Goal: Task Accomplishment & Management: Manage account settings

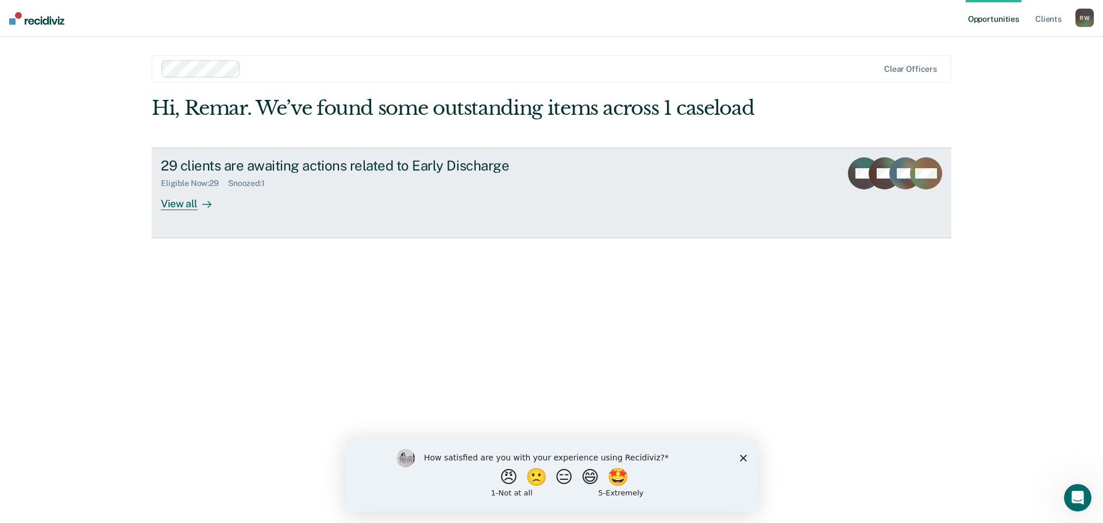
click at [180, 203] on div "View all" at bounding box center [193, 199] width 64 height 22
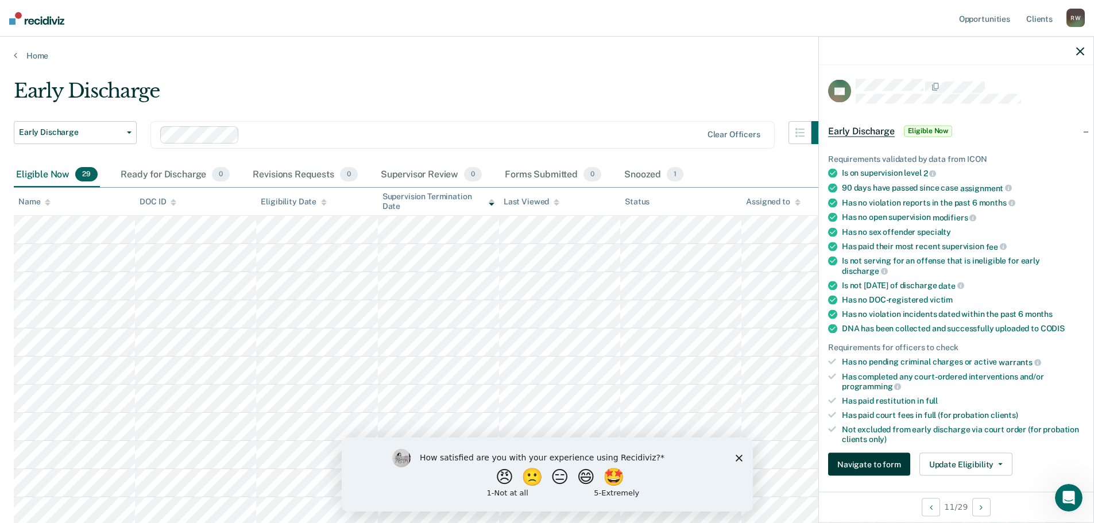
click at [876, 462] on button "Navigate to form" at bounding box center [869, 464] width 82 height 23
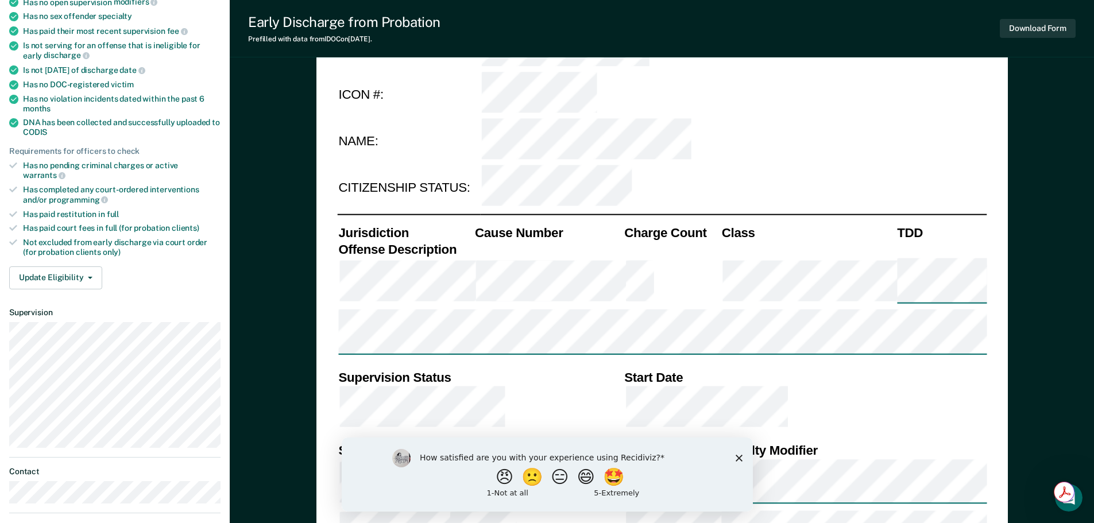
scroll to position [421, 0]
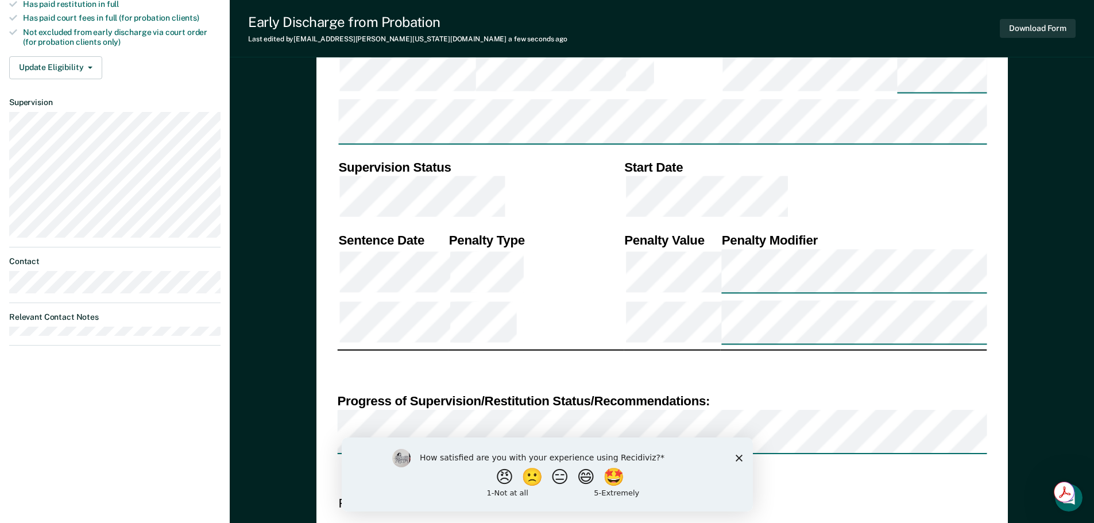
drag, startPoint x: 735, startPoint y: 456, endPoint x: 1041, endPoint y: 880, distance: 522.2
click at [735, 456] on icon "Close survey" at bounding box center [738, 457] width 7 height 7
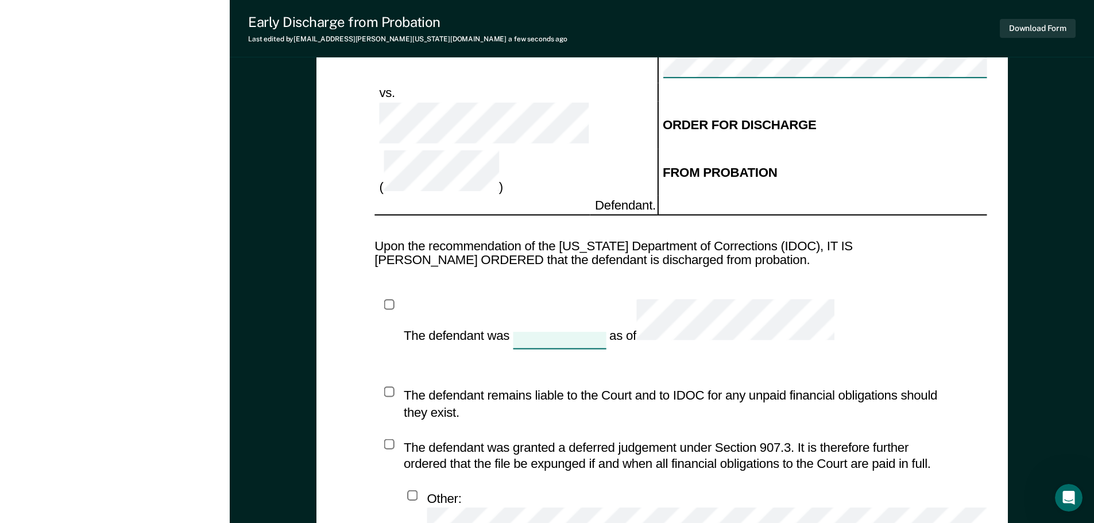
scroll to position [1053, 0]
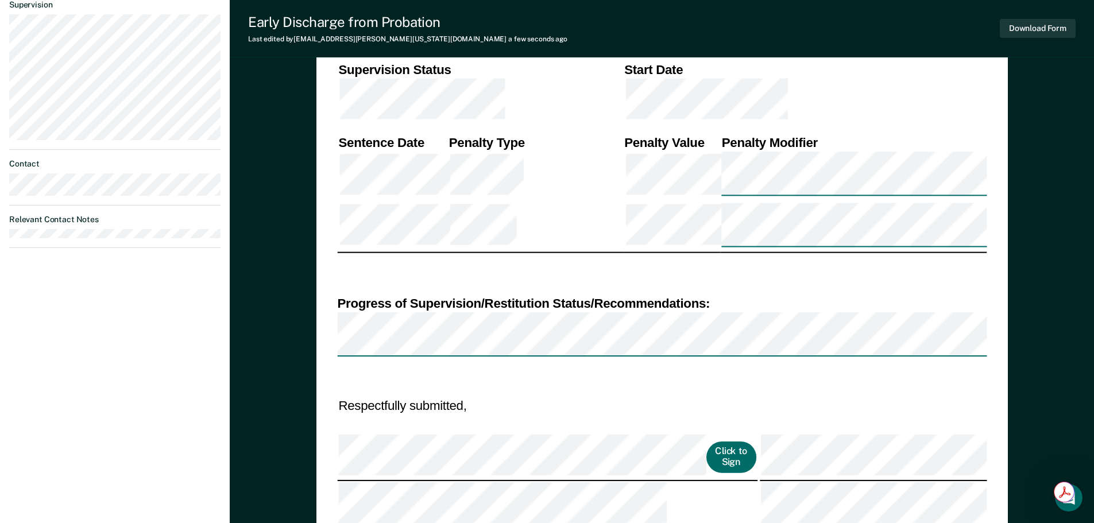
scroll to position [632, 0]
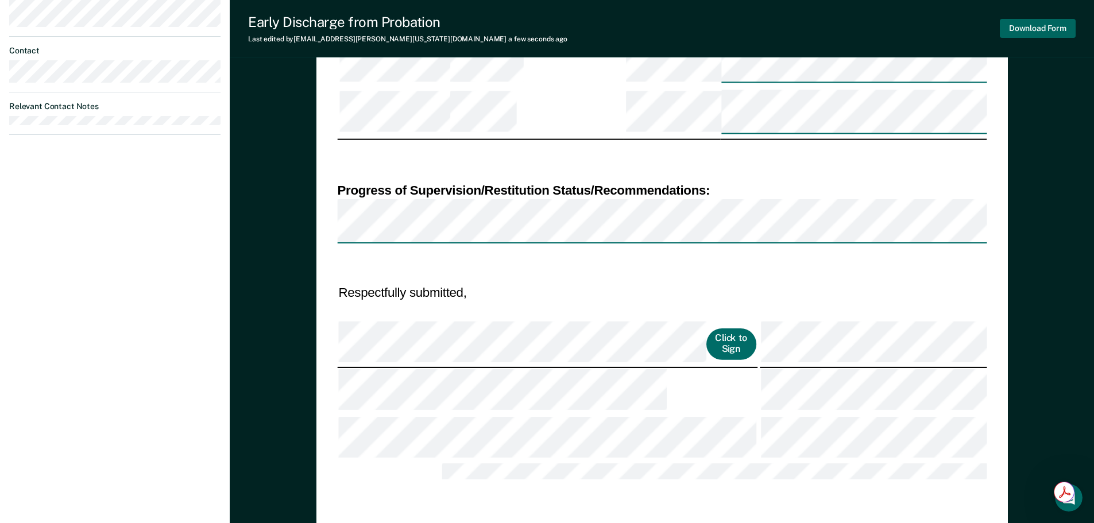
click at [1032, 25] on button "Download Form" at bounding box center [1038, 28] width 76 height 19
type textarea "x"
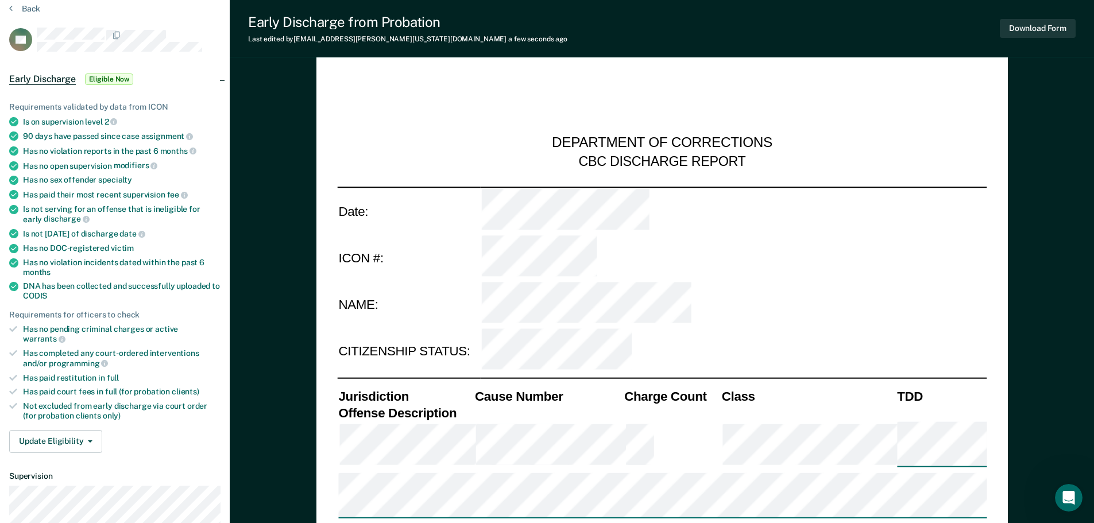
scroll to position [0, 0]
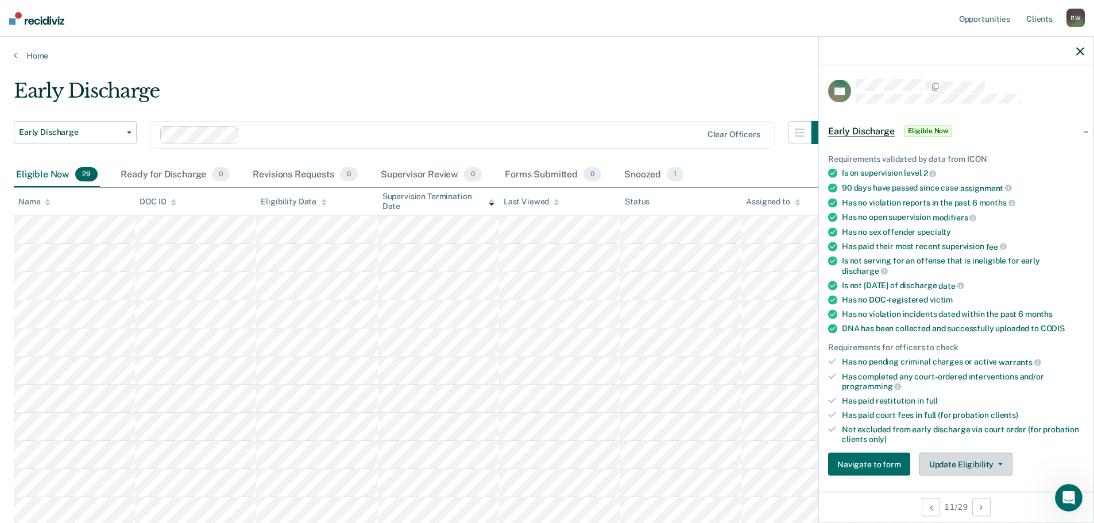
click at [980, 457] on button "Update Eligibility" at bounding box center [966, 464] width 93 height 23
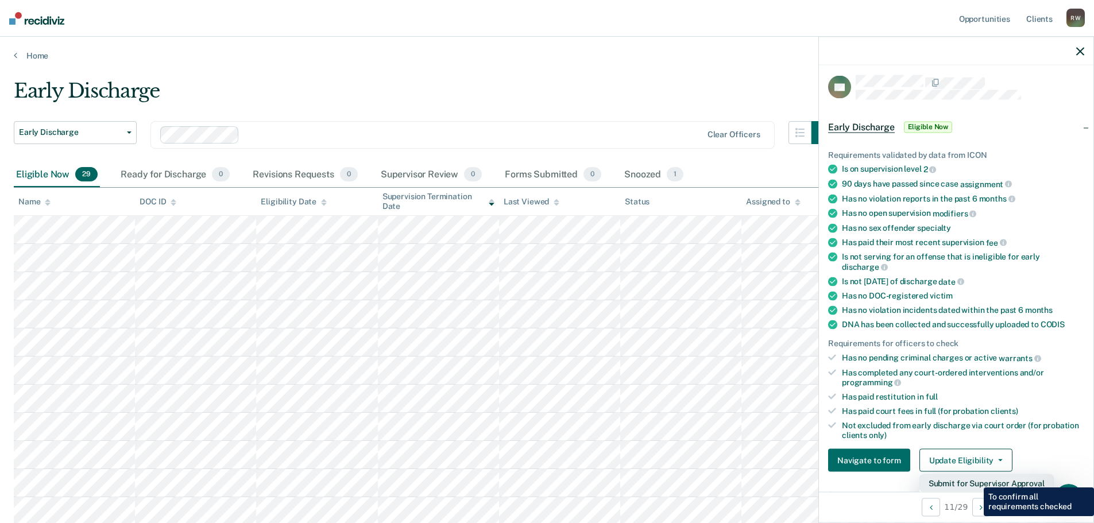
click at [975, 479] on button "Submit for Supervisor Approval" at bounding box center [987, 484] width 134 height 18
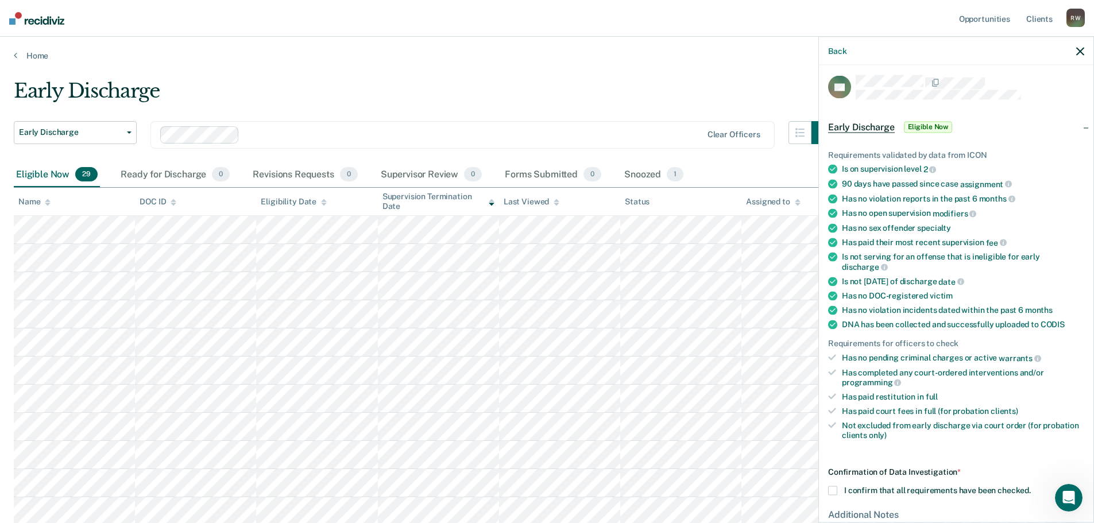
scroll to position [125, 0]
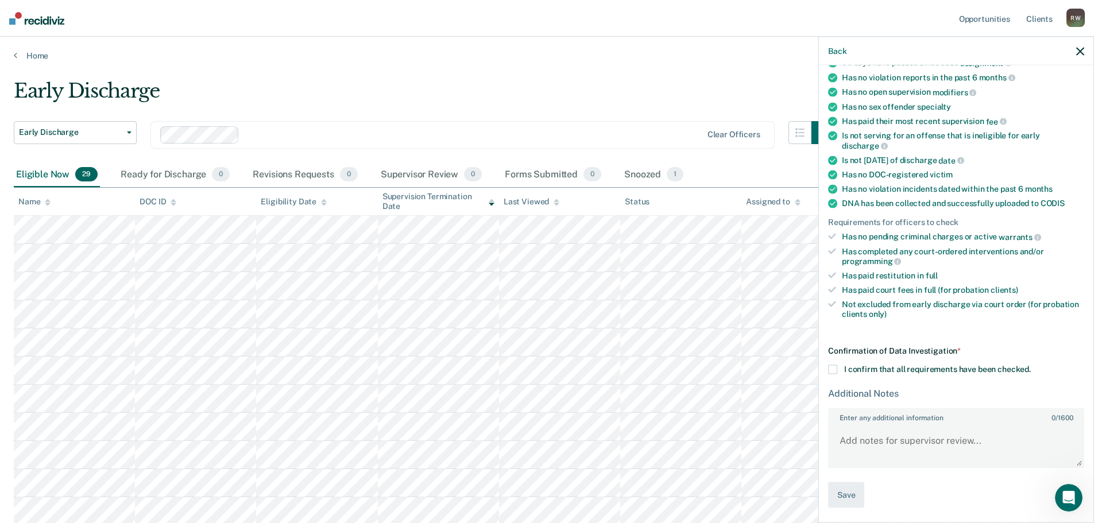
click at [838, 373] on div "Confirmation of Data Investigation * I confirm that all requirements have been …" at bounding box center [956, 427] width 256 height 162
click at [830, 367] on span at bounding box center [832, 369] width 9 height 9
click at [1031, 365] on input "I confirm that all requirements have been checked." at bounding box center [1031, 365] width 0 height 0
click at [845, 492] on button "Save" at bounding box center [846, 496] width 36 height 26
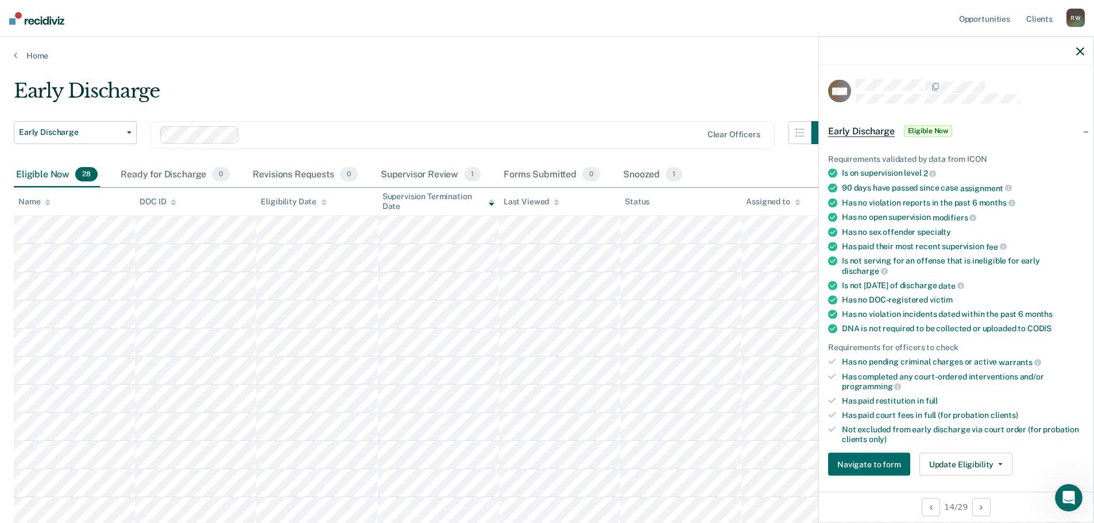
scroll to position [211, 0]
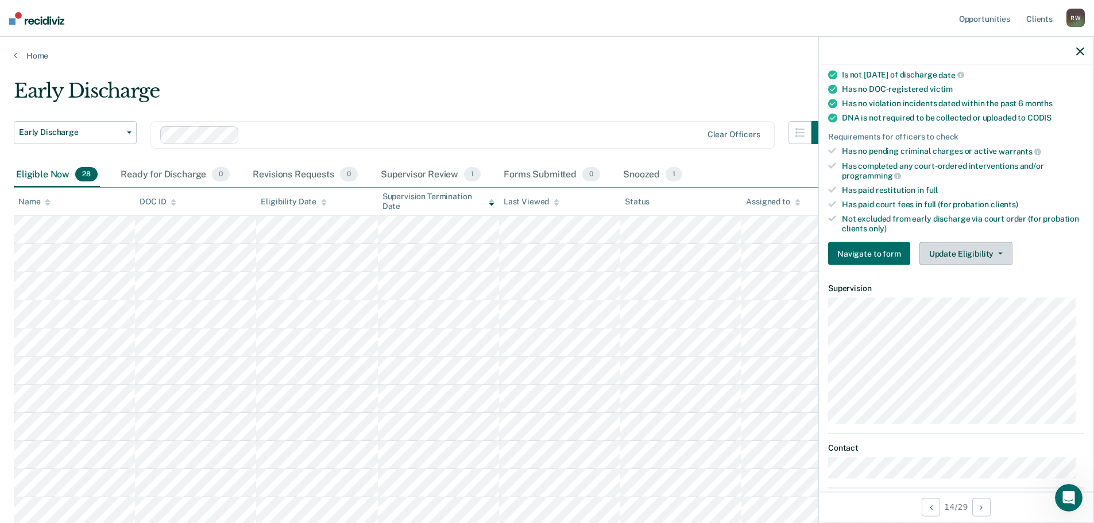
click at [986, 248] on button "Update Eligibility" at bounding box center [966, 253] width 93 height 23
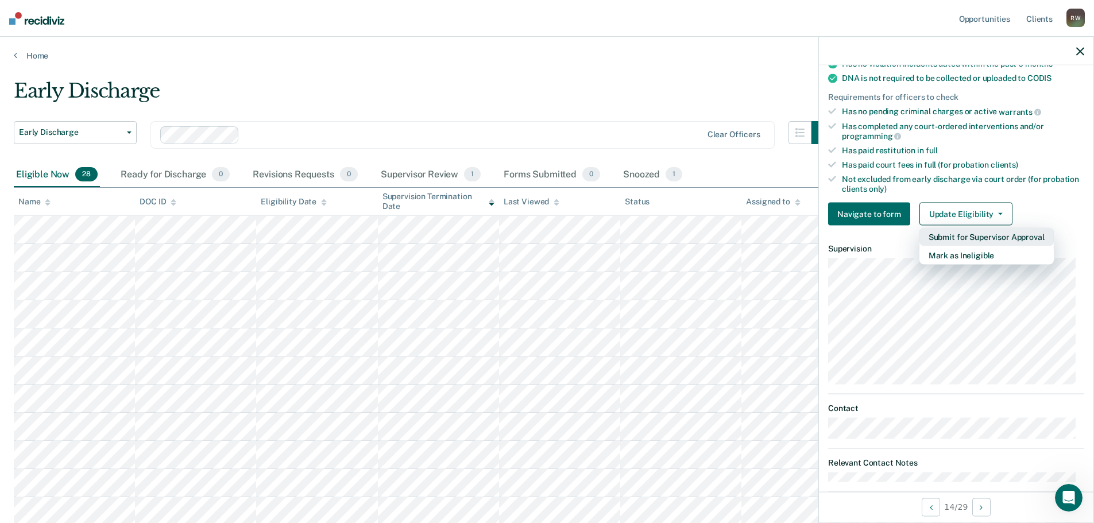
scroll to position [272, 0]
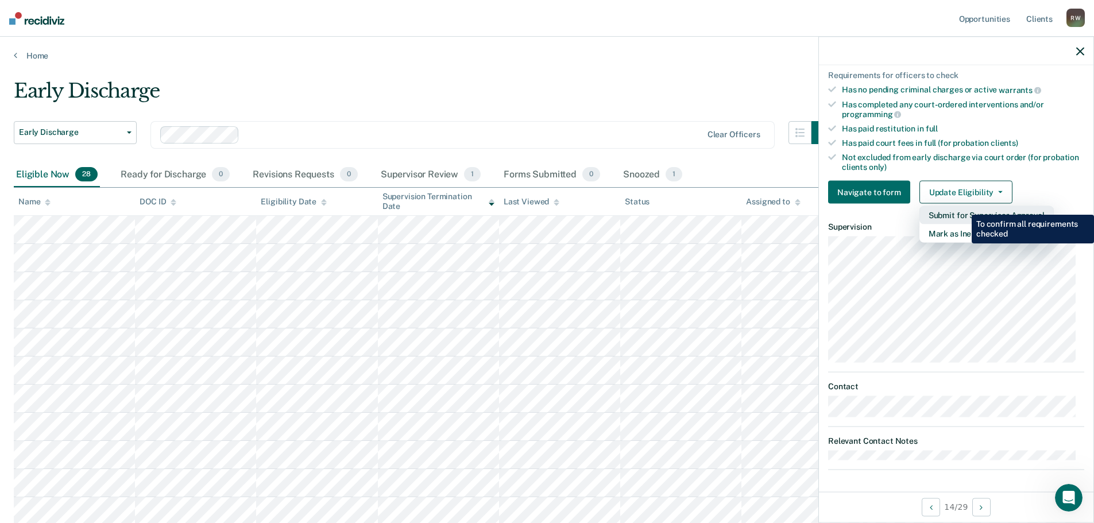
click at [963, 206] on button "Submit for Supervisor Approval" at bounding box center [987, 215] width 134 height 18
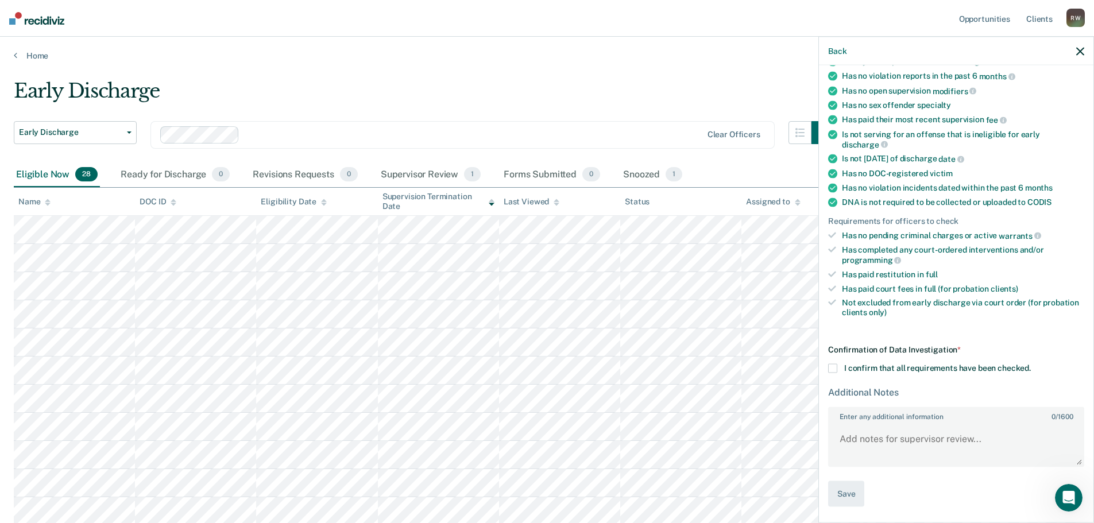
scroll to position [125, 0]
click at [857, 442] on textarea "Enter any additional information 0 / 1600" at bounding box center [957, 446] width 254 height 43
type textarea "This case has already been discharged by the court."
click at [836, 367] on span at bounding box center [832, 369] width 9 height 9
click at [1031, 365] on input "I confirm that all requirements have been checked." at bounding box center [1031, 365] width 0 height 0
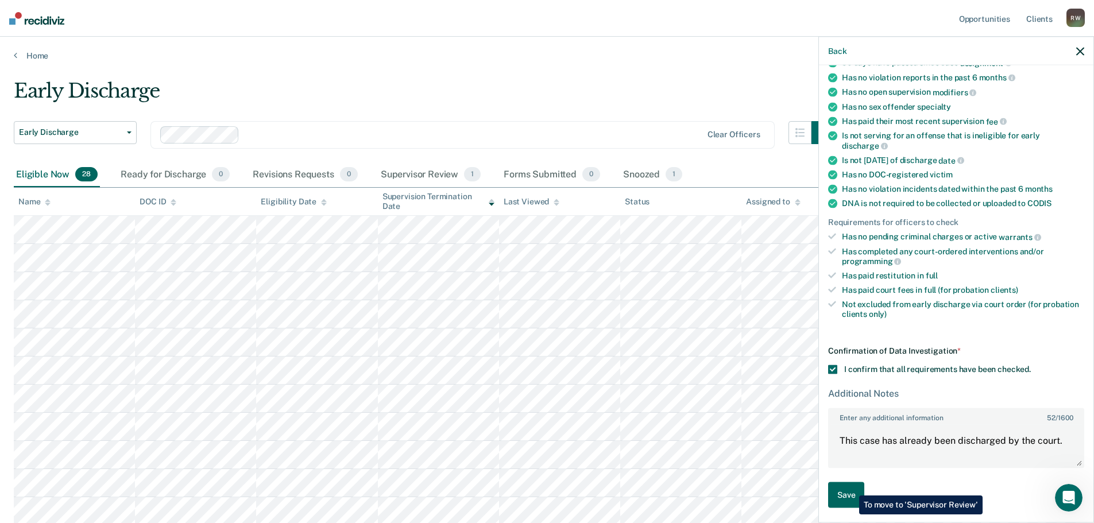
click at [851, 488] on button "Save" at bounding box center [846, 496] width 36 height 26
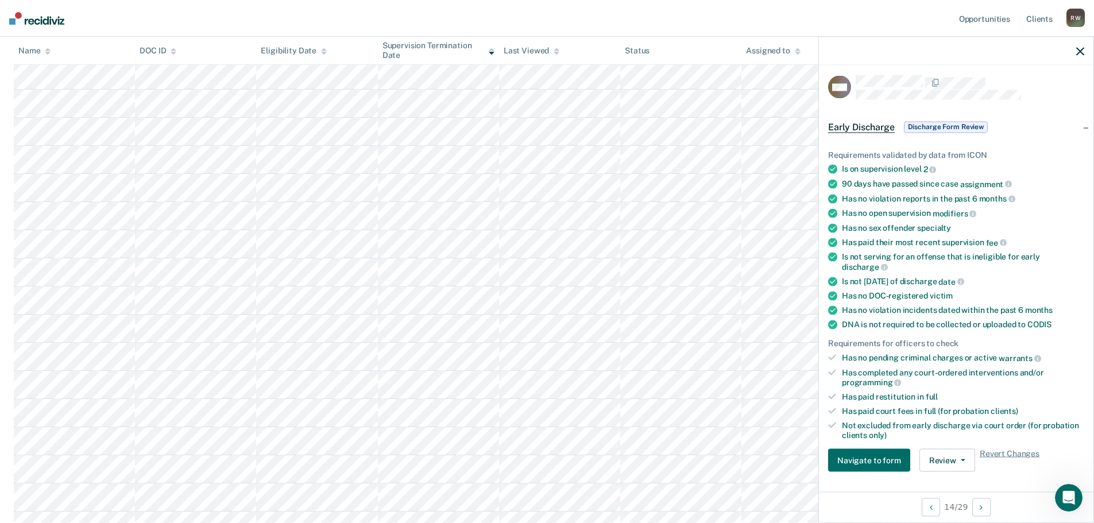
scroll to position [0, 0]
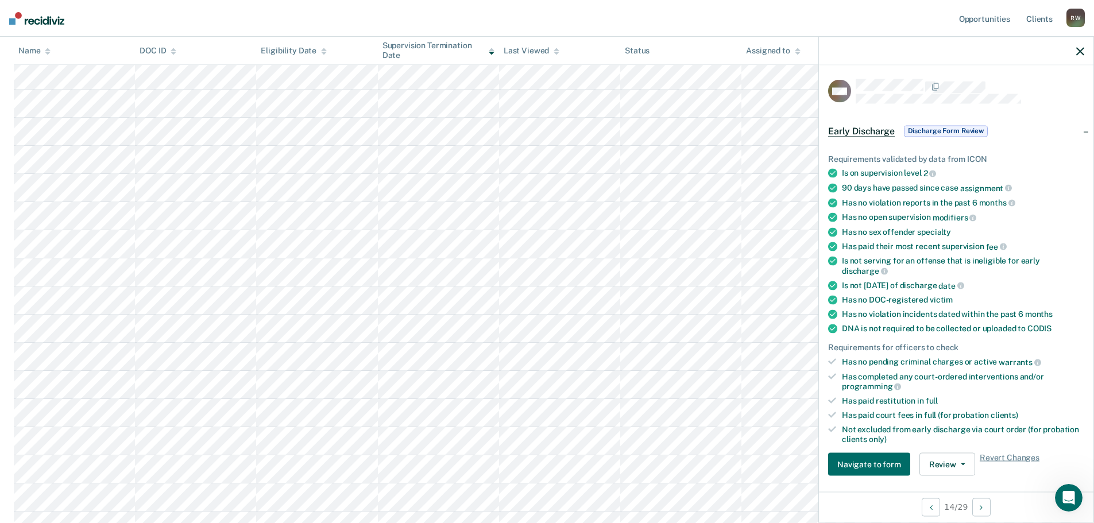
drag, startPoint x: 1080, startPoint y: 50, endPoint x: 1082, endPoint y: 60, distance: 9.9
click at [1080, 50] on icon "button" at bounding box center [1081, 51] width 8 height 8
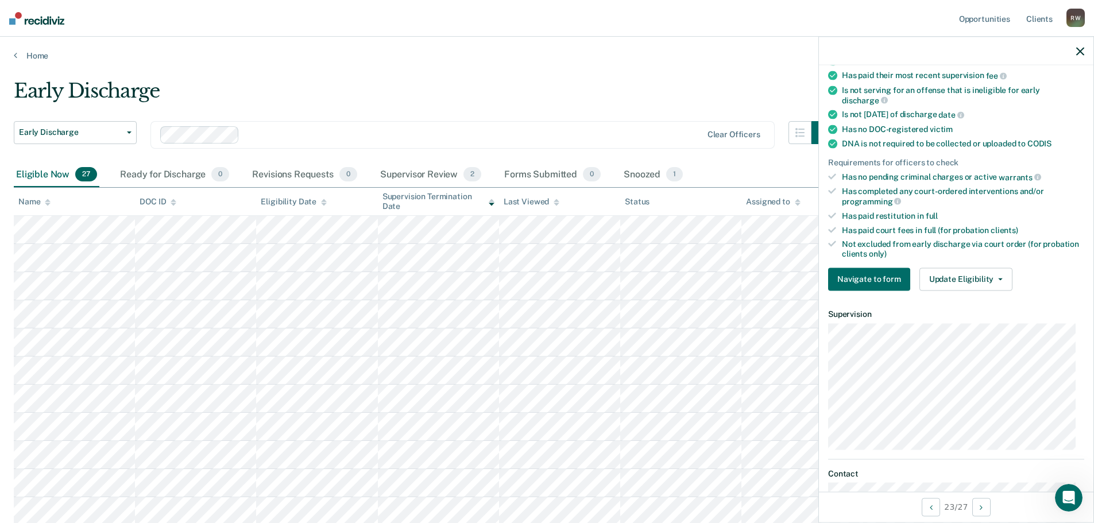
scroll to position [294, 0]
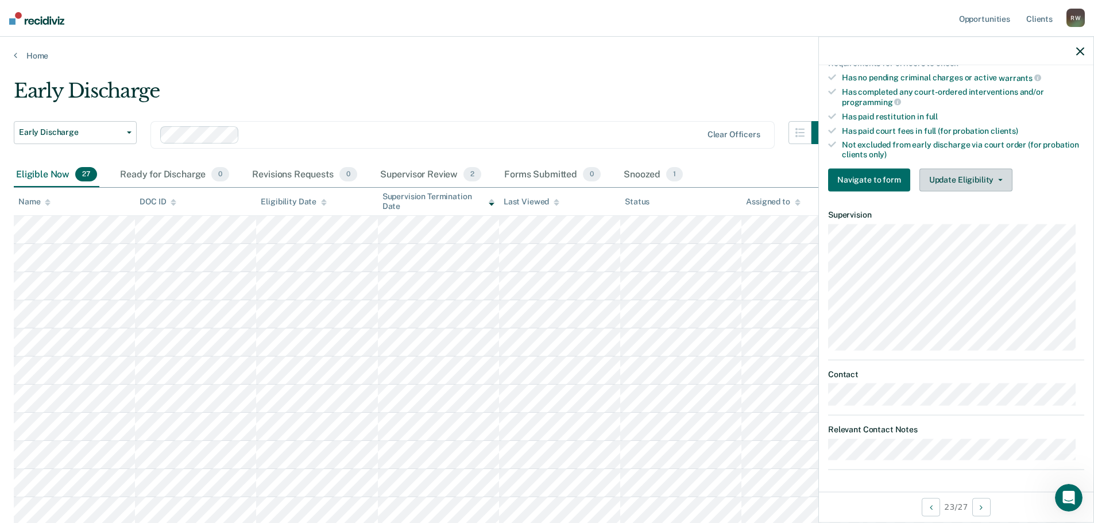
click at [979, 180] on button "Update Eligibility" at bounding box center [966, 179] width 93 height 23
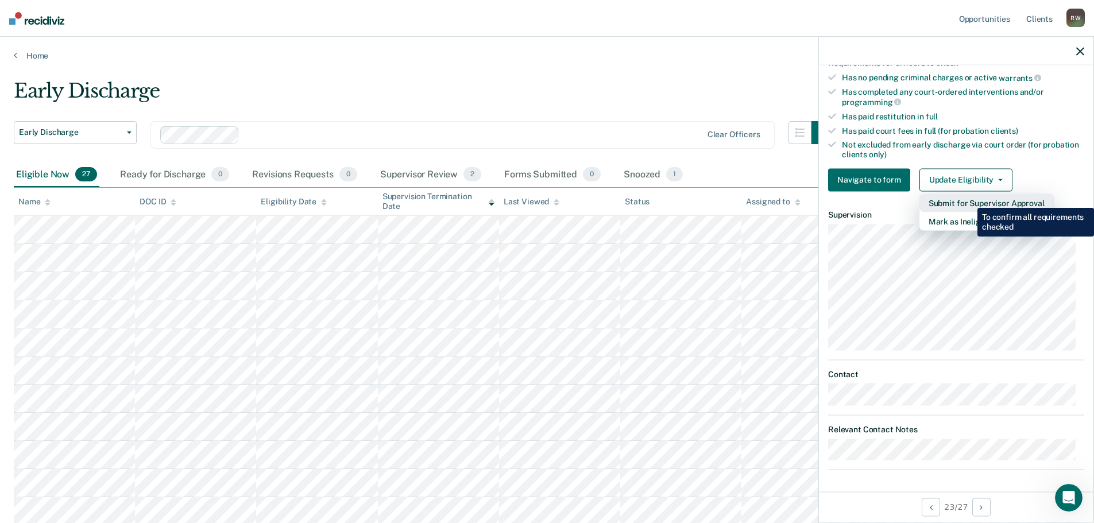
click at [969, 199] on button "Submit for Supervisor Approval" at bounding box center [987, 203] width 134 height 18
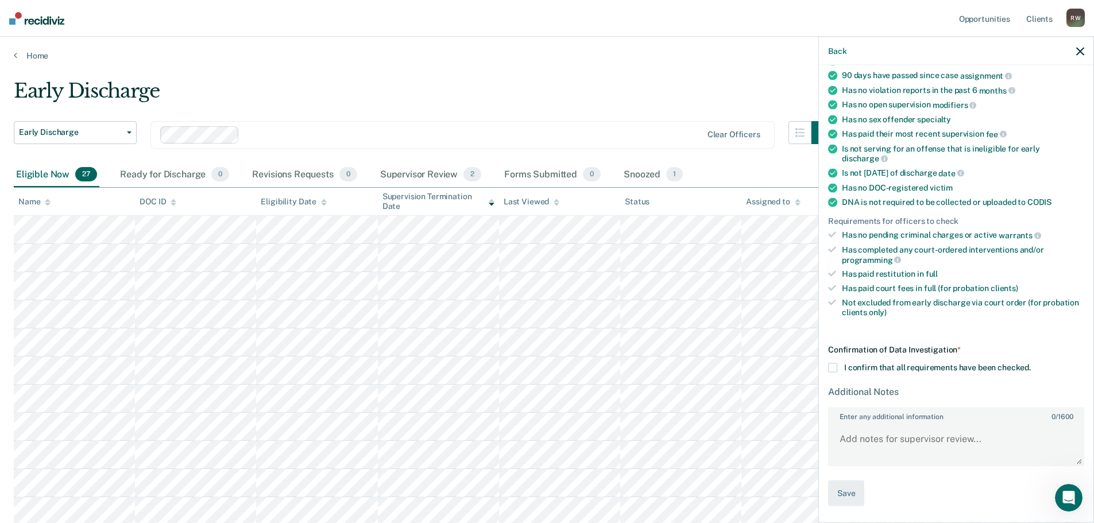
scroll to position [135, 0]
click at [834, 365] on span at bounding box center [832, 369] width 9 height 9
click at [1031, 365] on input "I confirm that all requirements have been checked." at bounding box center [1031, 365] width 0 height 0
click at [889, 435] on textarea "Enter any additional information 0 / 1600" at bounding box center [957, 446] width 254 height 43
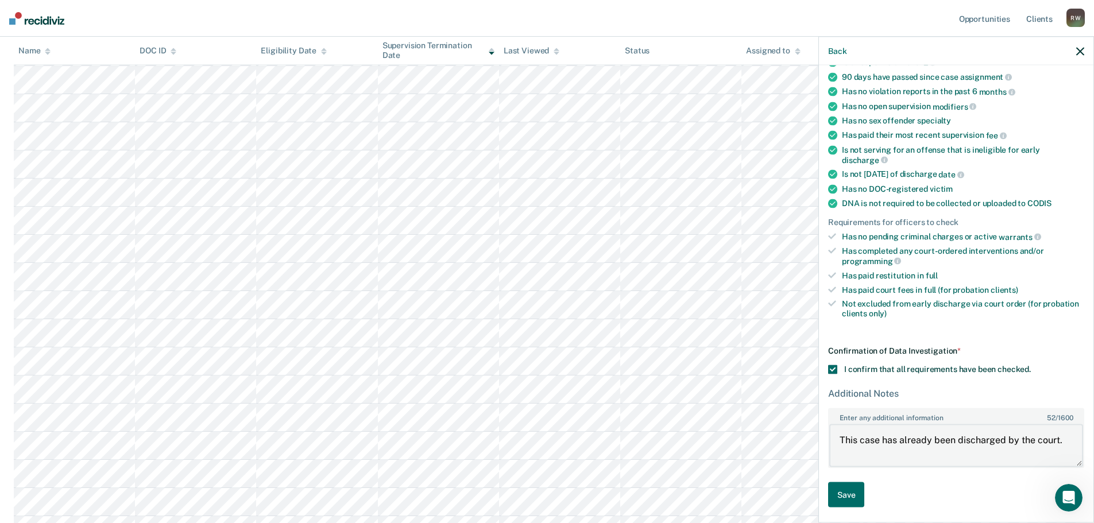
scroll to position [421, 0]
type textarea "This case has already been discharged by the court."
click at [847, 490] on button "Save" at bounding box center [846, 495] width 36 height 26
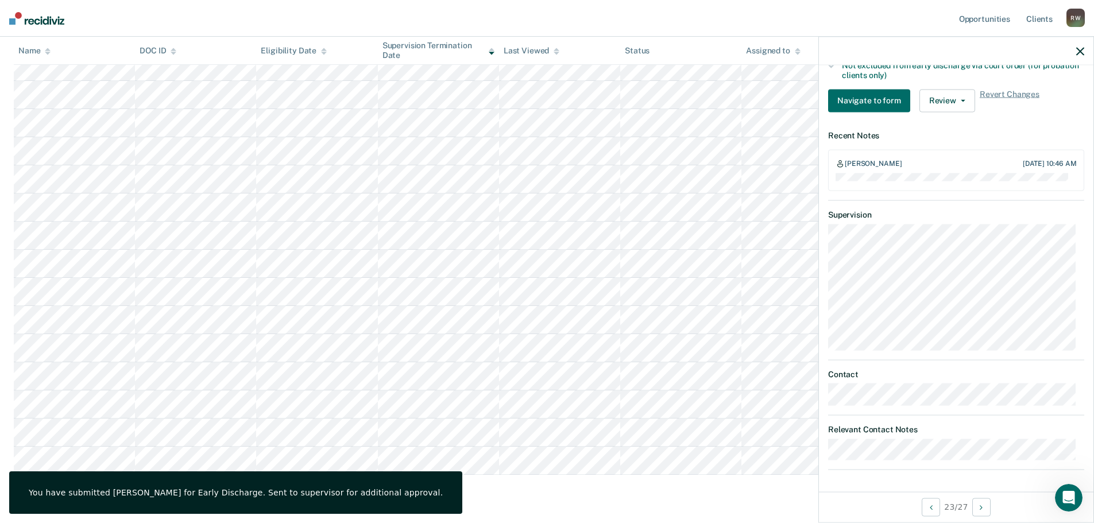
scroll to position [507, 0]
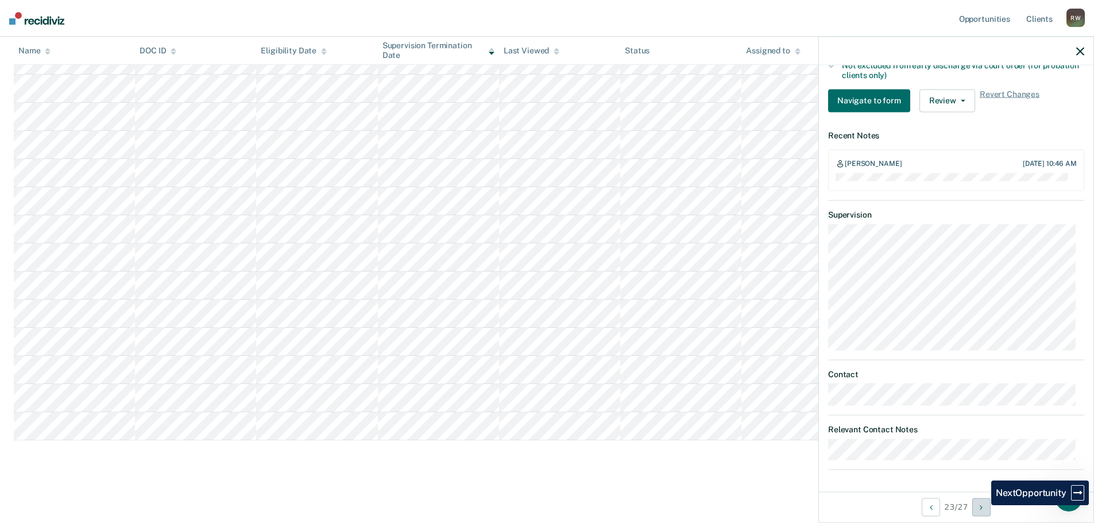
click at [983, 506] on icon "Next Opportunity" at bounding box center [981, 507] width 3 height 8
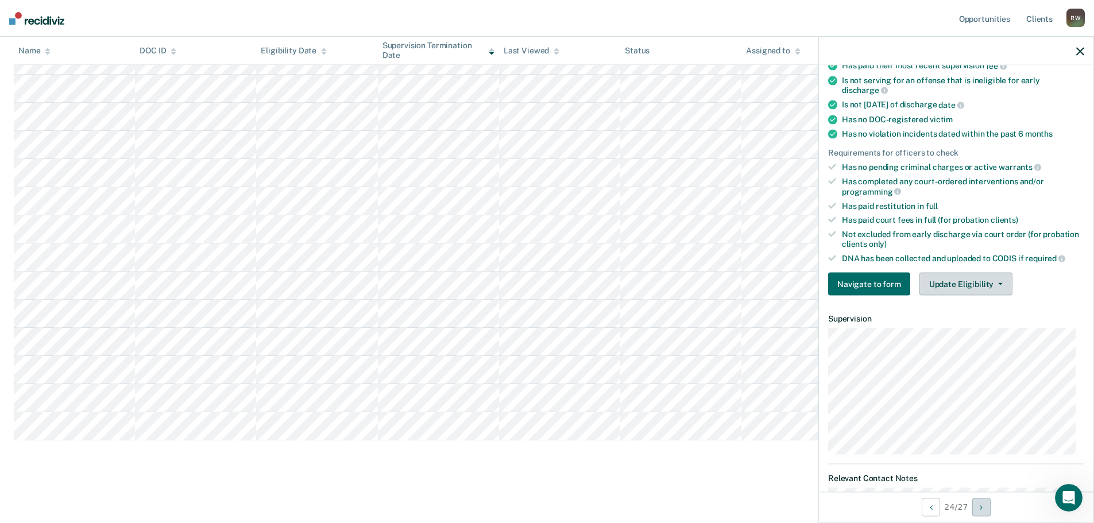
scroll to position [242, 0]
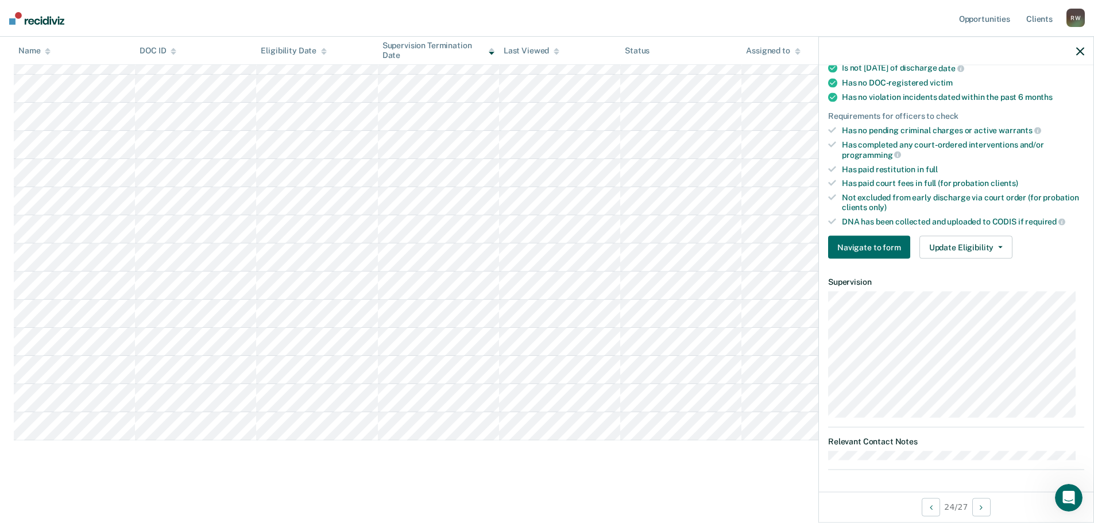
click at [1076, 48] on div at bounding box center [956, 51] width 275 height 29
click at [1082, 51] on icon "button" at bounding box center [1081, 51] width 8 height 8
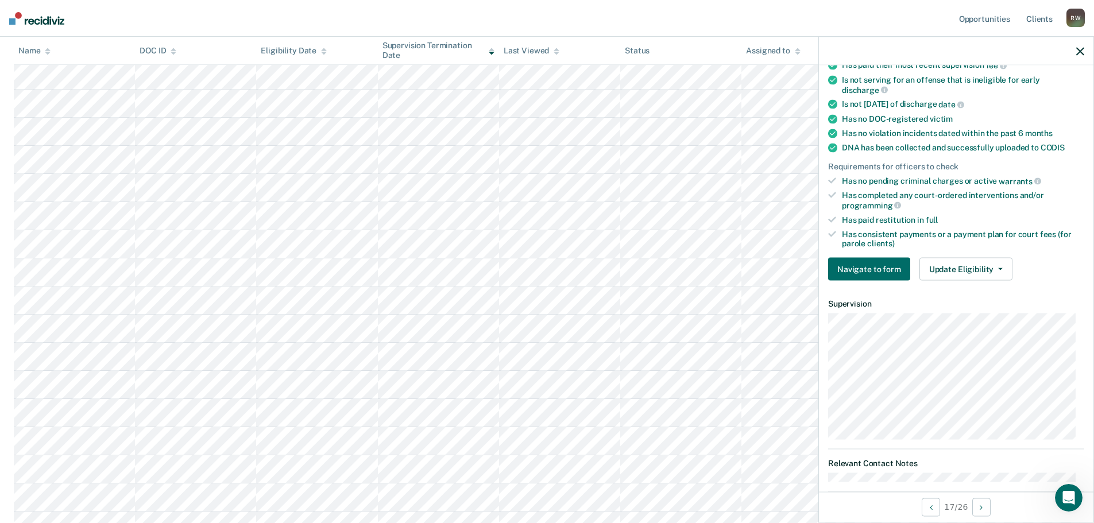
scroll to position [241, 0]
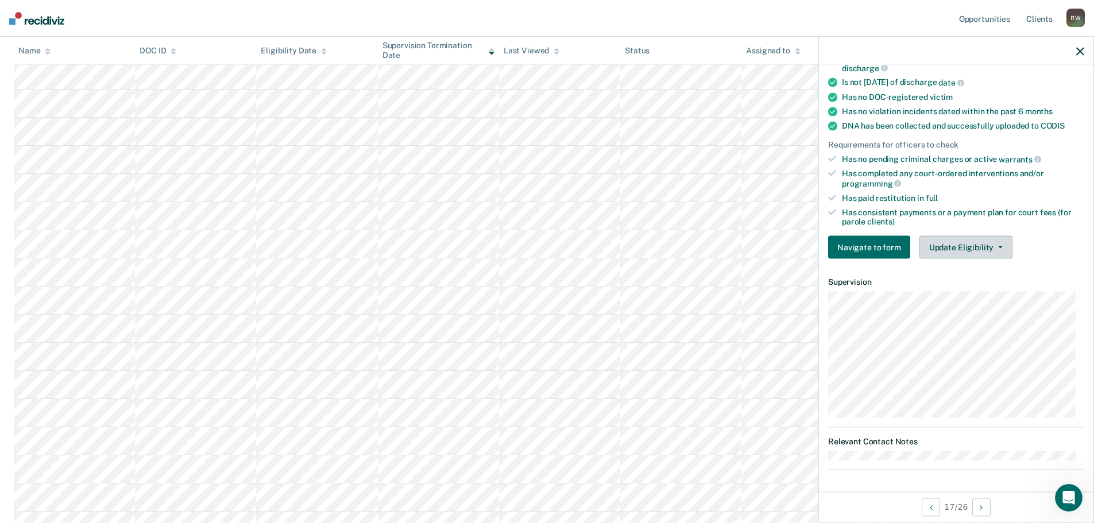
click at [959, 245] on button "Update Eligibility" at bounding box center [966, 247] width 93 height 23
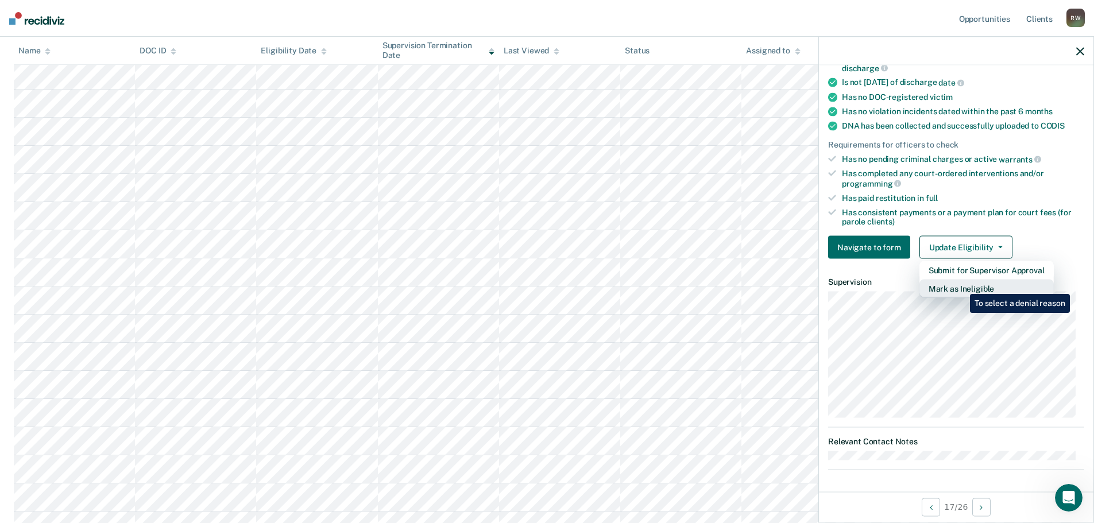
click at [962, 286] on button "Mark as Ineligible" at bounding box center [987, 289] width 134 height 18
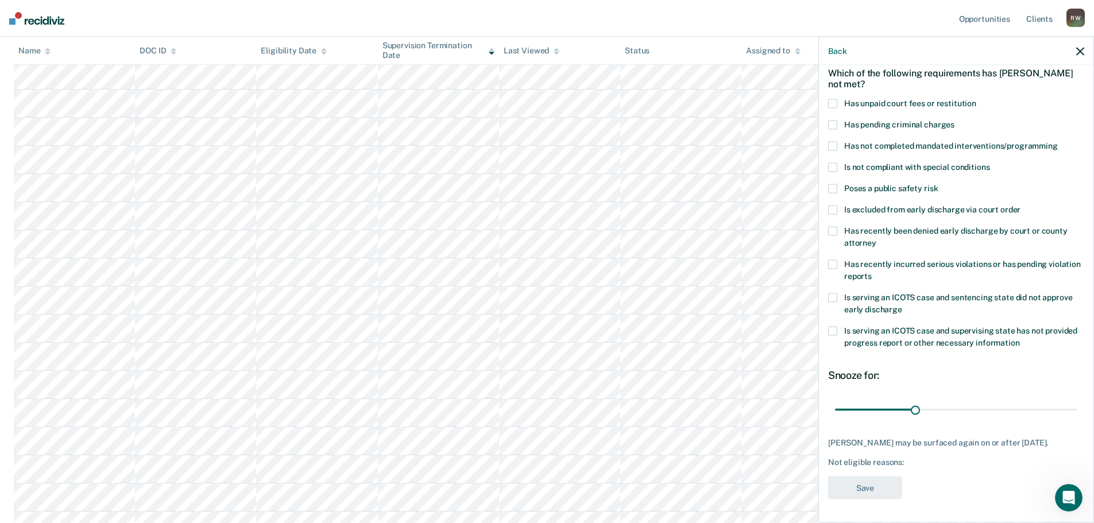
scroll to position [53, 0]
click at [834, 103] on span at bounding box center [832, 104] width 9 height 9
click at [977, 100] on input "Has unpaid court fees or restitution" at bounding box center [977, 100] width 0 height 0
drag, startPoint x: 859, startPoint y: 410, endPoint x: 876, endPoint y: 404, distance: 18.4
type input "60"
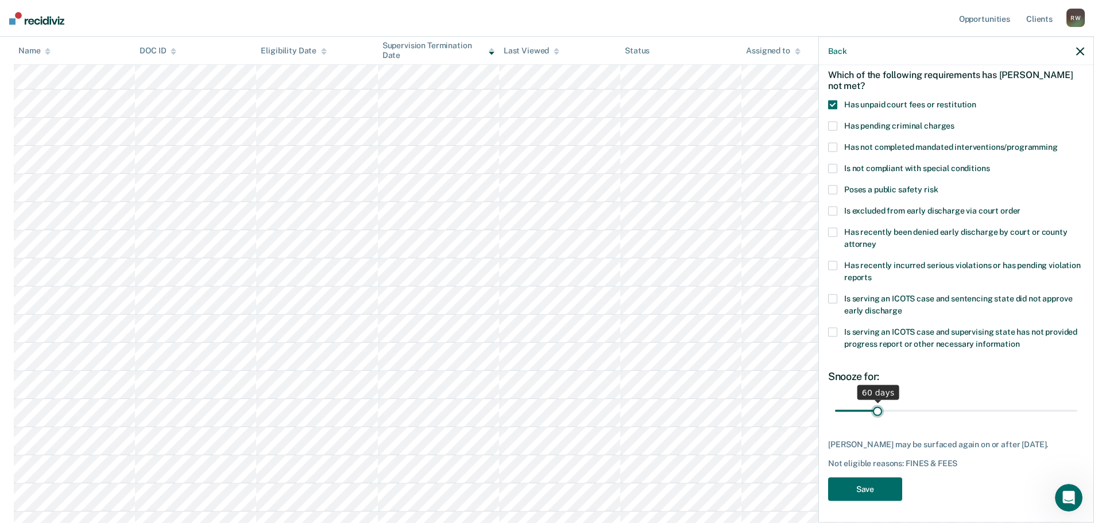
click at [876, 404] on input "range" at bounding box center [956, 411] width 242 height 20
click at [871, 496] on button "Save" at bounding box center [865, 489] width 74 height 24
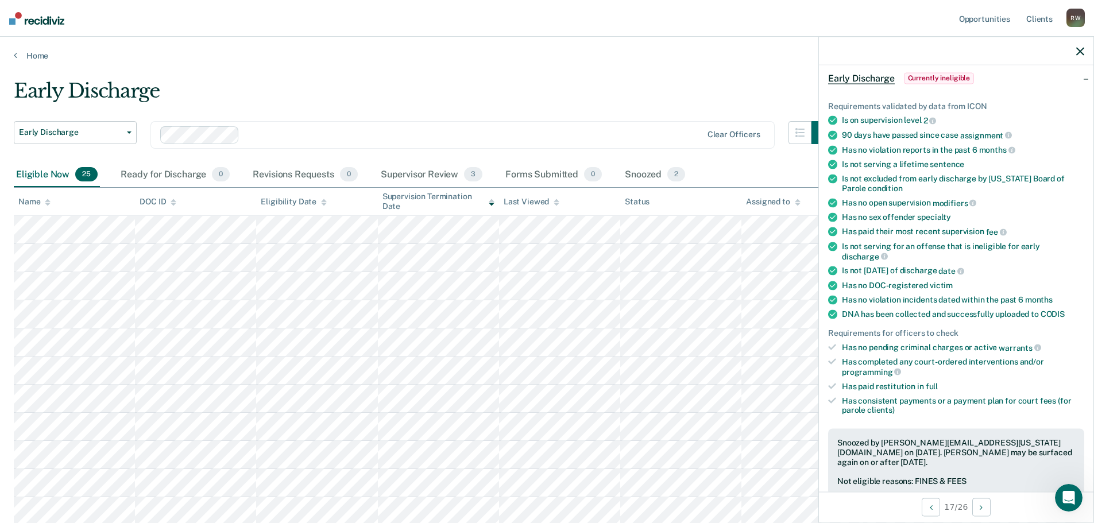
scroll to position [326, 0]
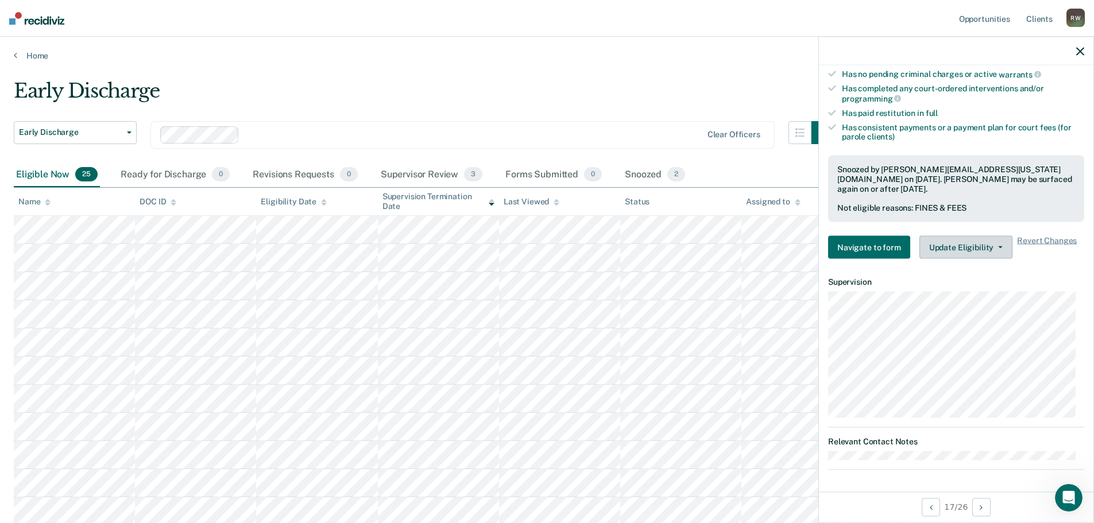
click at [951, 246] on button "Update Eligibility" at bounding box center [966, 247] width 93 height 23
click at [996, 244] on button "Update Eligibility" at bounding box center [966, 247] width 93 height 23
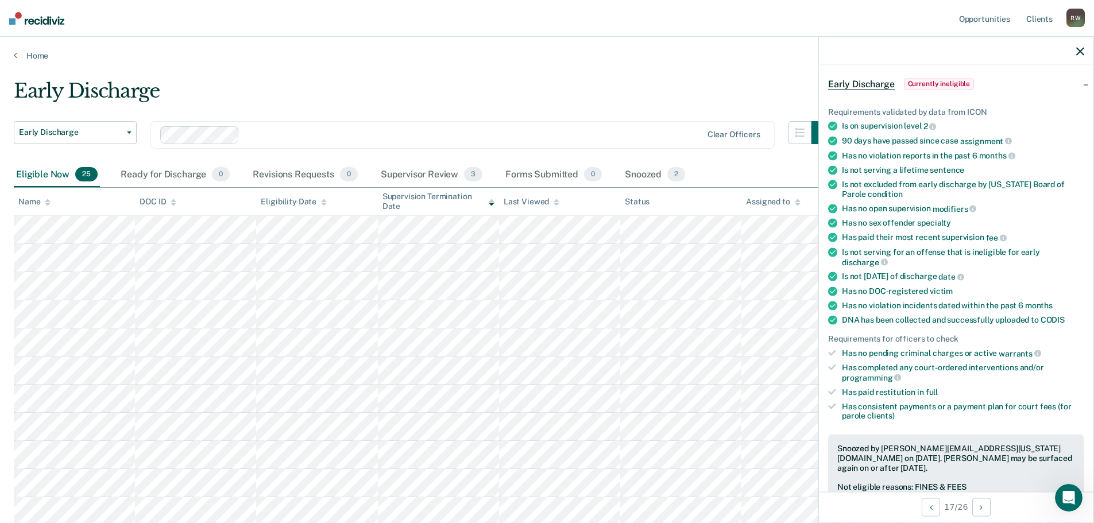
scroll to position [0, 0]
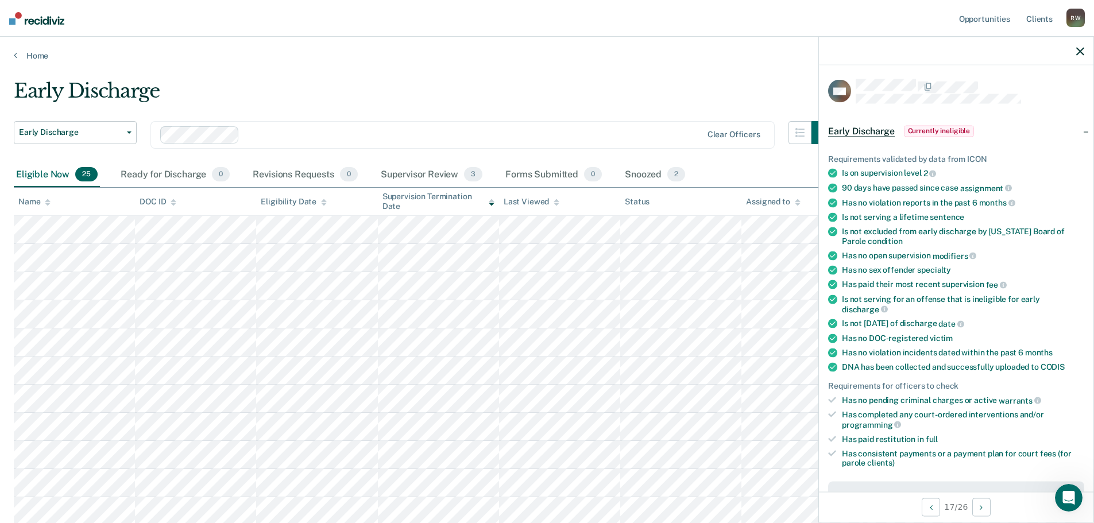
click at [1081, 48] on icon "button" at bounding box center [1081, 51] width 8 height 8
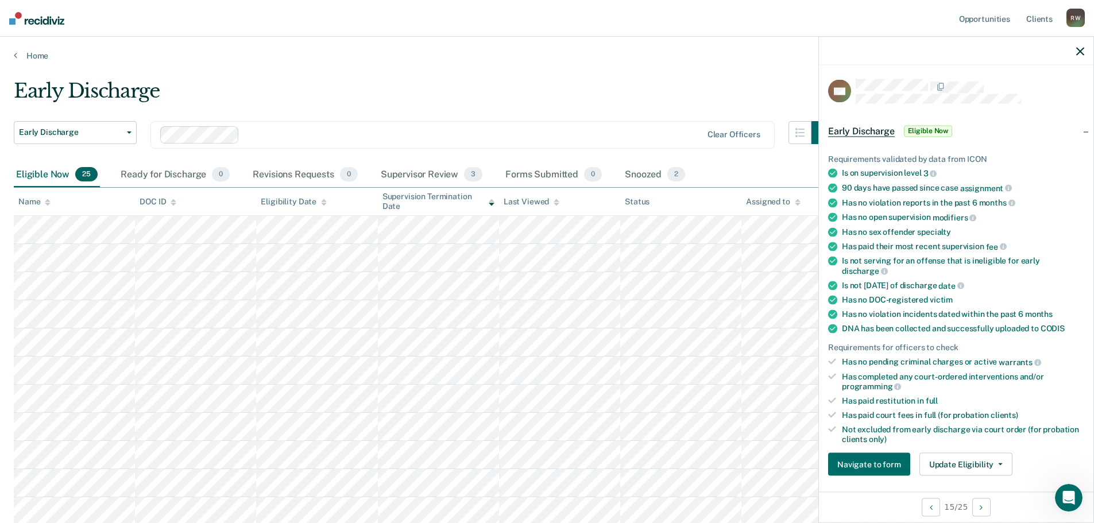
scroll to position [273, 0]
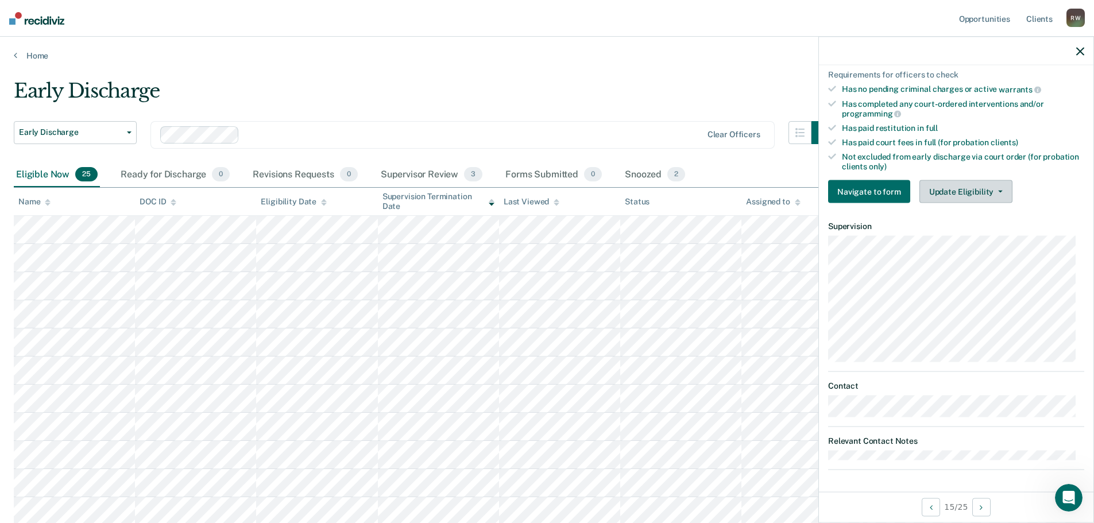
click at [983, 186] on button "Update Eligibility" at bounding box center [966, 191] width 93 height 23
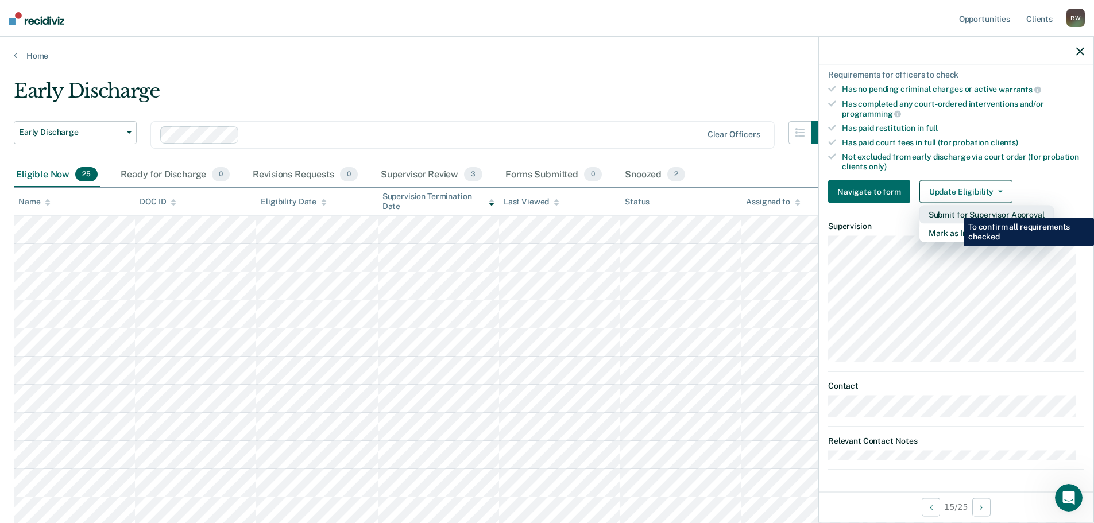
click at [955, 209] on button "Submit for Supervisor Approval" at bounding box center [987, 215] width 134 height 18
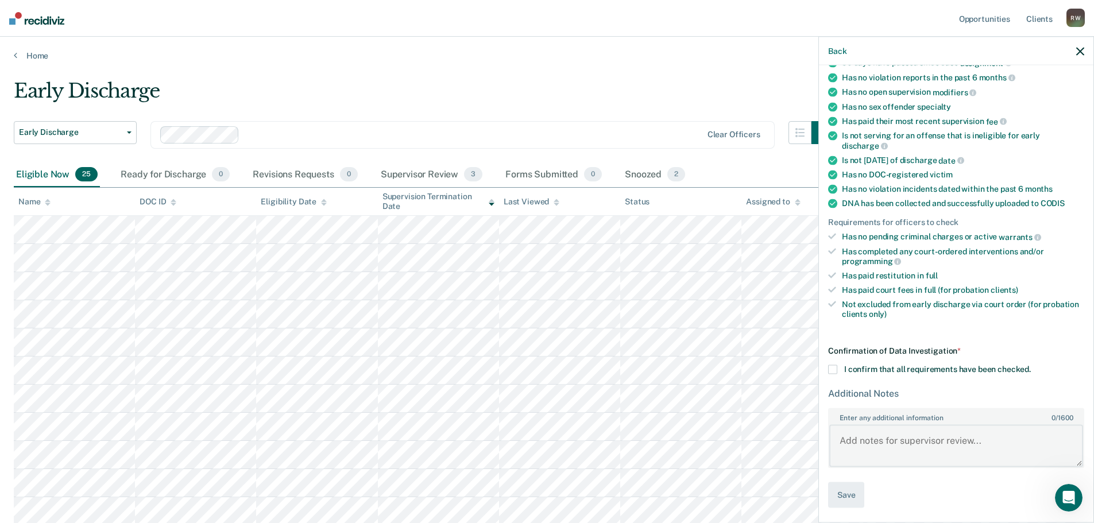
click at [876, 449] on textarea "Enter any additional information 0 / 1600" at bounding box center [957, 446] width 254 height 43
type textarea "The defendant has already been discharged from probation."
click at [835, 370] on span at bounding box center [832, 369] width 9 height 9
click at [1031, 365] on input "I confirm that all requirements have been checked." at bounding box center [1031, 365] width 0 height 0
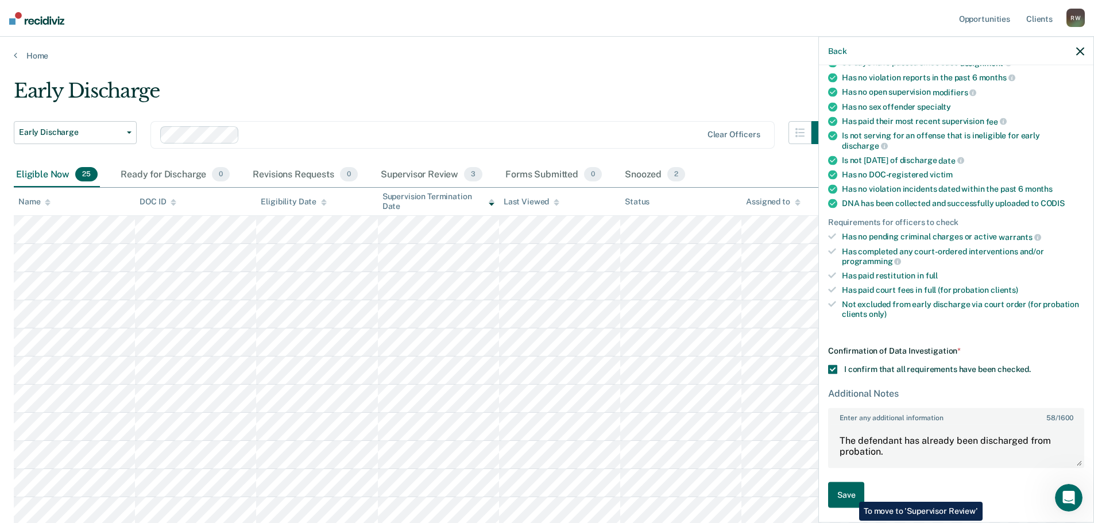
click at [851, 493] on button "Save" at bounding box center [846, 496] width 36 height 26
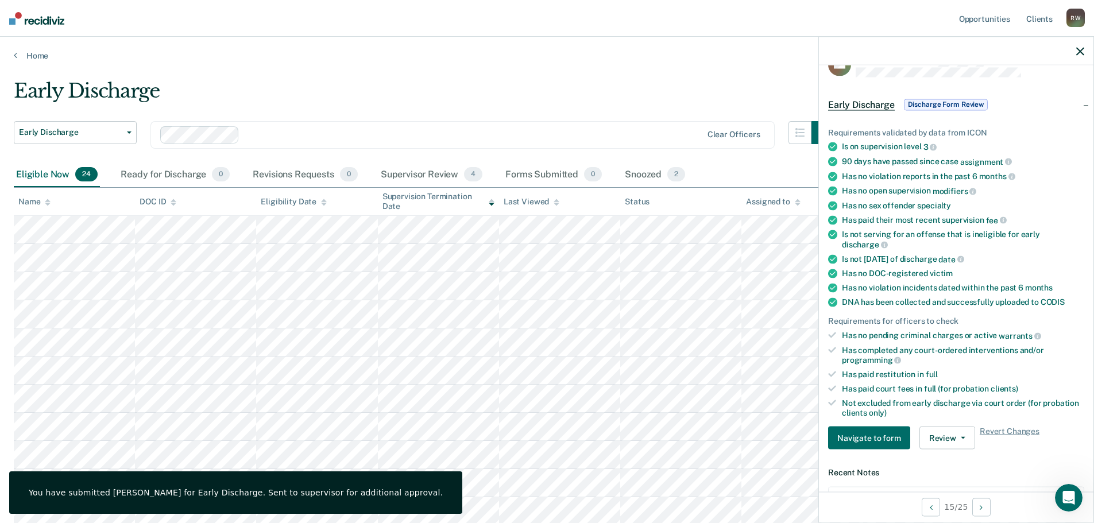
scroll to position [0, 0]
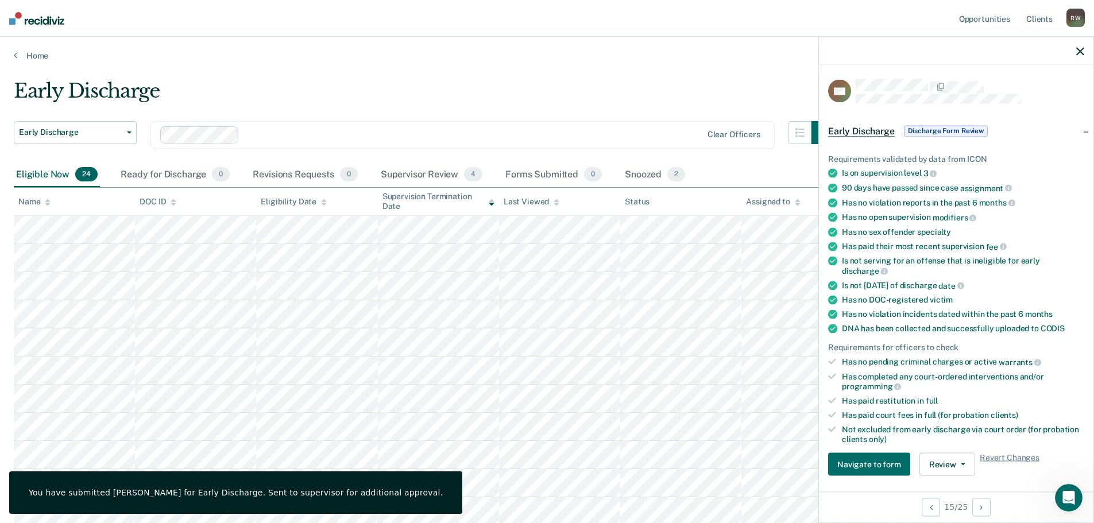
click at [1077, 53] on icon "button" at bounding box center [1081, 51] width 8 height 8
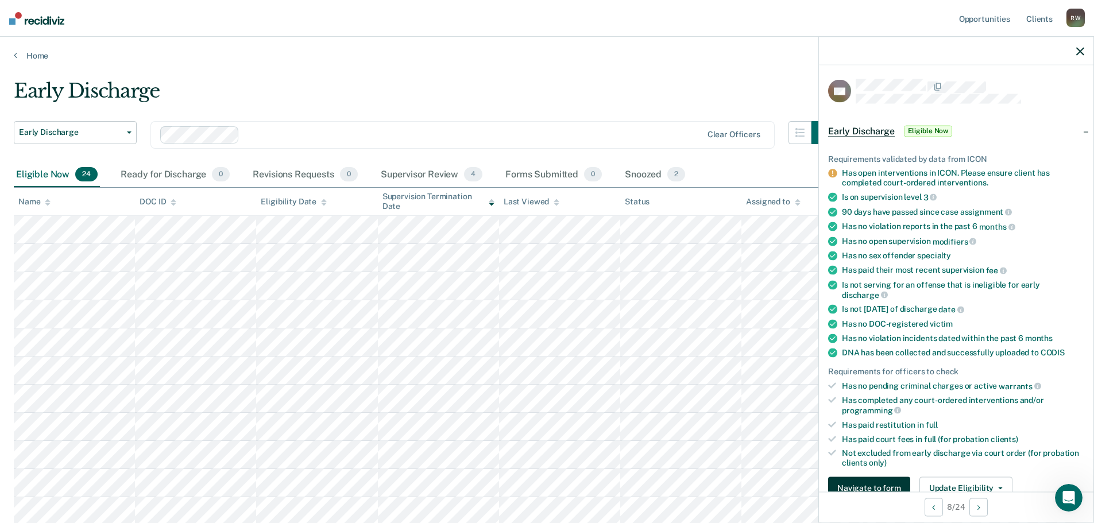
scroll to position [211, 0]
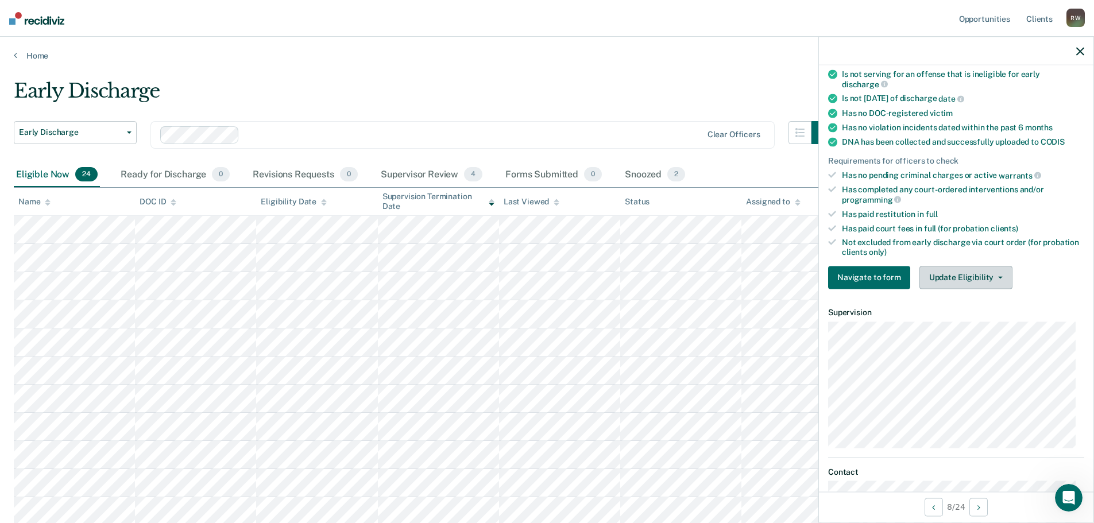
click at [996, 272] on button "Update Eligibility" at bounding box center [966, 277] width 93 height 23
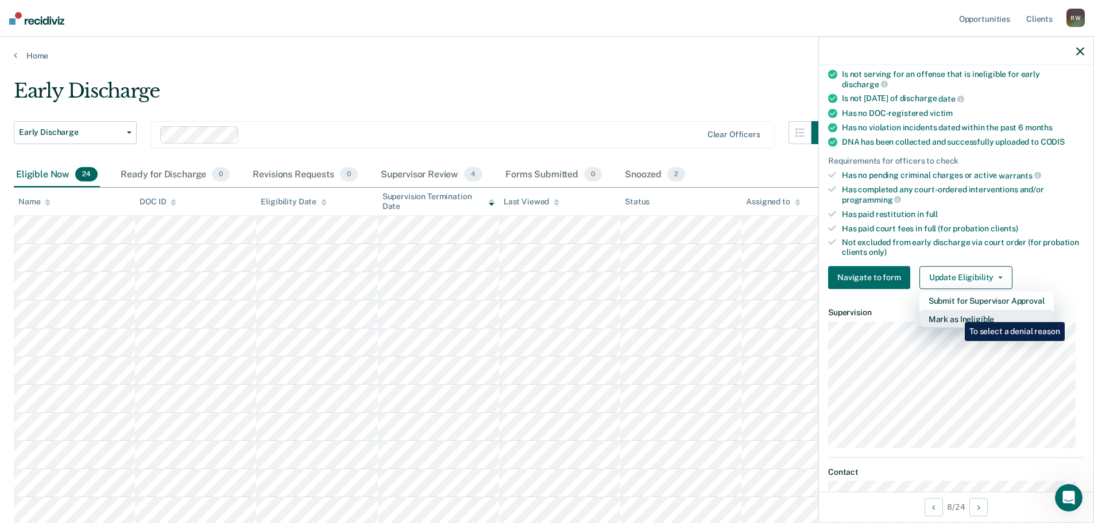
click at [957, 314] on button "Mark as Ineligible" at bounding box center [987, 319] width 134 height 18
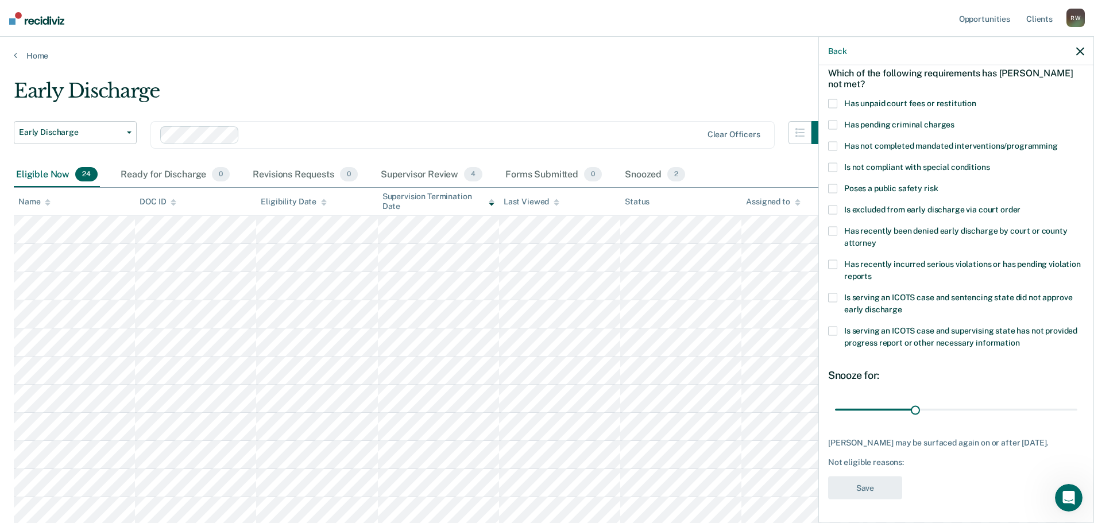
scroll to position [53, 0]
drag, startPoint x: 916, startPoint y: 406, endPoint x: 1094, endPoint y: 414, distance: 178.3
type input "90"
click at [1078, 408] on input "range" at bounding box center [956, 411] width 242 height 20
click at [834, 102] on span at bounding box center [832, 104] width 9 height 9
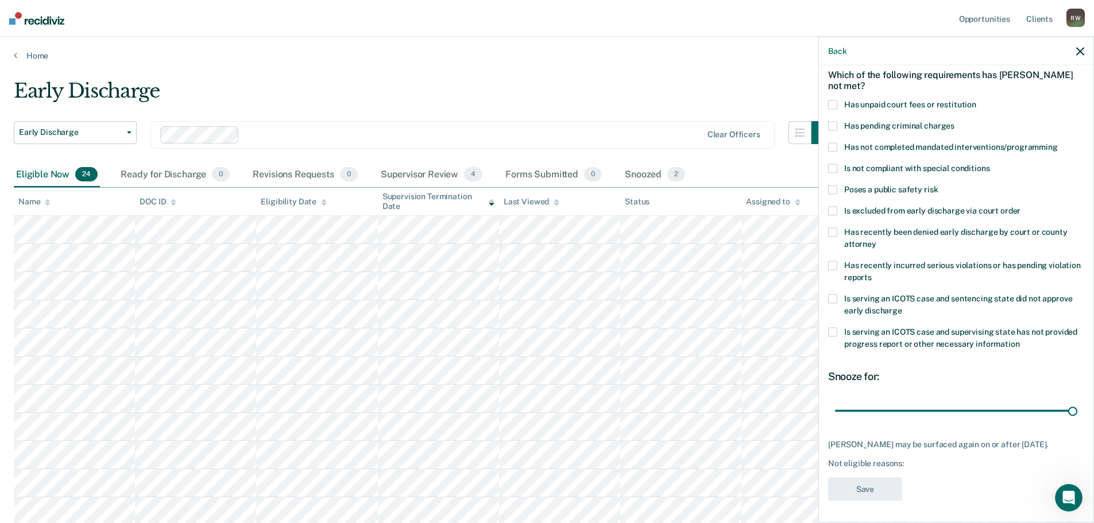
click at [977, 100] on input "Has unpaid court fees or restitution" at bounding box center [977, 100] width 0 height 0
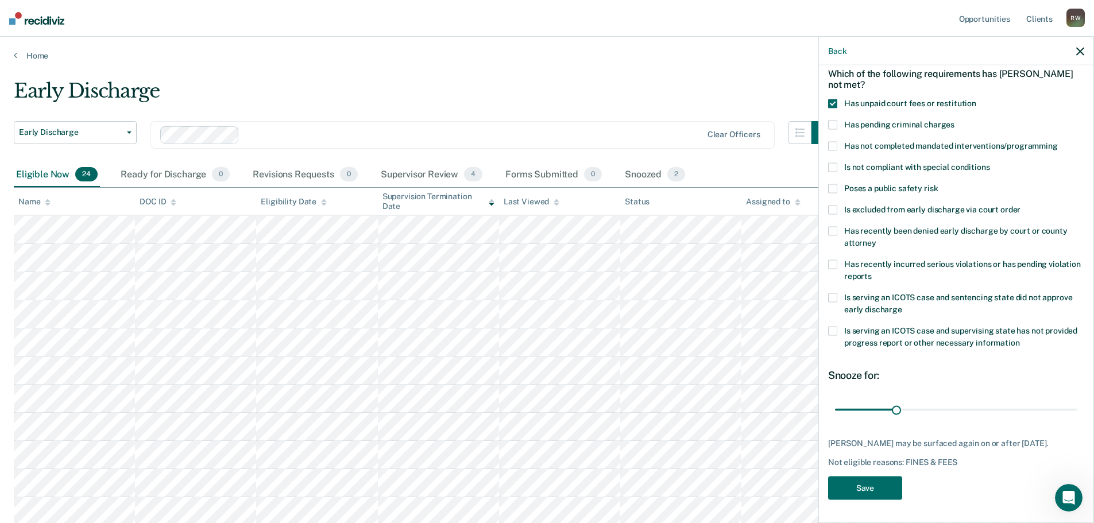
scroll to position [211, 0]
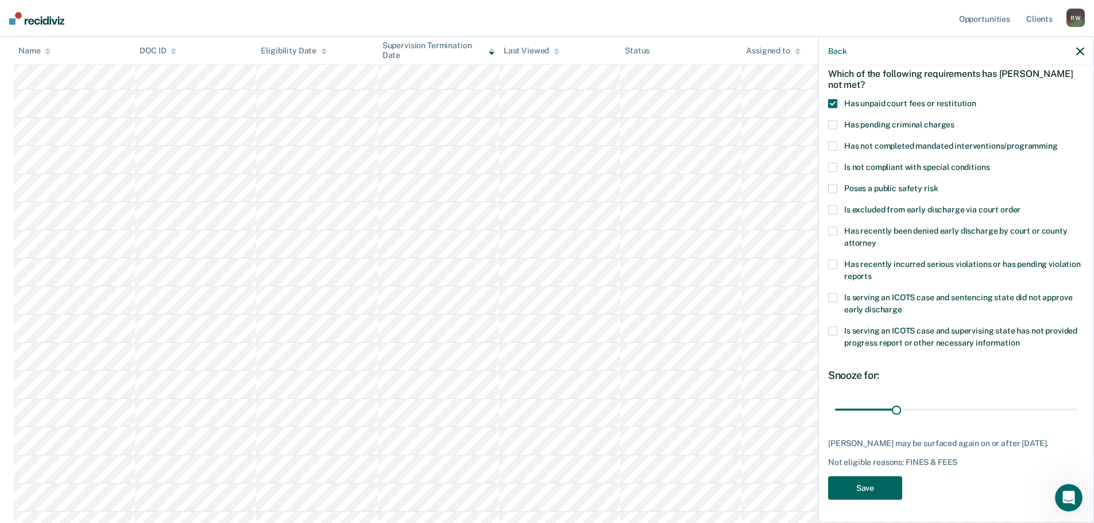
click at [877, 483] on button "Save" at bounding box center [865, 488] width 74 height 24
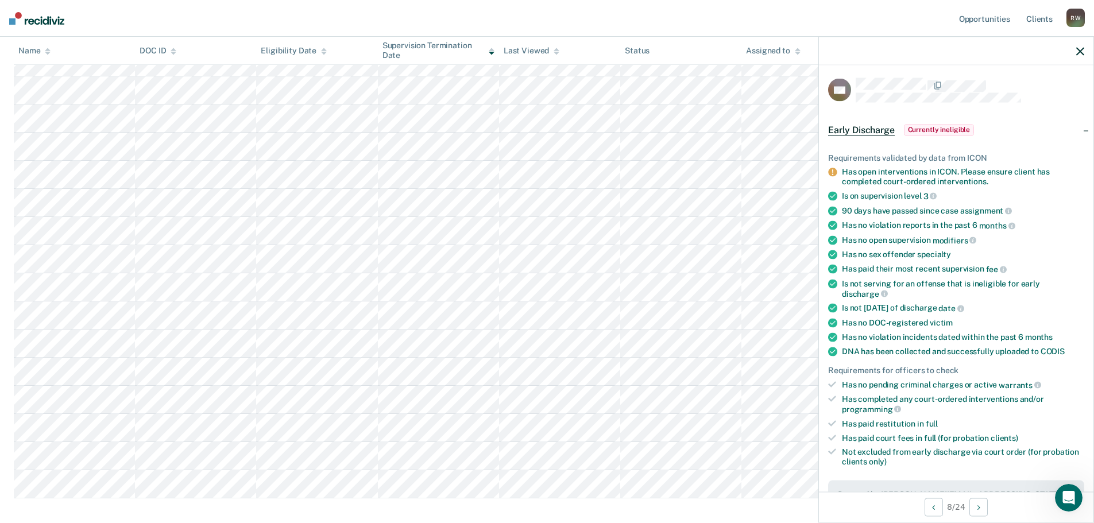
scroll to position [0, 0]
click at [1082, 52] on icon "button" at bounding box center [1081, 51] width 8 height 8
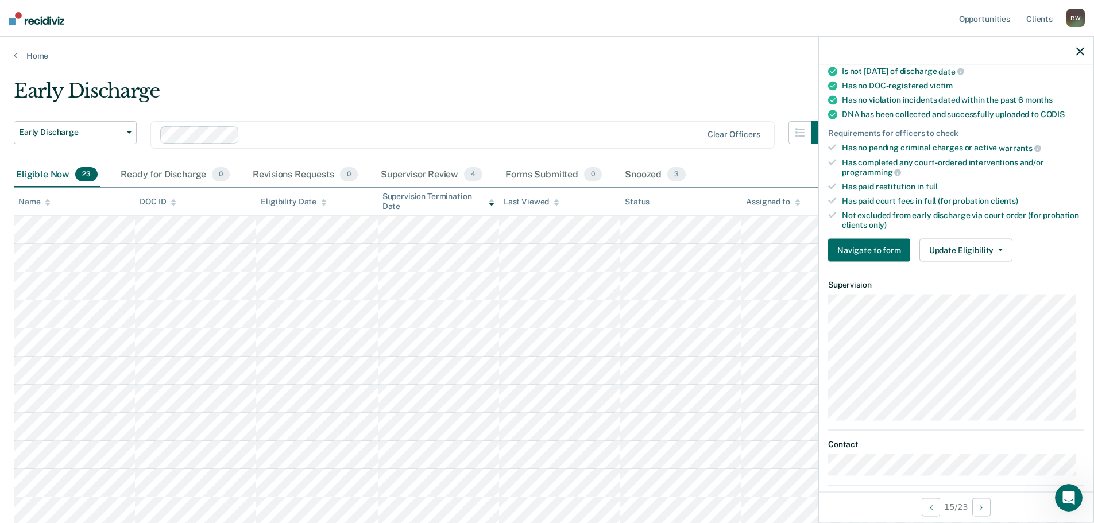
scroll to position [273, 0]
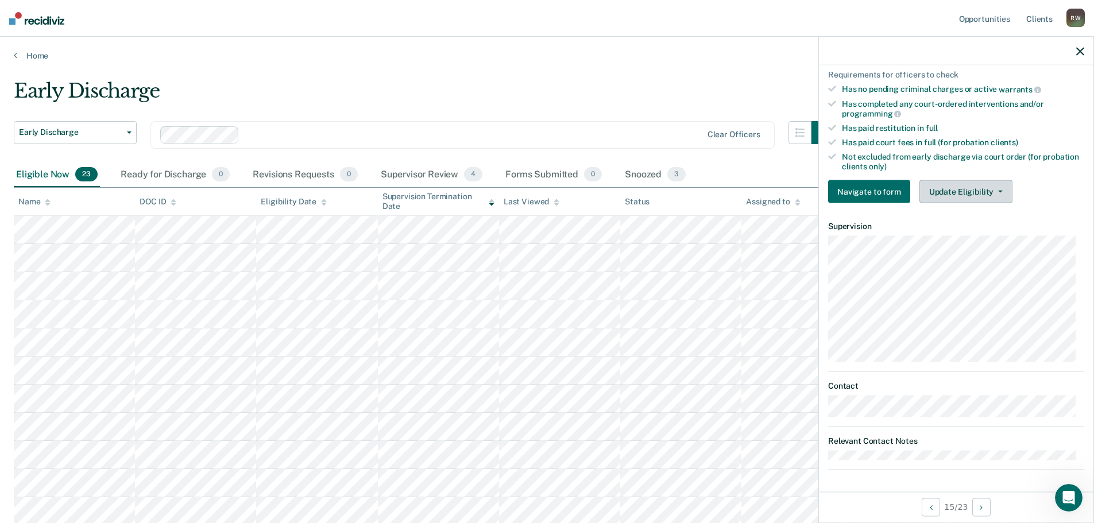
click at [1000, 188] on button "Update Eligibility" at bounding box center [966, 191] width 93 height 23
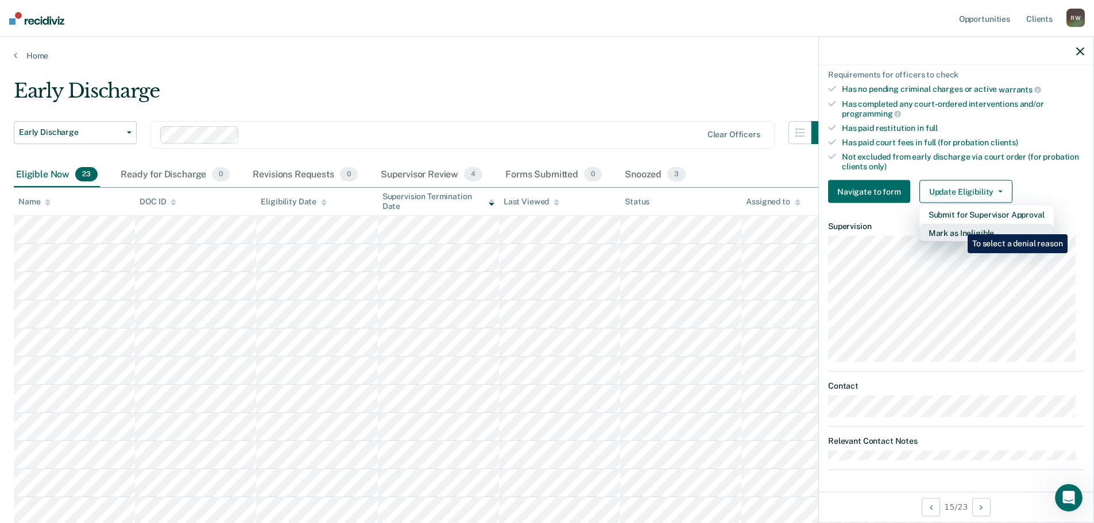
click at [959, 226] on button "Mark as Ineligible" at bounding box center [987, 233] width 134 height 18
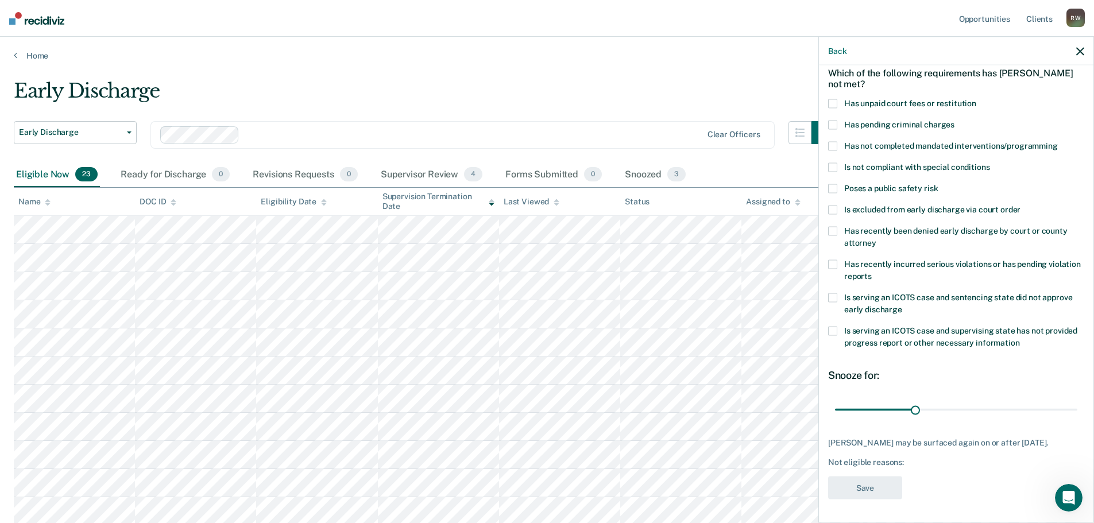
scroll to position [53, 0]
drag, startPoint x: 912, startPoint y: 407, endPoint x: 989, endPoint y: 398, distance: 77.5
type input "60"
click at [989, 401] on input "range" at bounding box center [956, 411] width 242 height 20
click at [835, 102] on span at bounding box center [832, 104] width 9 height 9
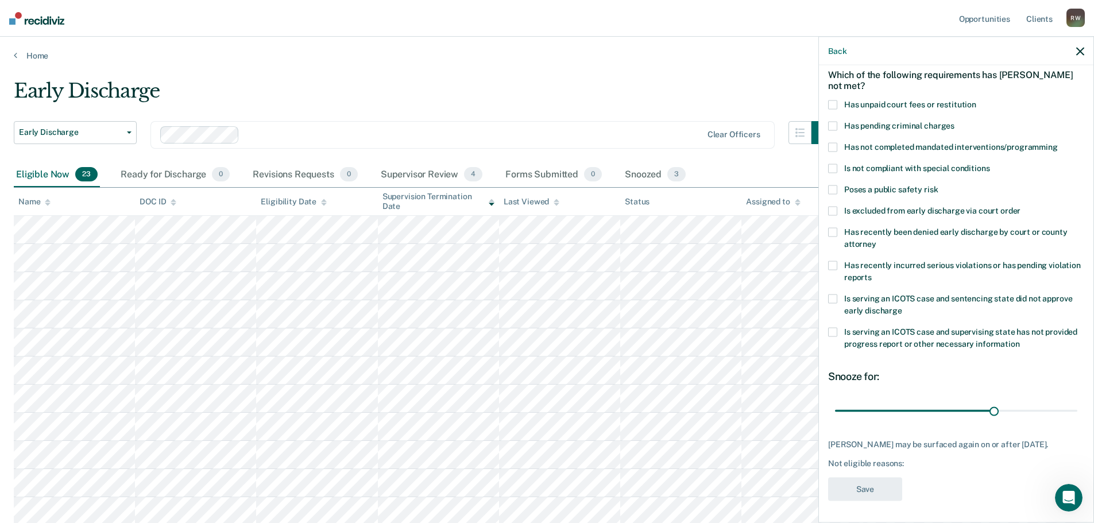
click at [977, 100] on input "Has unpaid court fees or restitution" at bounding box center [977, 100] width 0 height 0
click at [870, 493] on button "Save" at bounding box center [865, 489] width 74 height 24
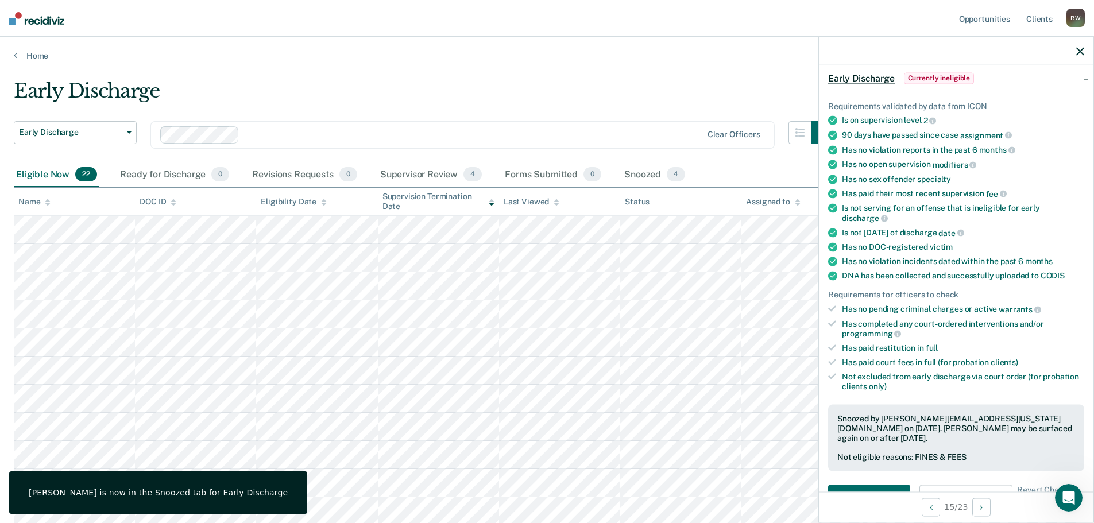
click at [1078, 48] on icon "button" at bounding box center [1081, 51] width 8 height 8
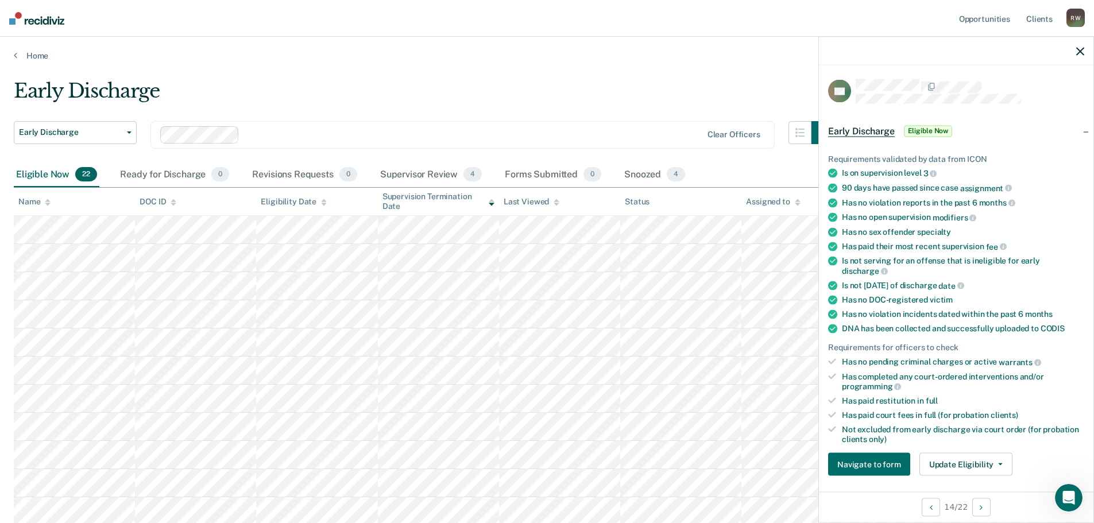
scroll to position [273, 0]
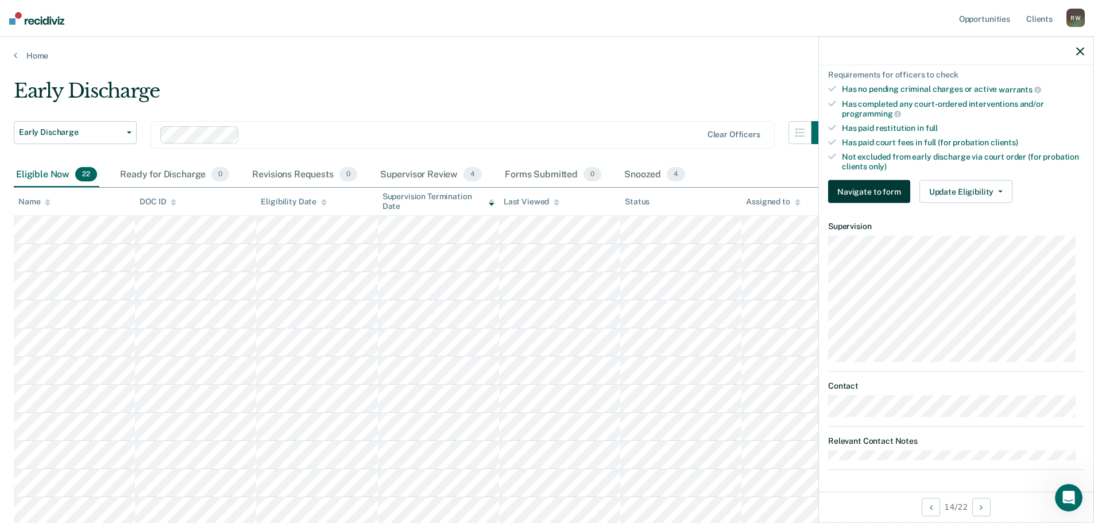
click at [855, 190] on button "Navigate to form" at bounding box center [869, 191] width 82 height 23
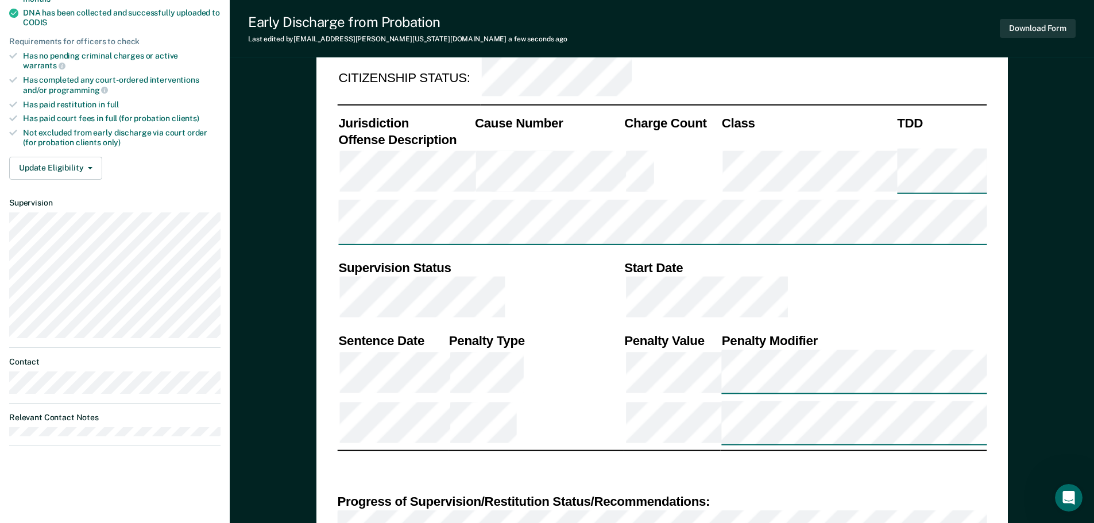
scroll to position [211, 0]
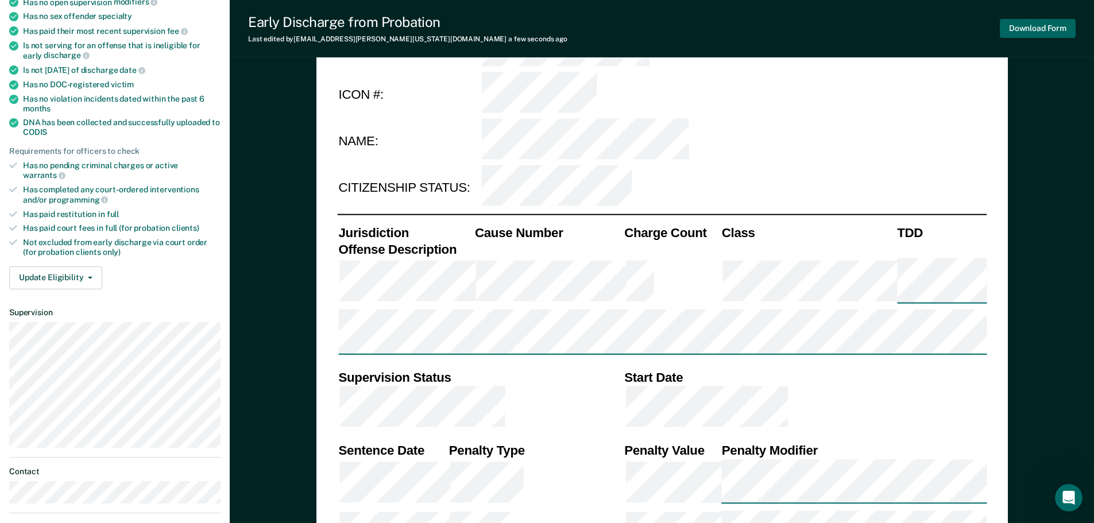
click at [1038, 28] on button "Download Form" at bounding box center [1038, 28] width 76 height 19
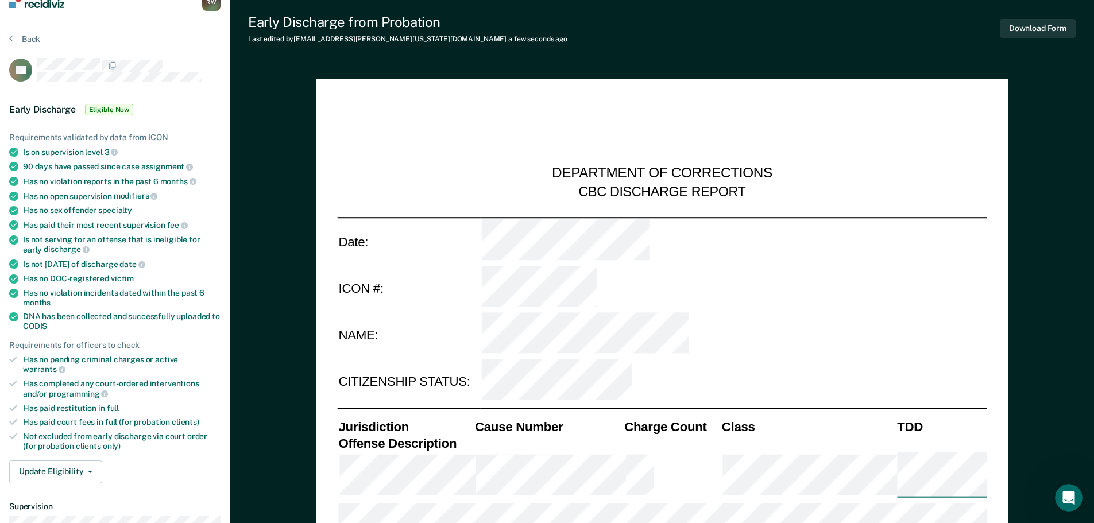
scroll to position [0, 0]
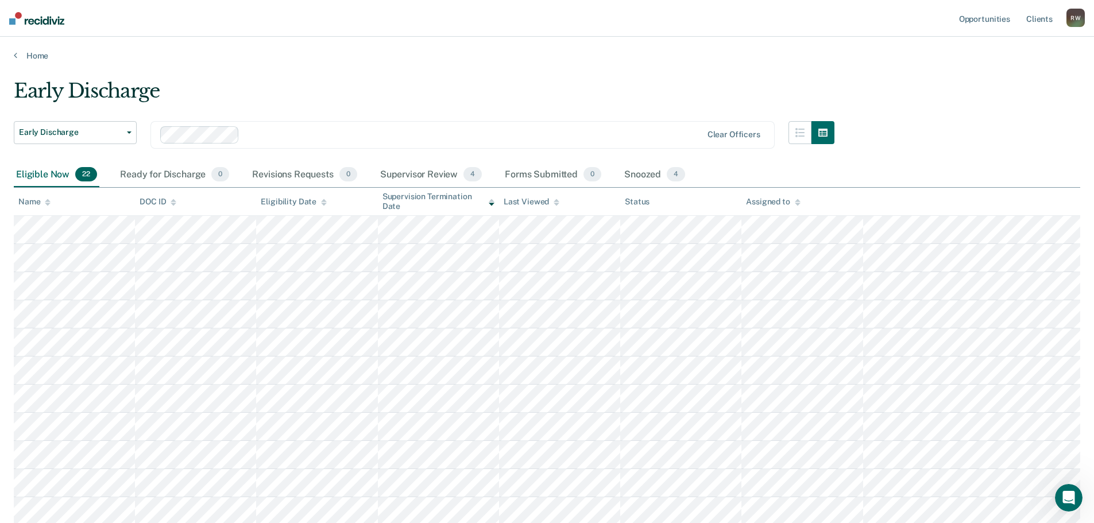
type textarea "x"
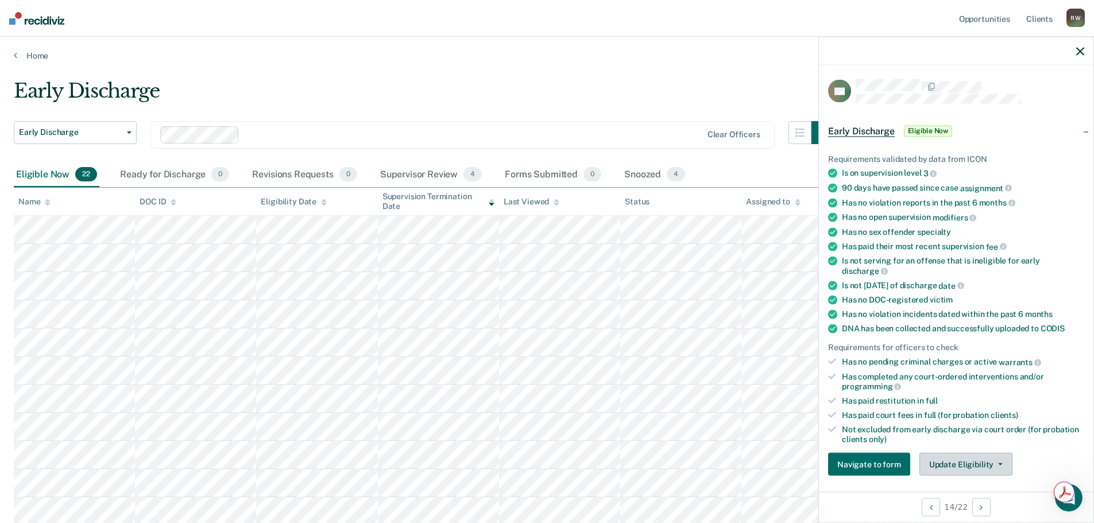
click at [996, 461] on button "Update Eligibility" at bounding box center [966, 464] width 93 height 23
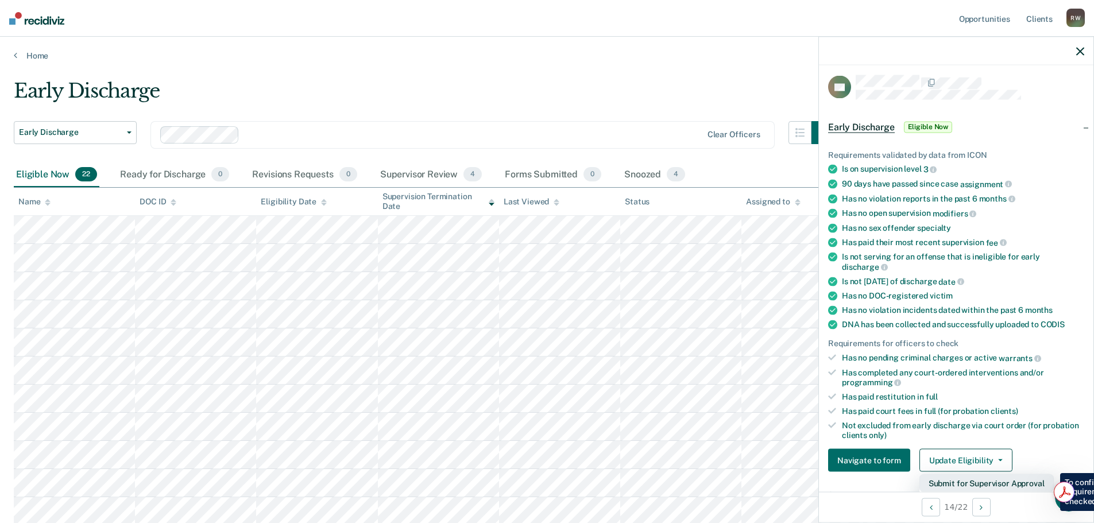
scroll to position [273, 0]
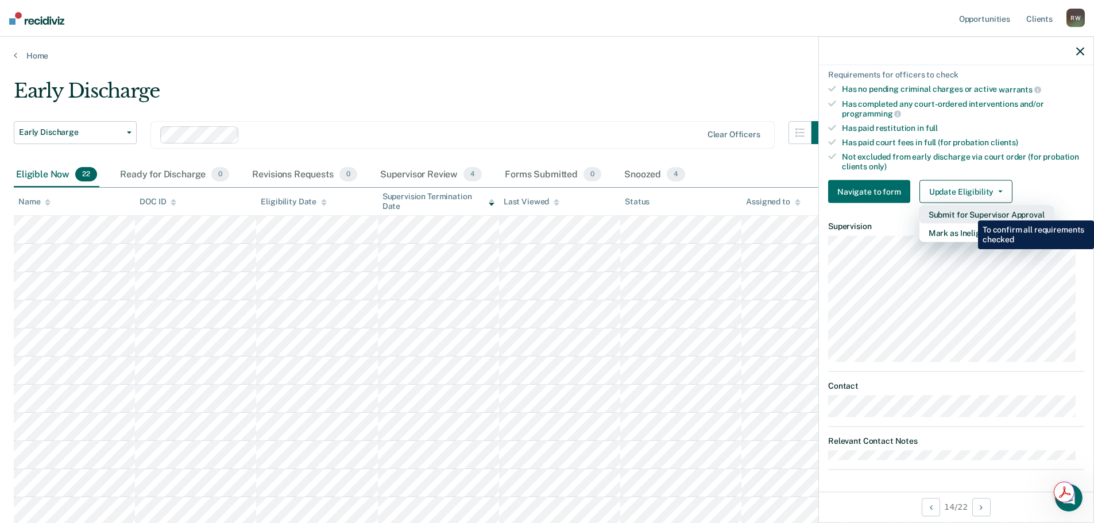
click at [970, 212] on button "Submit for Supervisor Approval" at bounding box center [987, 215] width 134 height 18
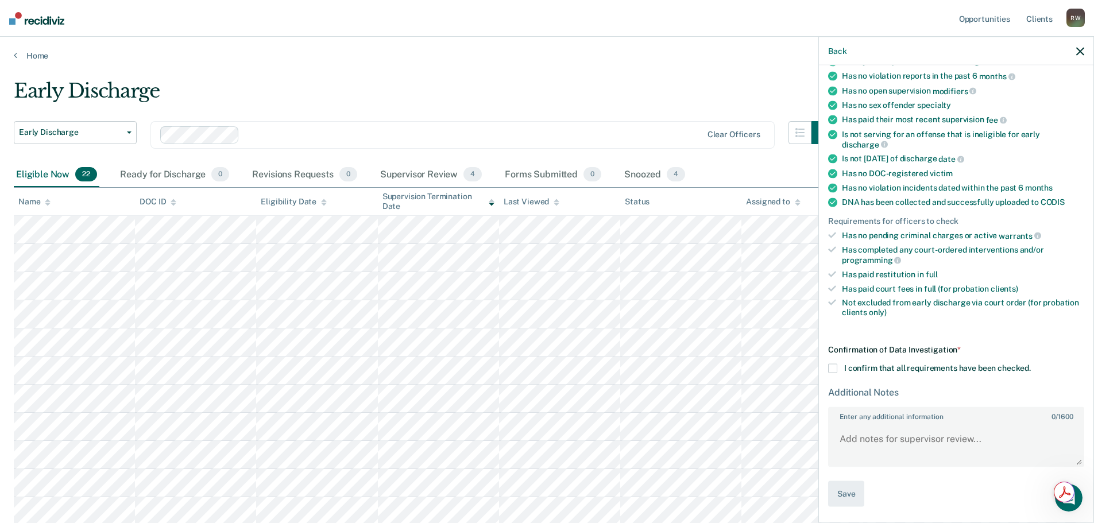
scroll to position [125, 0]
click at [829, 368] on span at bounding box center [832, 369] width 9 height 9
click at [1031, 365] on input "I confirm that all requirements have been checked." at bounding box center [1031, 365] width 0 height 0
click at [850, 488] on button "Save" at bounding box center [846, 496] width 36 height 26
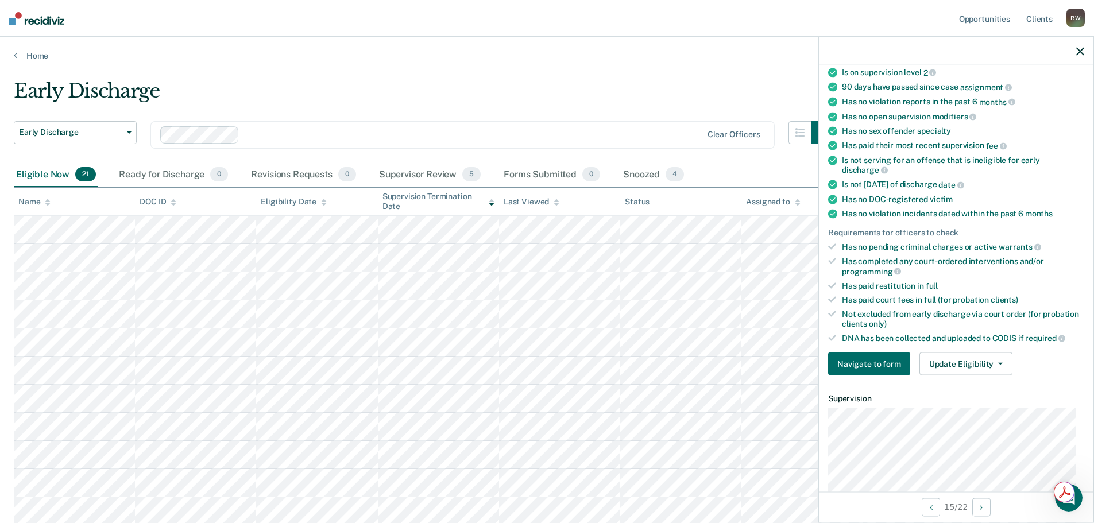
scroll to position [150, 0]
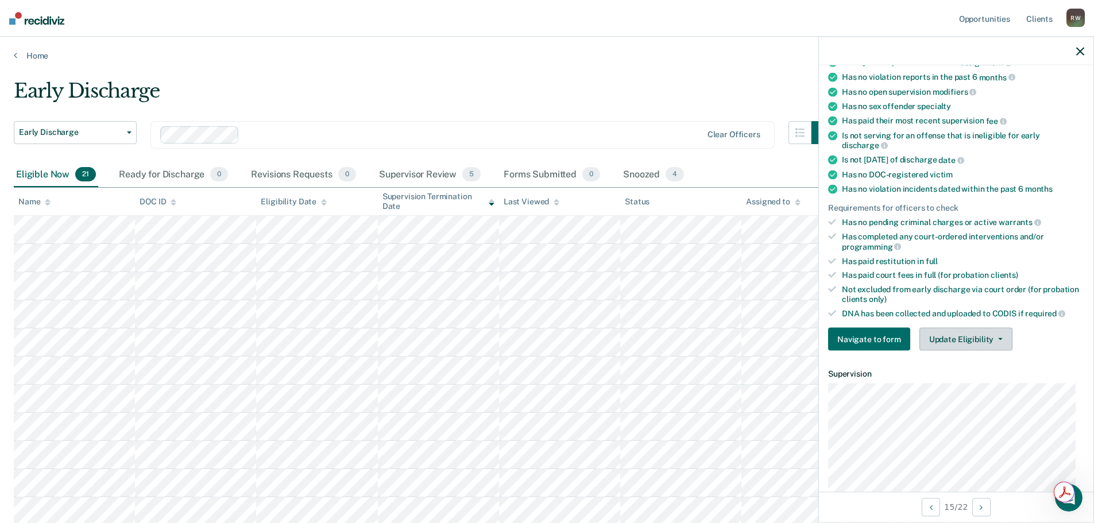
click at [989, 335] on button "Update Eligibility" at bounding box center [966, 339] width 93 height 23
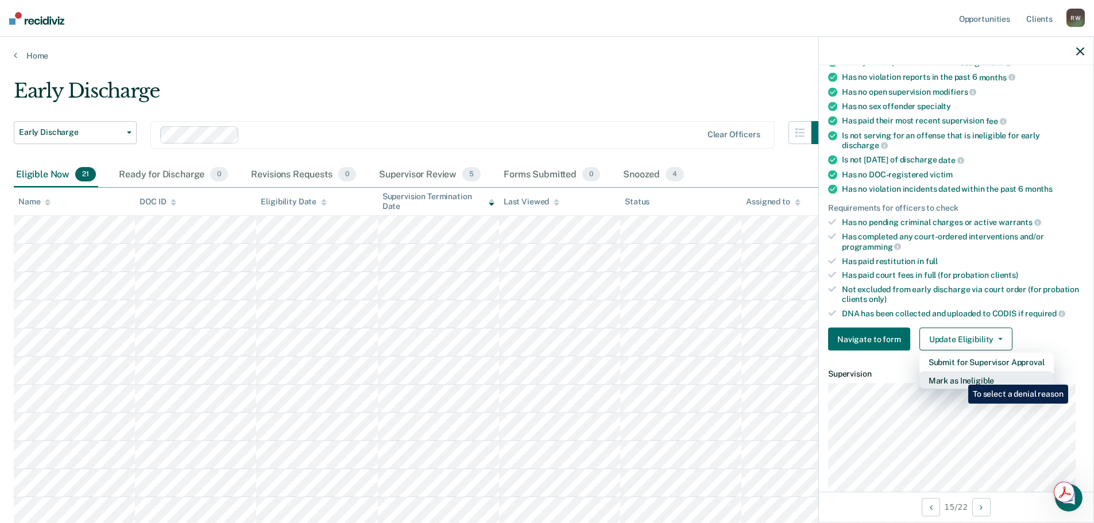
click at [960, 376] on button "Mark as Ineligible" at bounding box center [987, 381] width 134 height 18
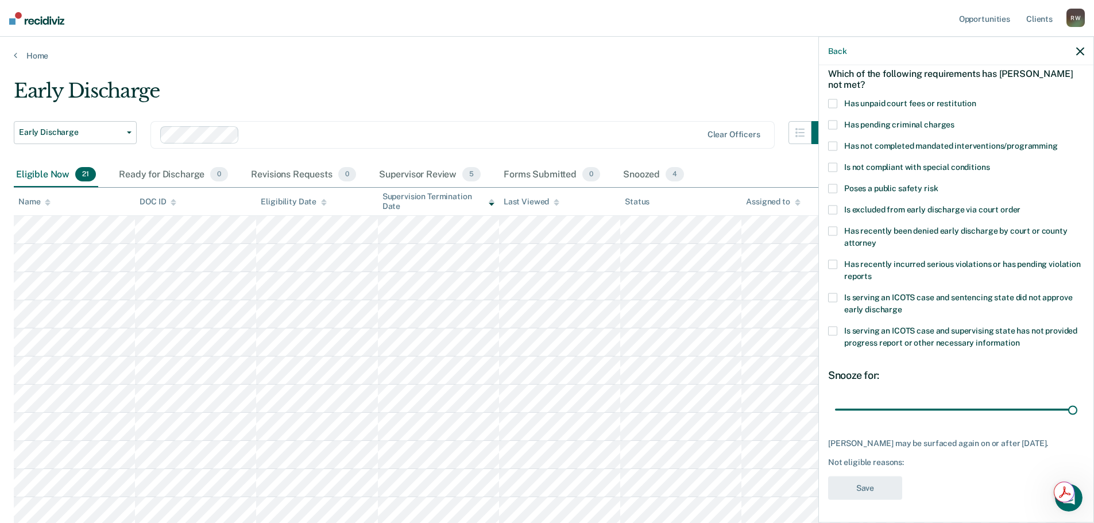
drag, startPoint x: 912, startPoint y: 398, endPoint x: 915, endPoint y: 215, distance: 182.7
type input "90"
click at [1078, 400] on input "range" at bounding box center [956, 410] width 242 height 20
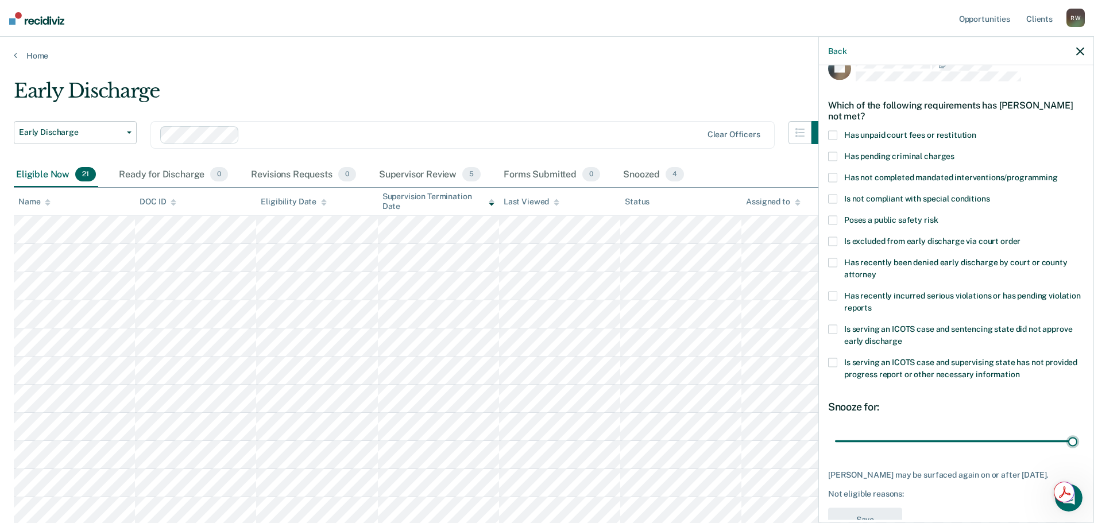
scroll to position [0, 0]
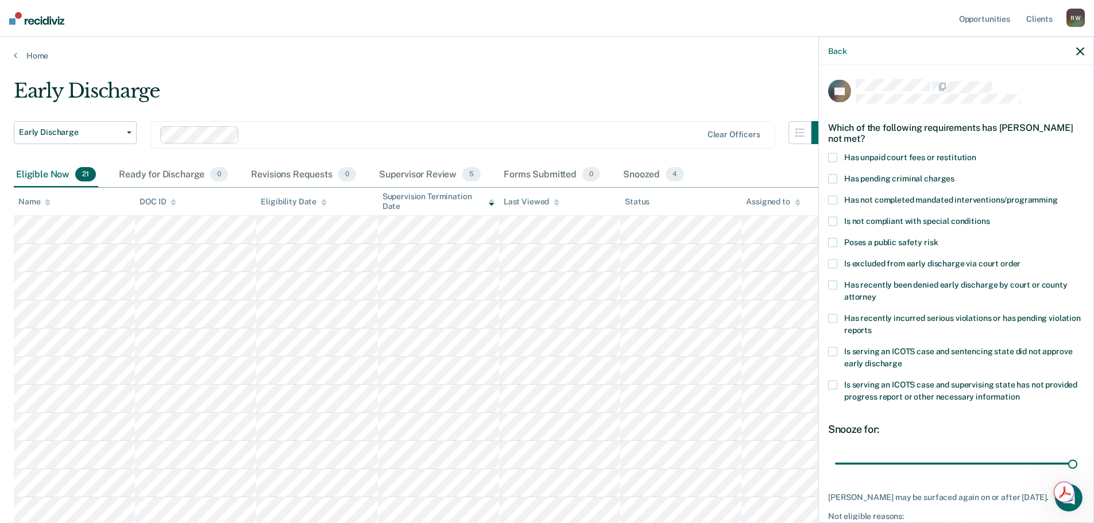
click at [831, 243] on span at bounding box center [832, 242] width 9 height 9
click at [938, 238] on input "Poses a public safety risk" at bounding box center [938, 238] width 0 height 0
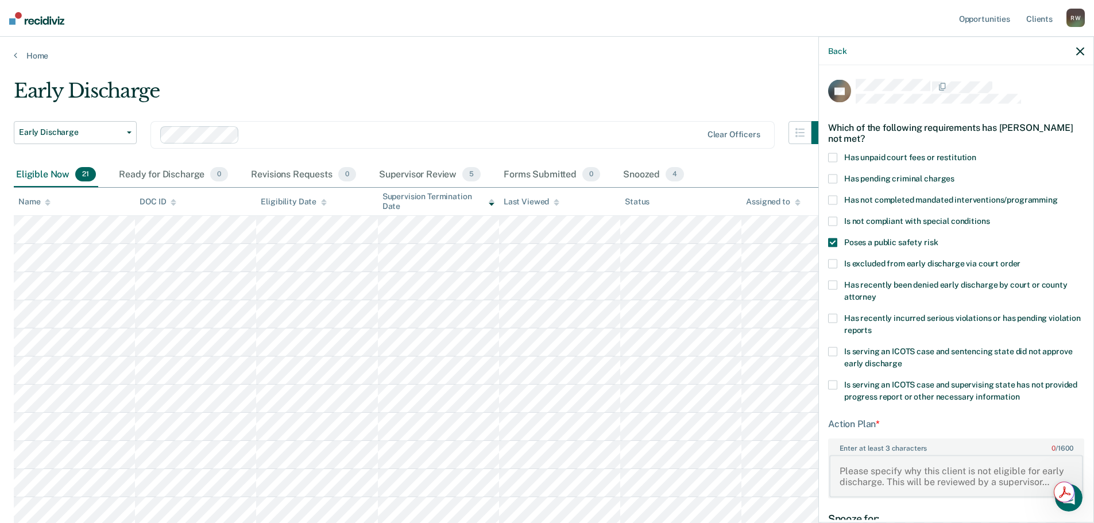
click at [947, 479] on textarea "Enter at least 3 characters 0 / 1600" at bounding box center [957, 476] width 254 height 43
click at [888, 479] on textarea "The defendant is under supervision on an assault and harrassment case" at bounding box center [957, 476] width 254 height 43
click at [872, 482] on textarea "The defendant is under supervision on an assault and harrassment case" at bounding box center [957, 476] width 254 height 43
click at [938, 482] on textarea "The defendant is under supervision on an assault and harassment case" at bounding box center [957, 476] width 254 height 43
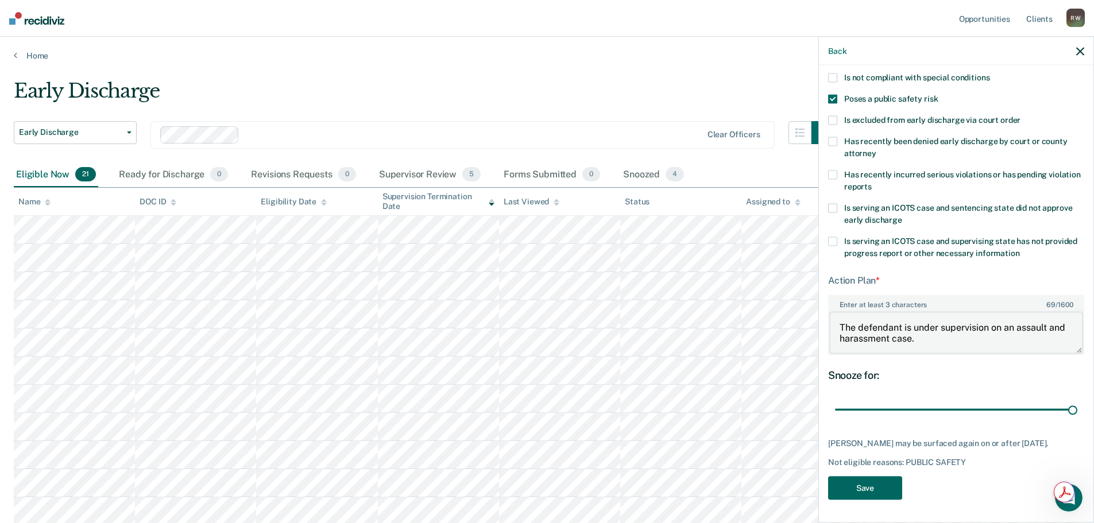
type textarea "The defendant is under supervision on an assault and harassment case."
click at [867, 485] on button "Save" at bounding box center [865, 488] width 74 height 24
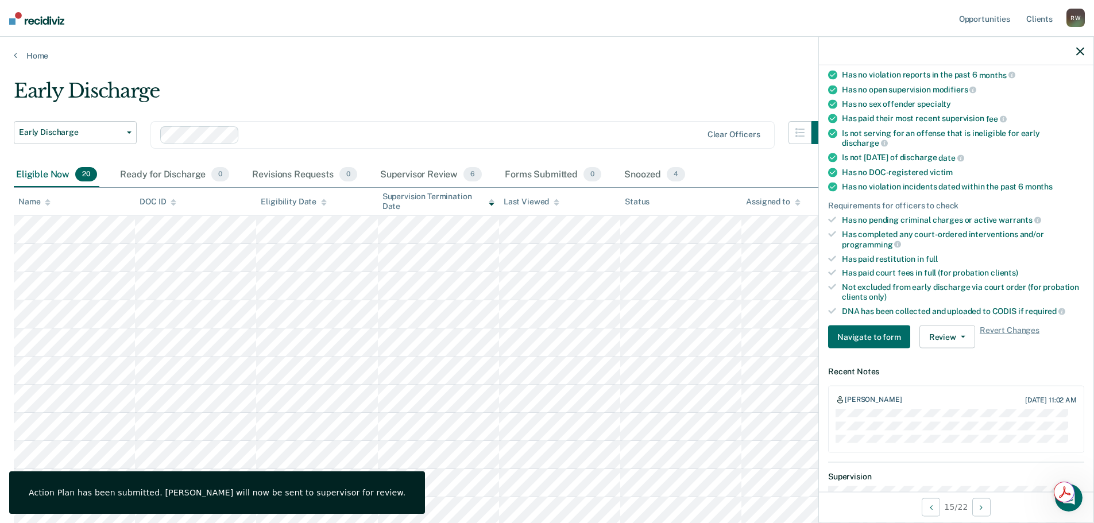
click at [1083, 49] on icon "button" at bounding box center [1081, 51] width 8 height 8
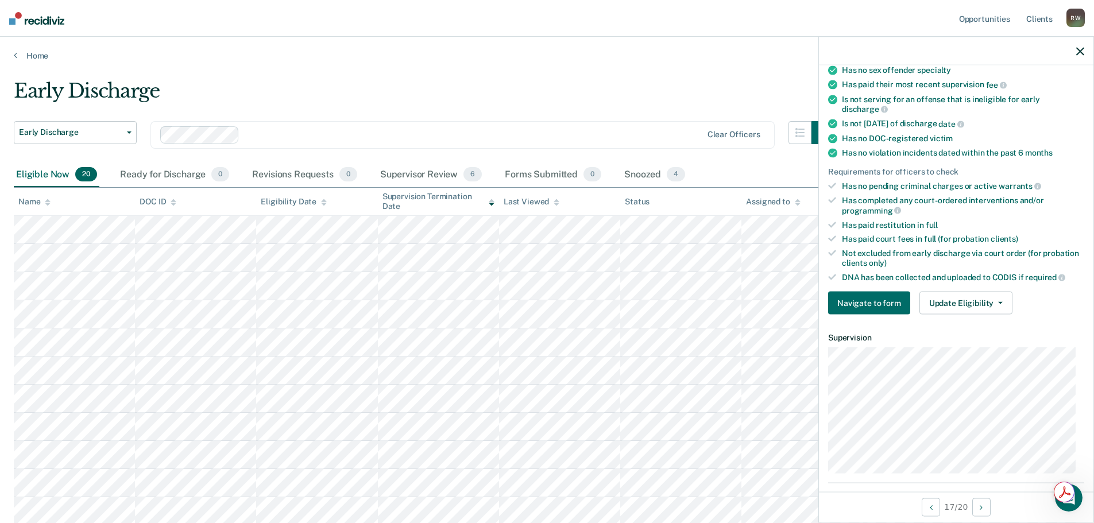
scroll to position [211, 0]
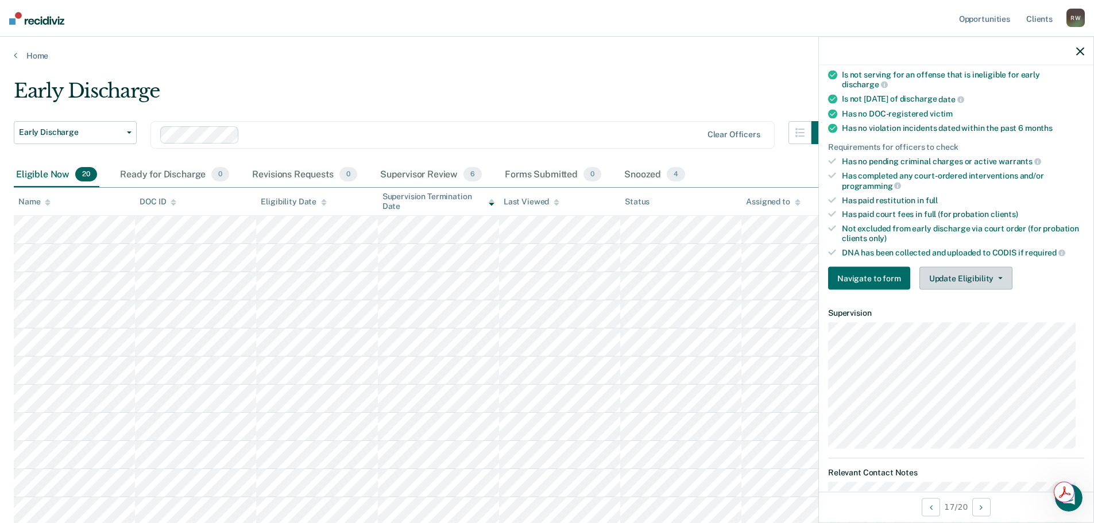
click at [998, 277] on icon "button" at bounding box center [1000, 278] width 5 height 2
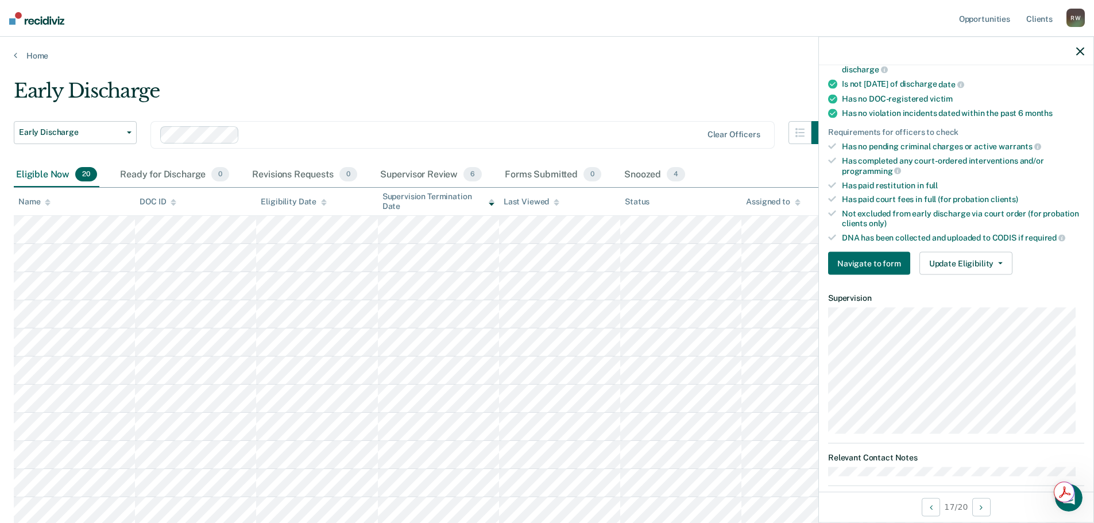
scroll to position [242, 0]
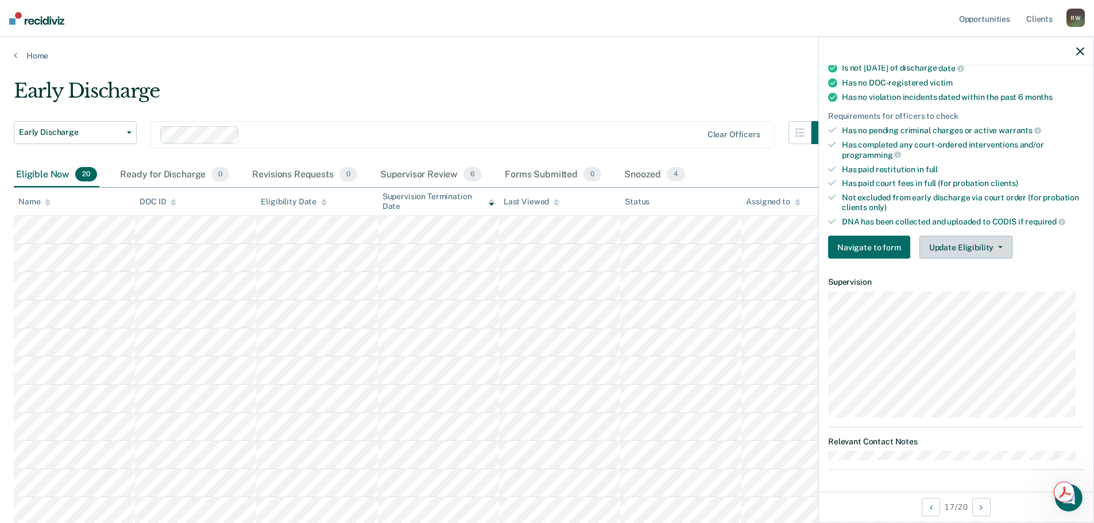
click at [984, 244] on button "Update Eligibility" at bounding box center [966, 247] width 93 height 23
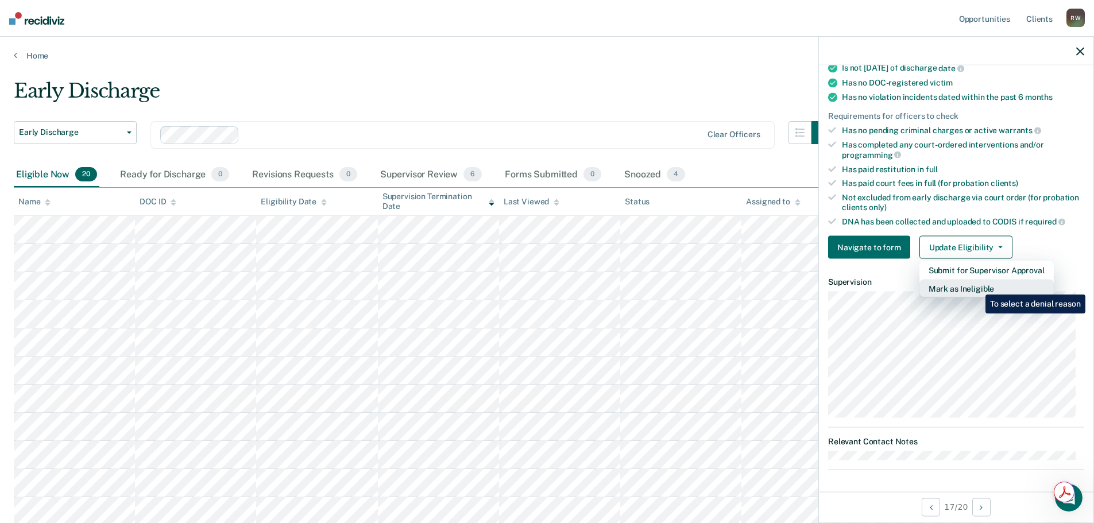
click at [977, 286] on button "Mark as Ineligible" at bounding box center [987, 289] width 134 height 18
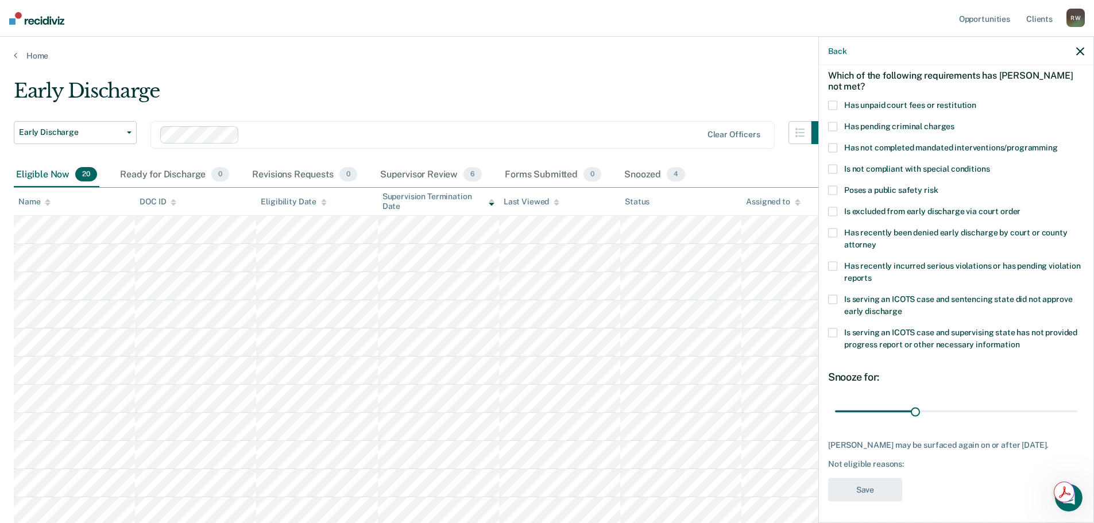
scroll to position [53, 0]
drag, startPoint x: 915, startPoint y: 407, endPoint x: 1179, endPoint y: 393, distance: 265.2
type input "90"
click at [1078, 401] on input "range" at bounding box center [956, 411] width 242 height 20
click at [832, 190] on span at bounding box center [832, 189] width 9 height 9
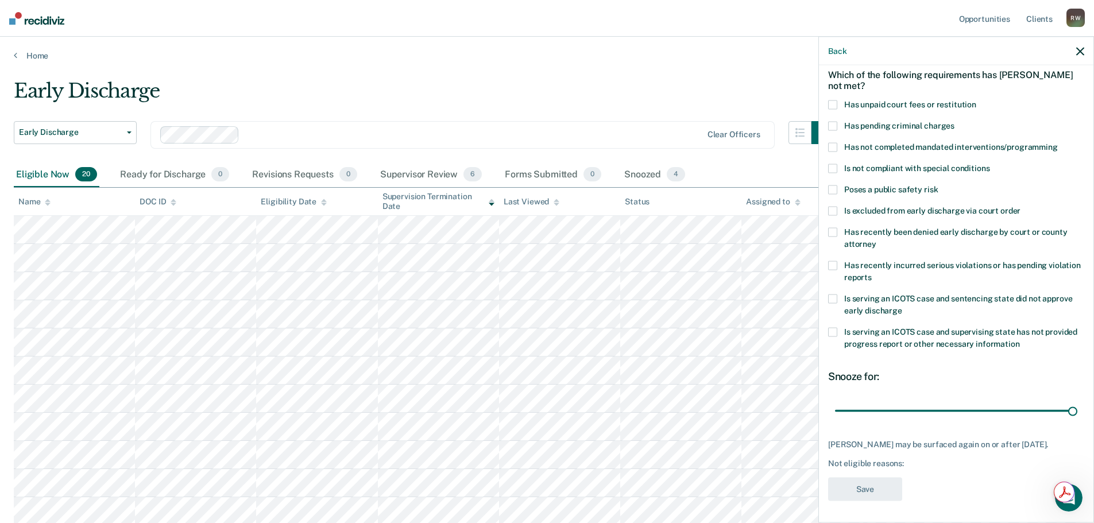
click at [938, 185] on input "Poses a public safety risk" at bounding box center [938, 185] width 0 height 0
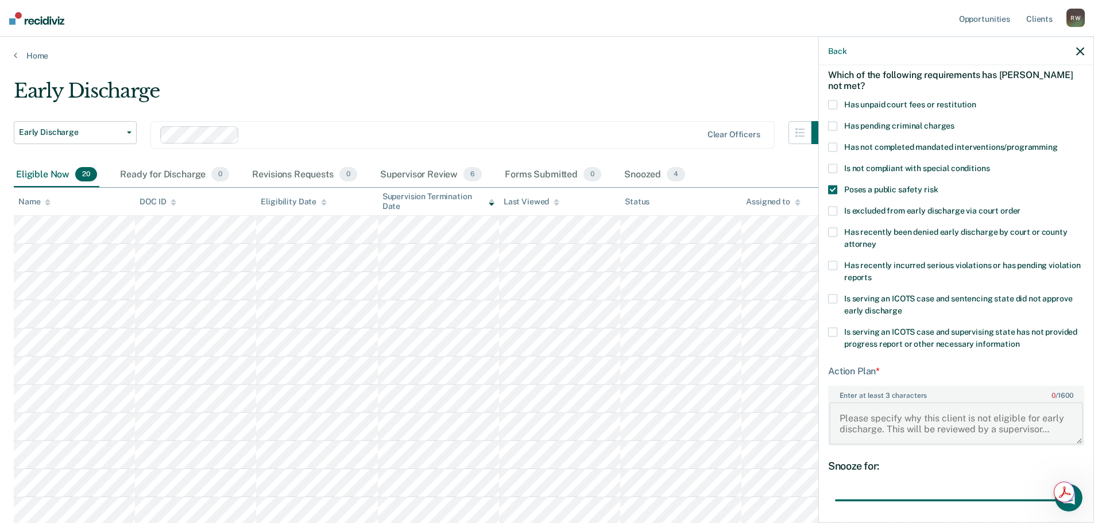
click at [871, 422] on textarea "Enter at least 3 characters 0 / 1600" at bounding box center [957, 423] width 254 height 43
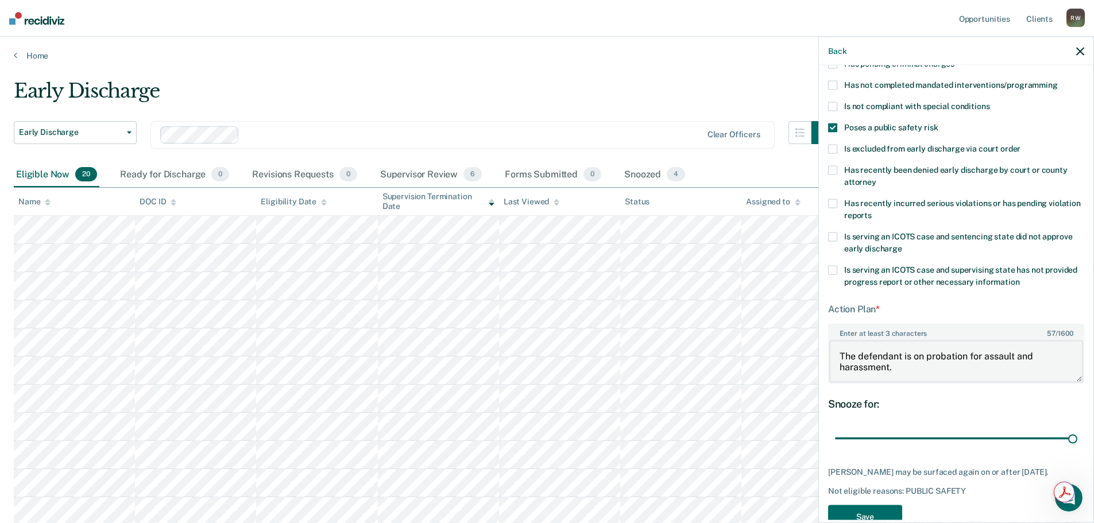
scroll to position [142, 0]
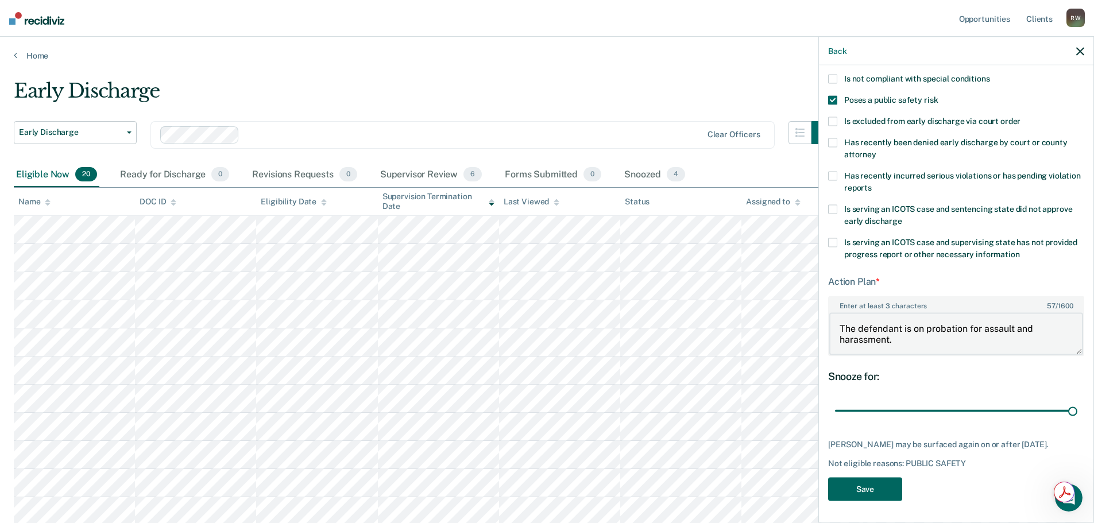
type textarea "The defendant is on probation for assault and harassment."
click at [861, 484] on button "Save" at bounding box center [865, 489] width 74 height 24
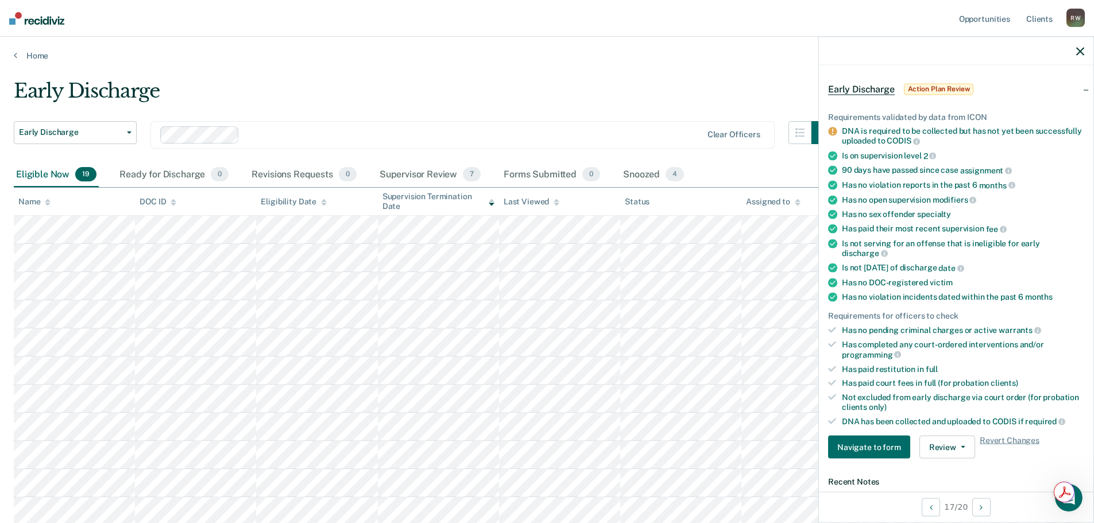
scroll to position [0, 0]
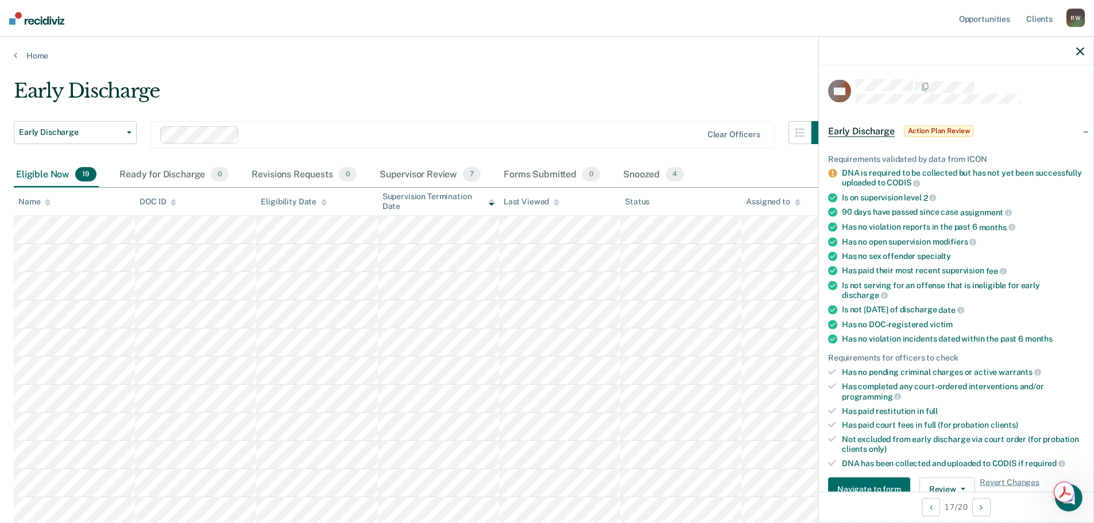
click at [1082, 49] on icon "button" at bounding box center [1081, 51] width 8 height 8
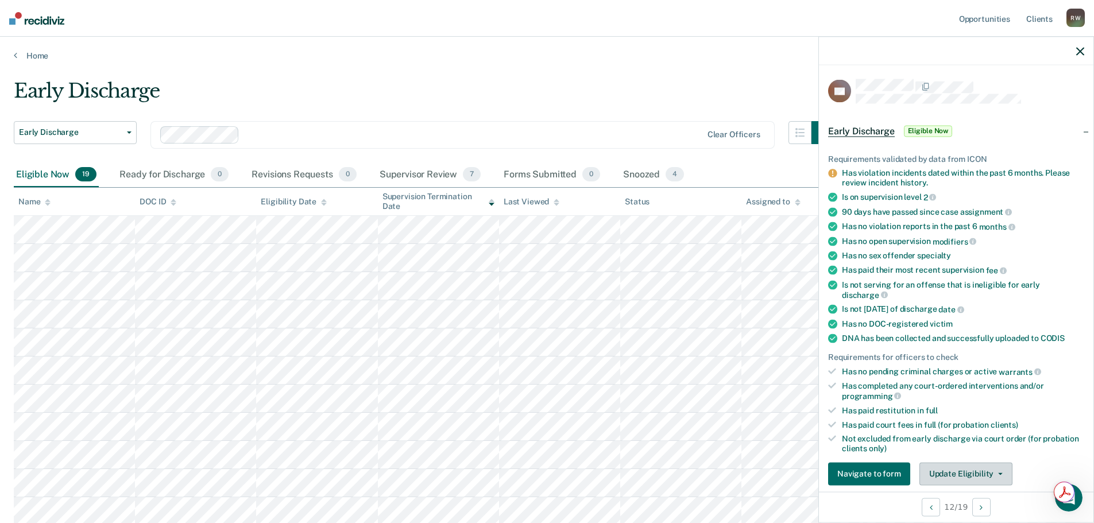
click at [984, 465] on button "Update Eligibility" at bounding box center [966, 473] width 93 height 23
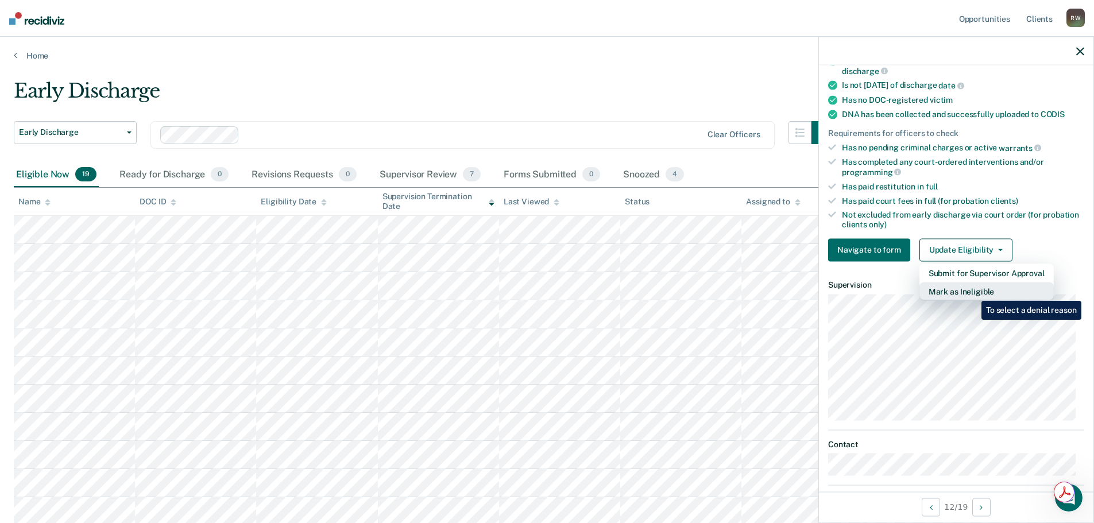
click at [973, 292] on button "Mark as Ineligible" at bounding box center [987, 291] width 134 height 18
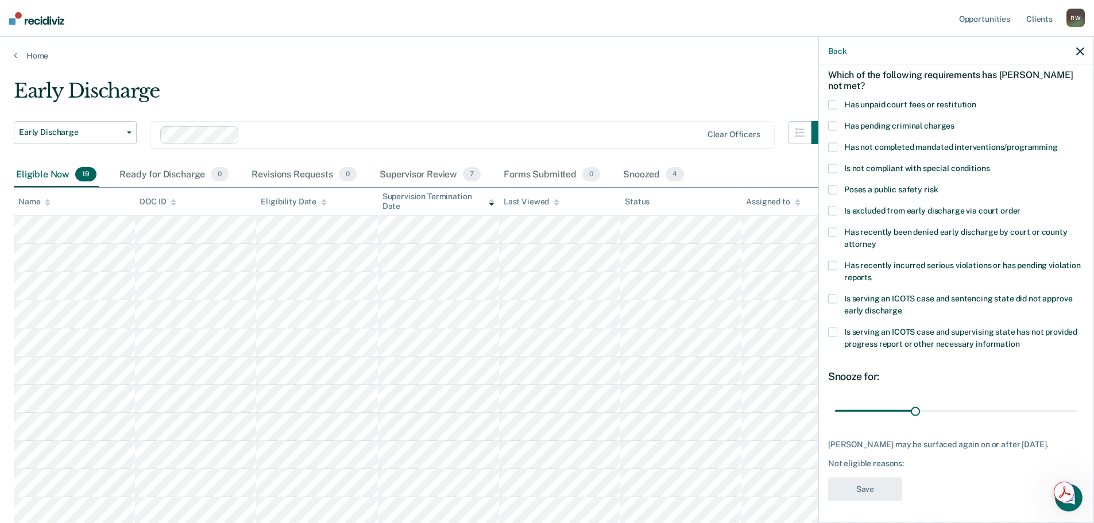
click at [832, 297] on span at bounding box center [832, 298] width 9 height 9
click at [903, 306] on input "Is serving an ICOTS case and sentencing state did not approve early discharge" at bounding box center [903, 306] width 0 height 0
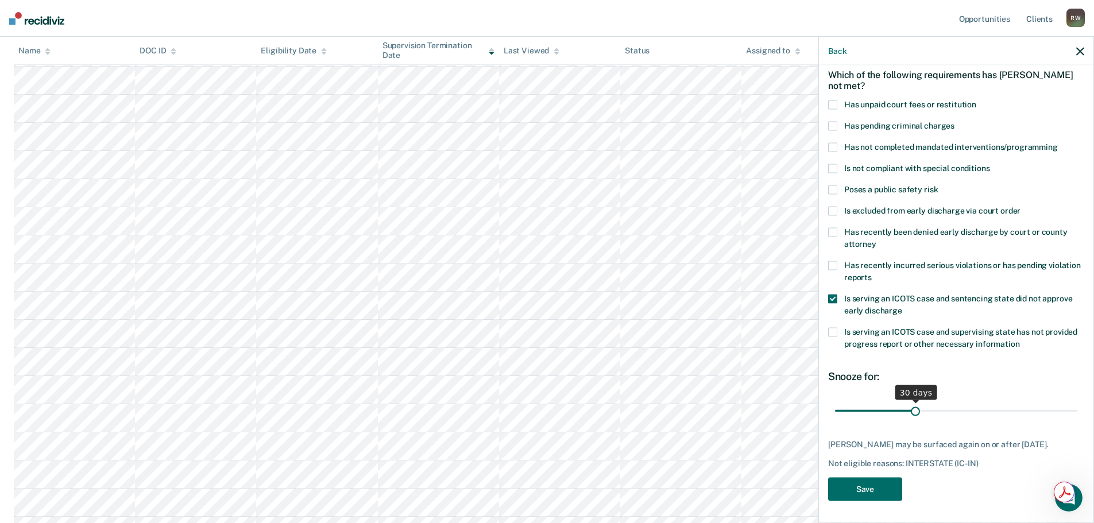
scroll to position [211, 0]
click at [871, 484] on button "Save" at bounding box center [865, 489] width 74 height 24
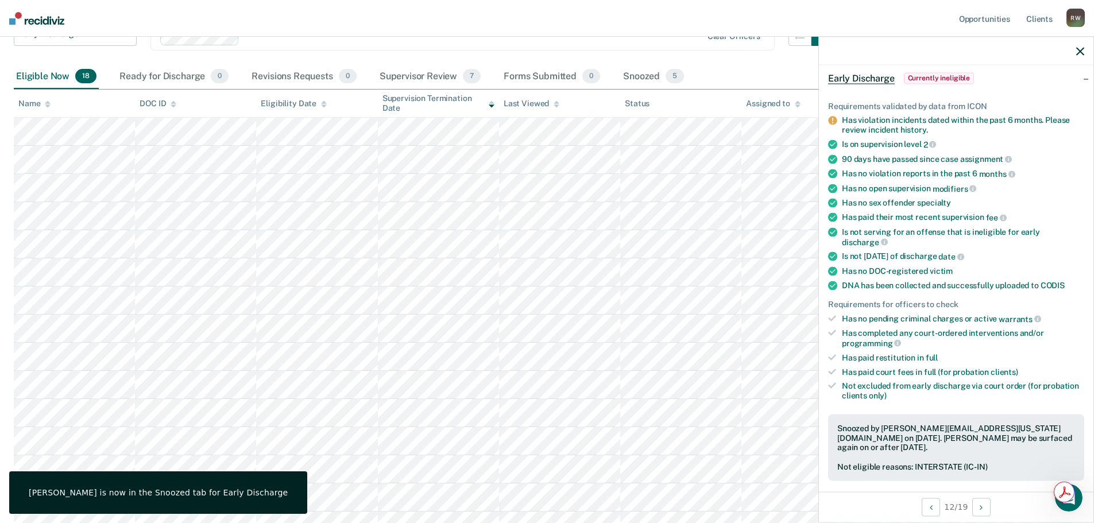
click at [1081, 50] on icon "button" at bounding box center [1081, 51] width 8 height 8
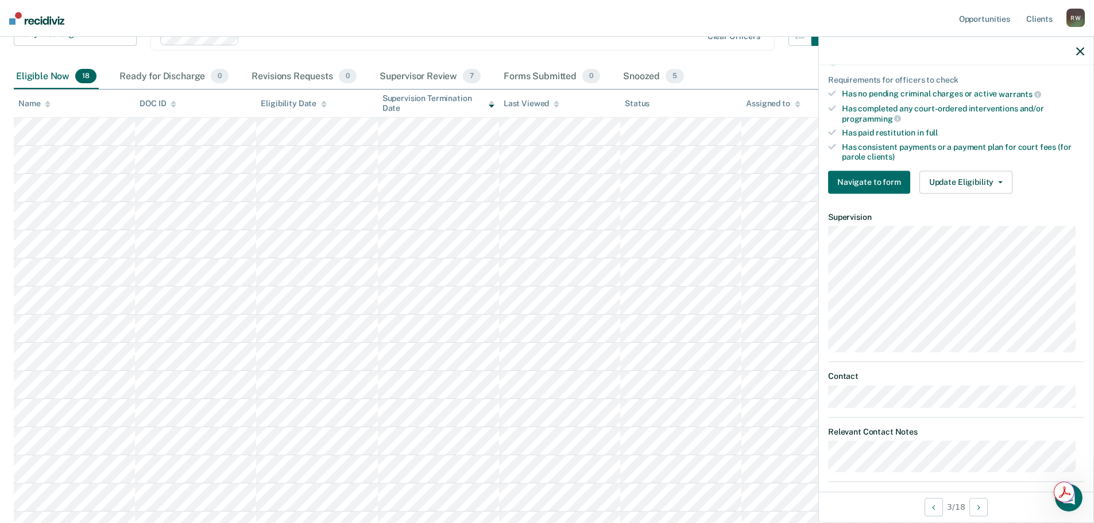
scroll to position [342, 0]
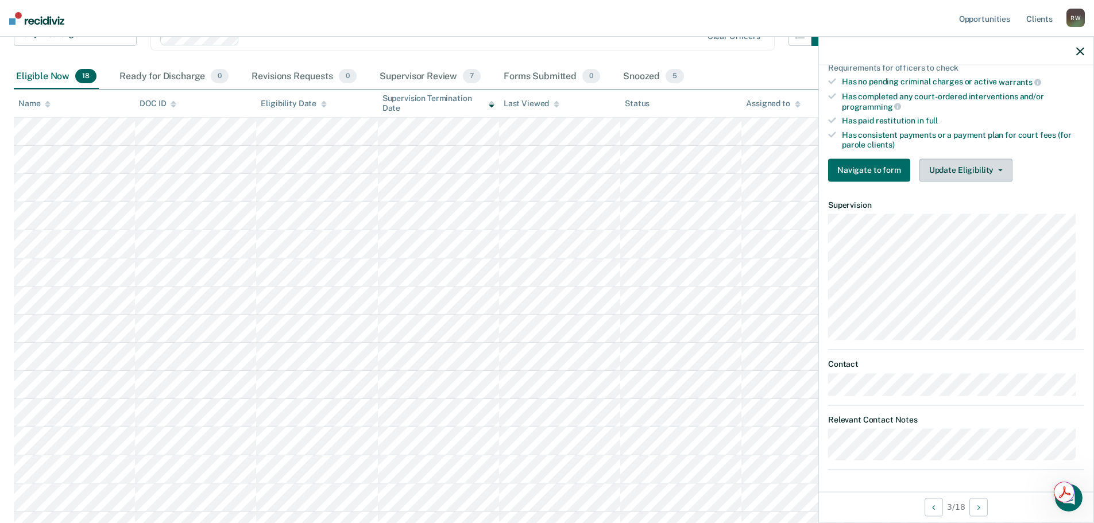
click at [965, 167] on button "Update Eligibility" at bounding box center [966, 170] width 93 height 23
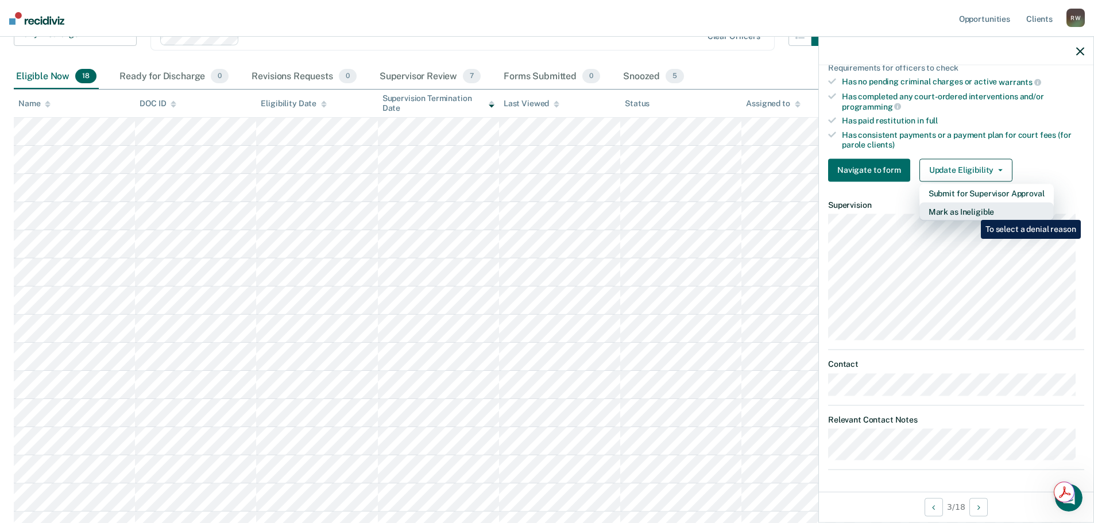
click at [973, 211] on button "Mark as Ineligible" at bounding box center [987, 211] width 134 height 18
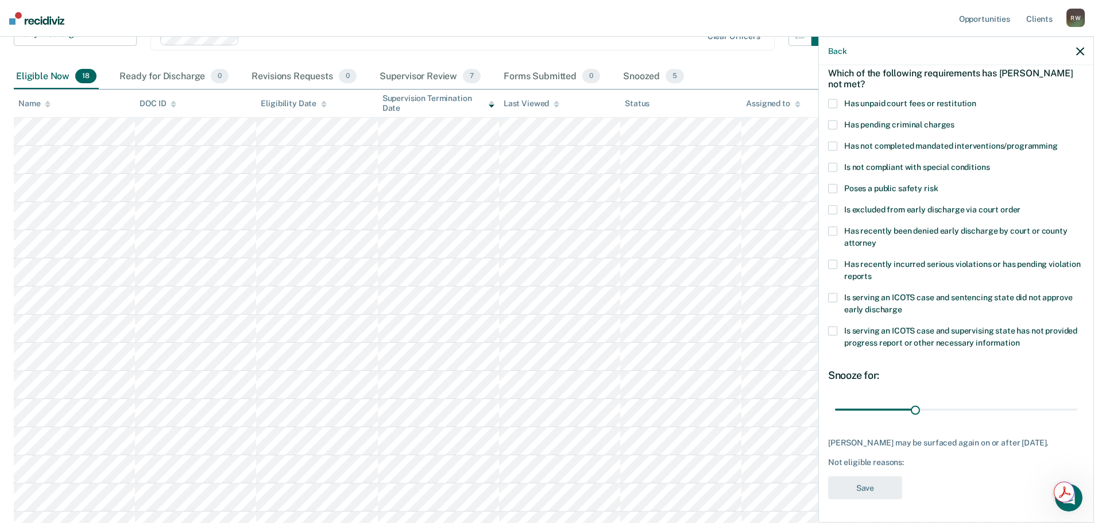
scroll to position [63, 0]
click at [832, 293] on span at bounding box center [832, 297] width 9 height 9
click at [903, 305] on input "Is serving an ICOTS case and sentencing state did not approve early discharge" at bounding box center [903, 305] width 0 height 0
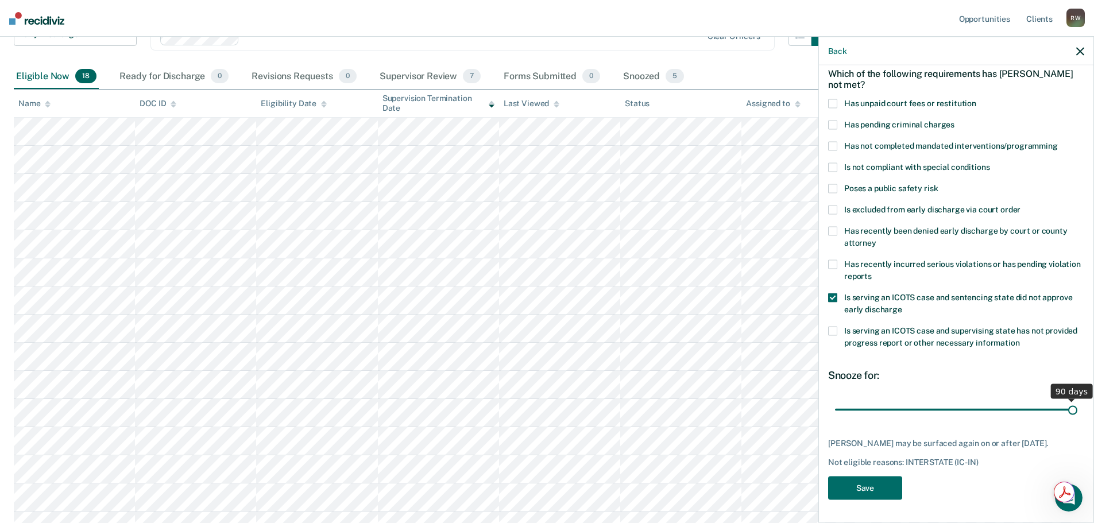
drag, startPoint x: 913, startPoint y: 398, endPoint x: 1139, endPoint y: 411, distance: 226.1
type input "90"
click at [1078, 411] on input "range" at bounding box center [956, 410] width 242 height 20
click at [851, 487] on button "Save" at bounding box center [865, 488] width 74 height 24
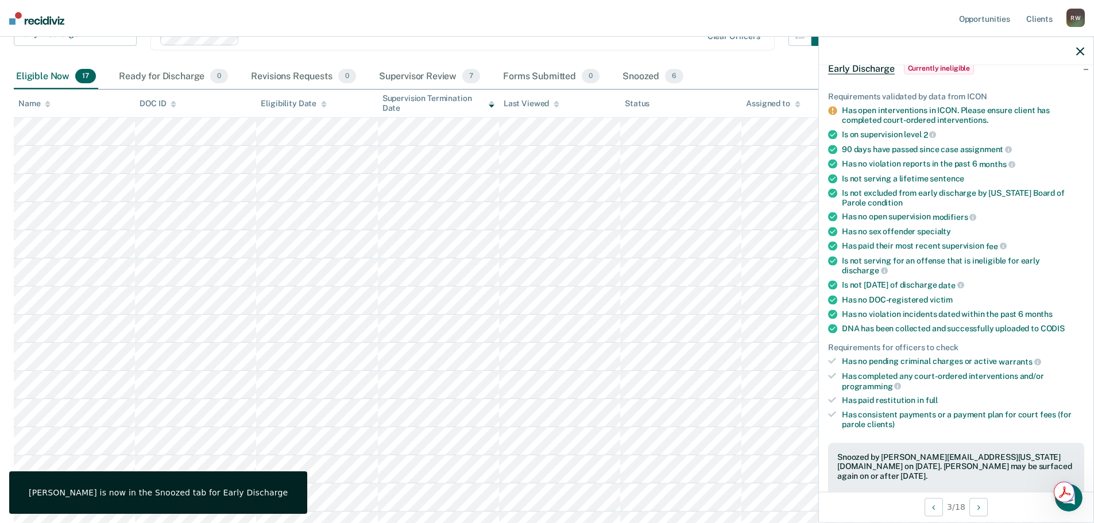
click at [1076, 47] on div at bounding box center [956, 51] width 275 height 29
drag, startPoint x: 1080, startPoint y: 50, endPoint x: 1025, endPoint y: 66, distance: 57.4
click at [1081, 50] on icon "button" at bounding box center [1081, 51] width 8 height 8
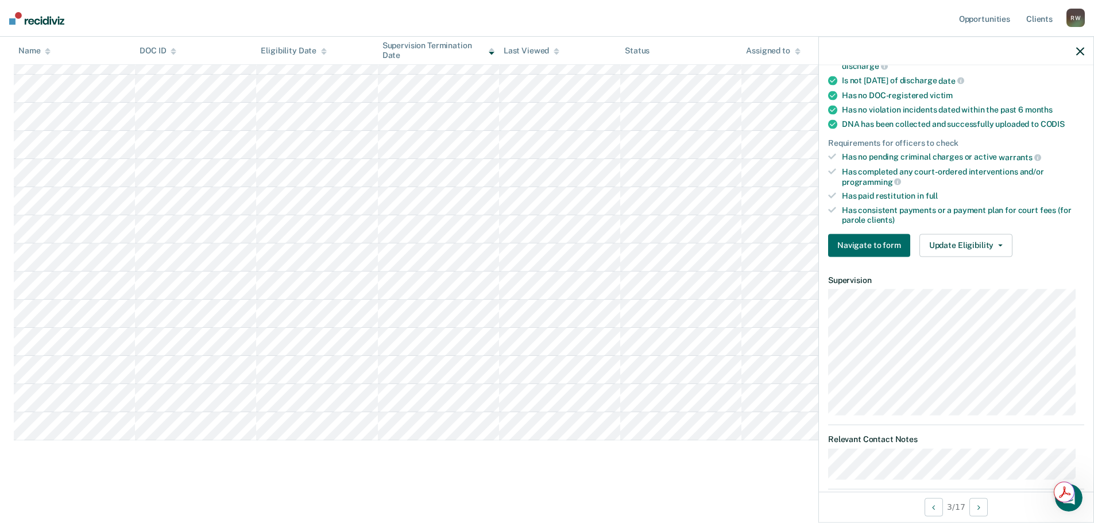
scroll to position [287, 0]
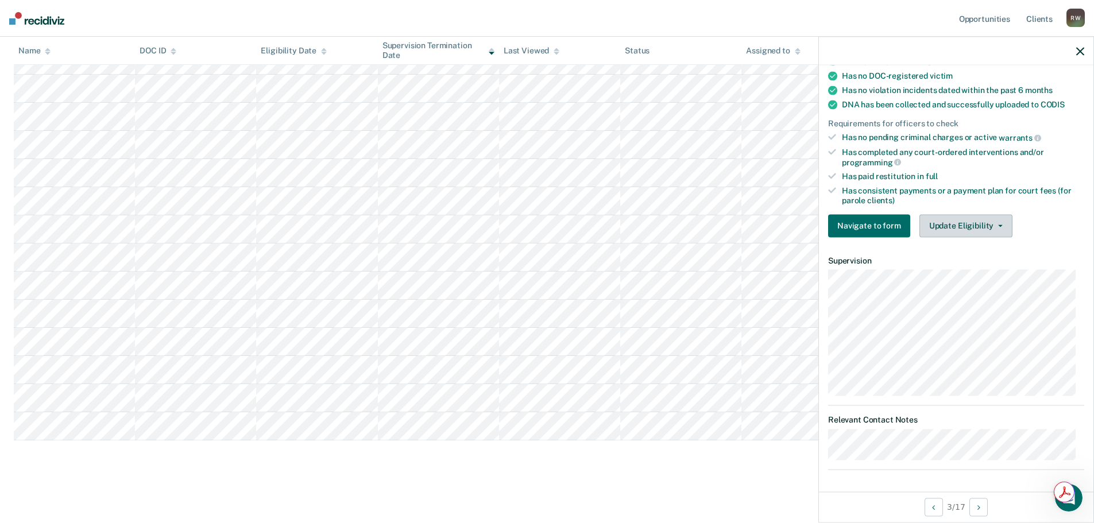
click at [990, 226] on button "Update Eligibility" at bounding box center [966, 225] width 93 height 23
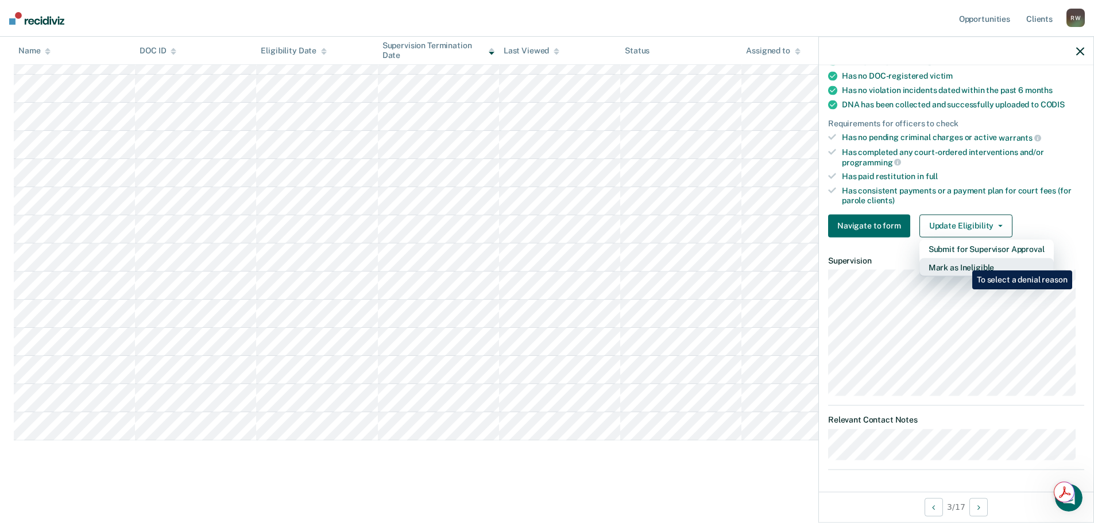
click at [964, 262] on button "Mark as Ineligible" at bounding box center [987, 267] width 134 height 18
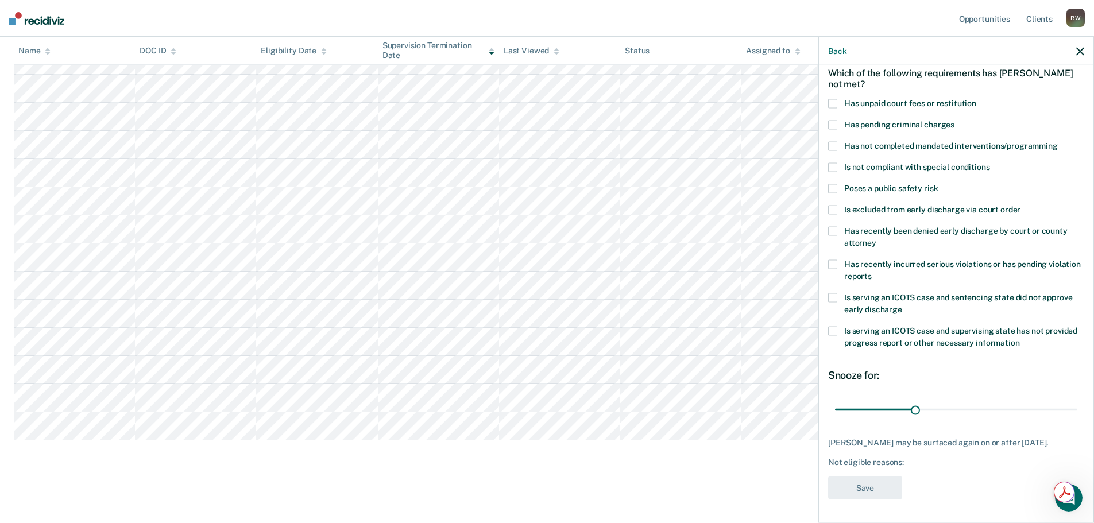
scroll to position [53, 0]
click at [834, 301] on span at bounding box center [832, 298] width 9 height 9
click at [903, 306] on input "Is serving an ICOTS case and sentencing state did not approve early discharge" at bounding box center [903, 306] width 0 height 0
click at [831, 190] on span at bounding box center [832, 189] width 9 height 9
click at [938, 185] on input "Poses a public safety risk" at bounding box center [938, 185] width 0 height 0
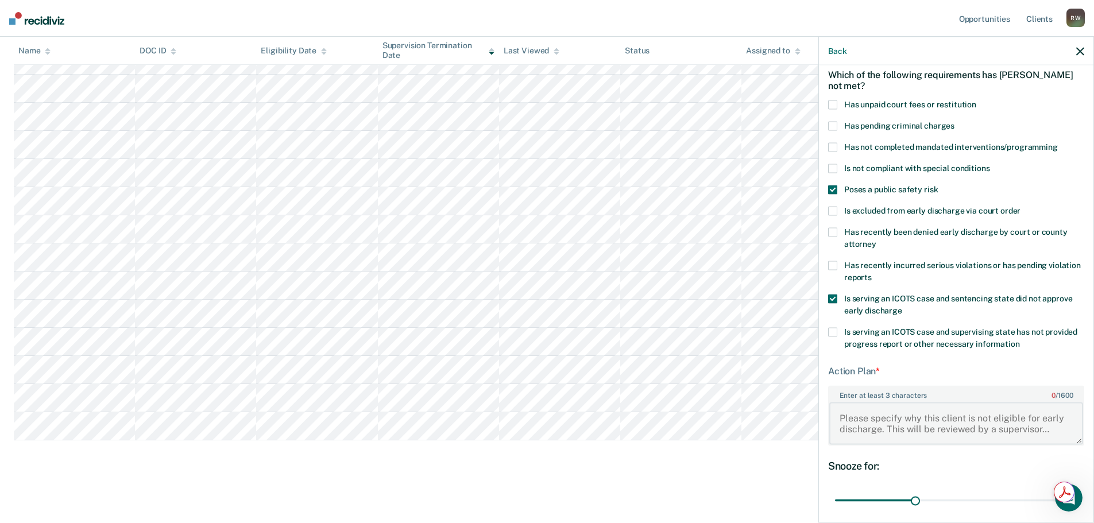
click at [891, 414] on textarea "Enter at least 3 characters 0 / 1600" at bounding box center [957, 423] width 254 height 43
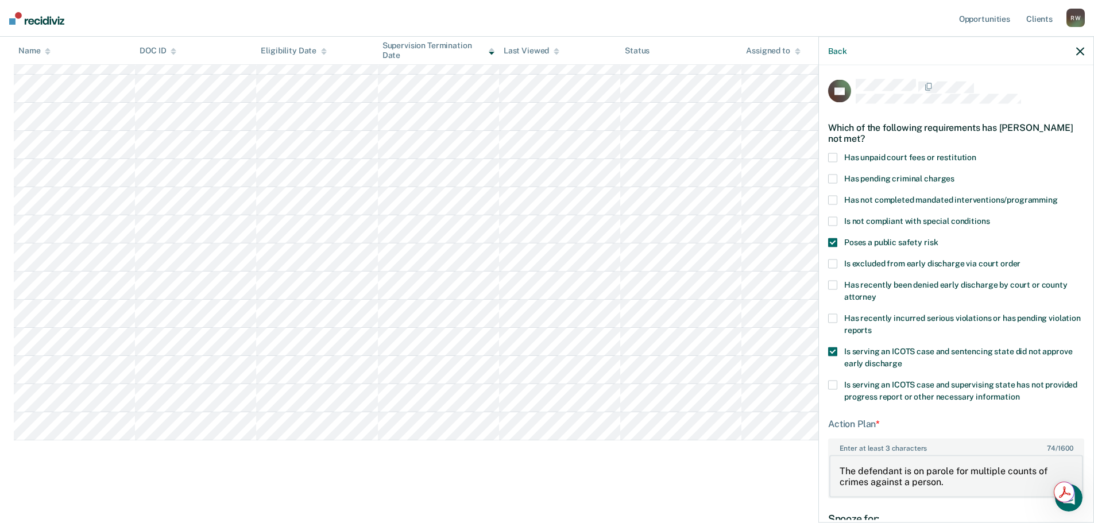
scroll to position [142, 0]
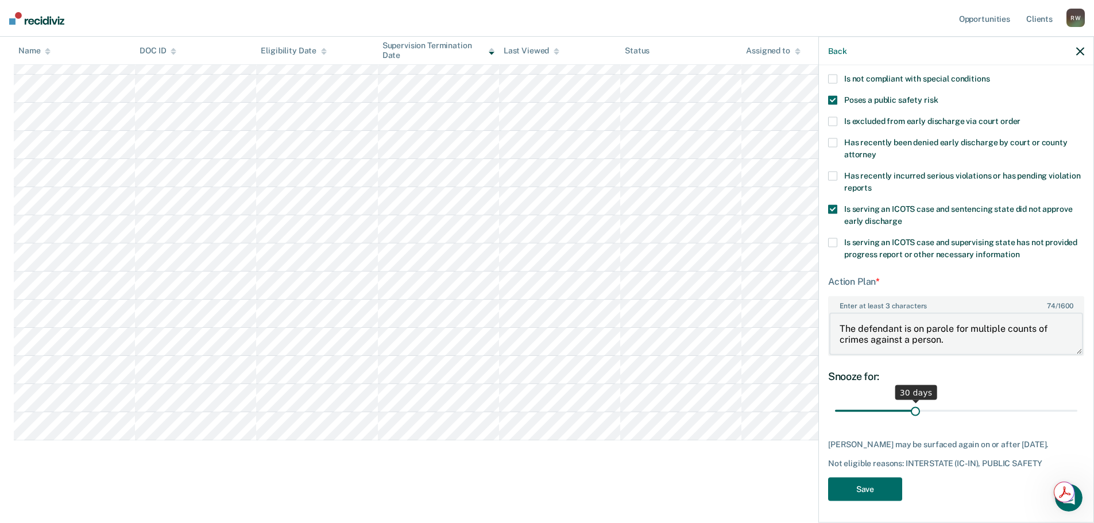
type textarea "The defendant is on parole for multiple counts of crimes against a person."
drag, startPoint x: 914, startPoint y: 409, endPoint x: 1102, endPoint y: 406, distance: 187.9
type input "90"
click at [1078, 406] on input "range" at bounding box center [956, 411] width 242 height 20
click at [843, 493] on button "Save" at bounding box center [865, 489] width 74 height 24
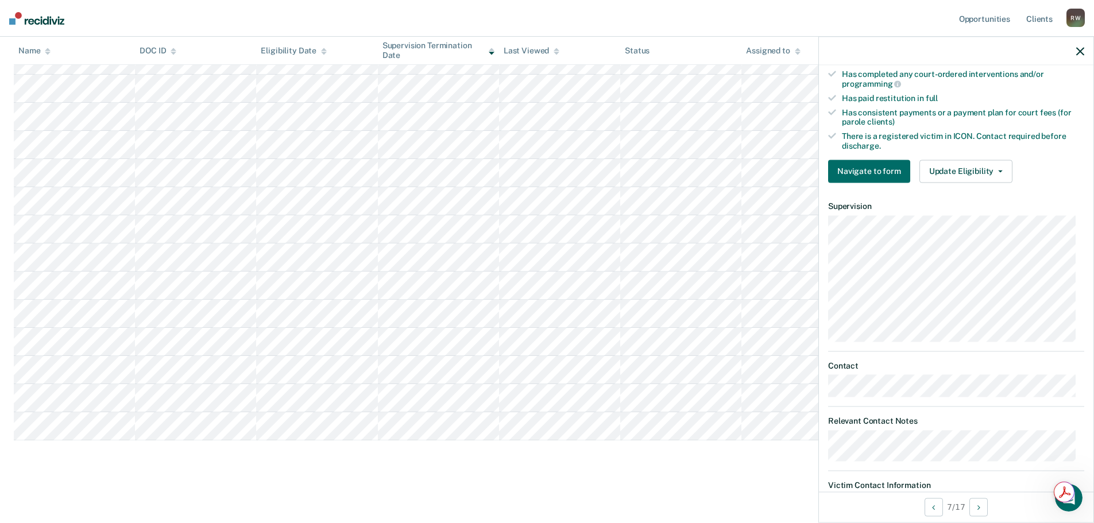
scroll to position [377, 0]
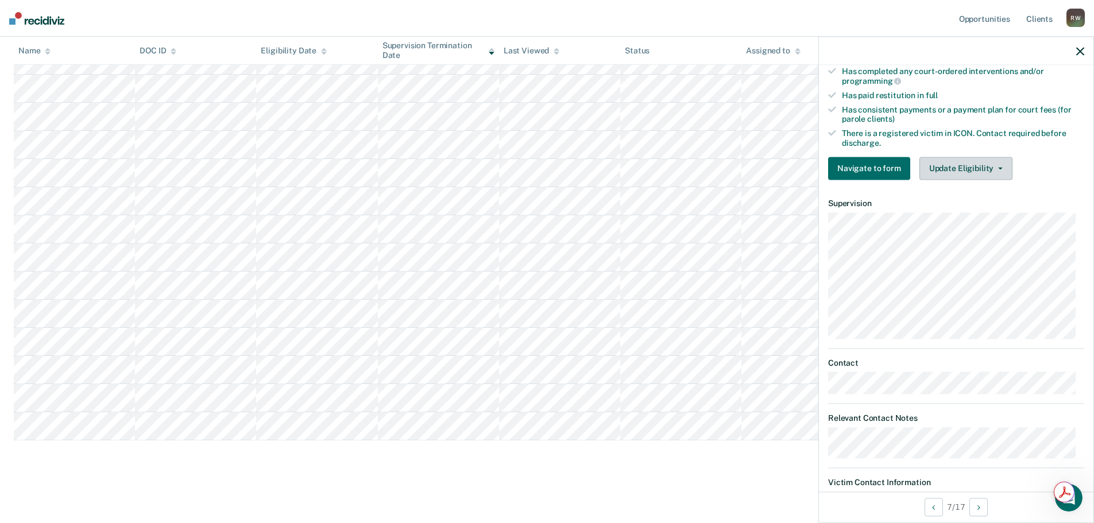
click at [988, 170] on button "Update Eligibility" at bounding box center [966, 168] width 93 height 23
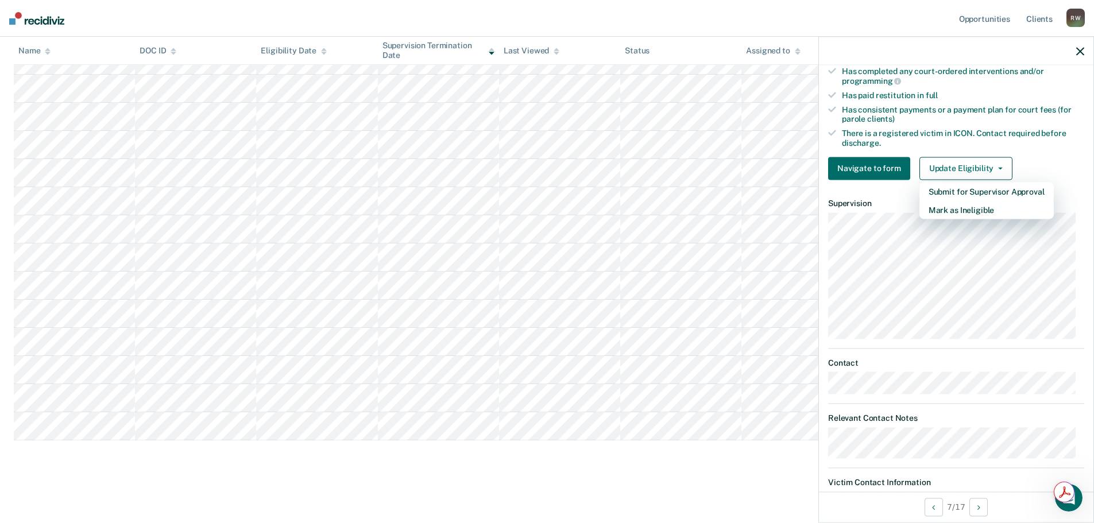
click at [1078, 51] on icon "button" at bounding box center [1081, 51] width 8 height 8
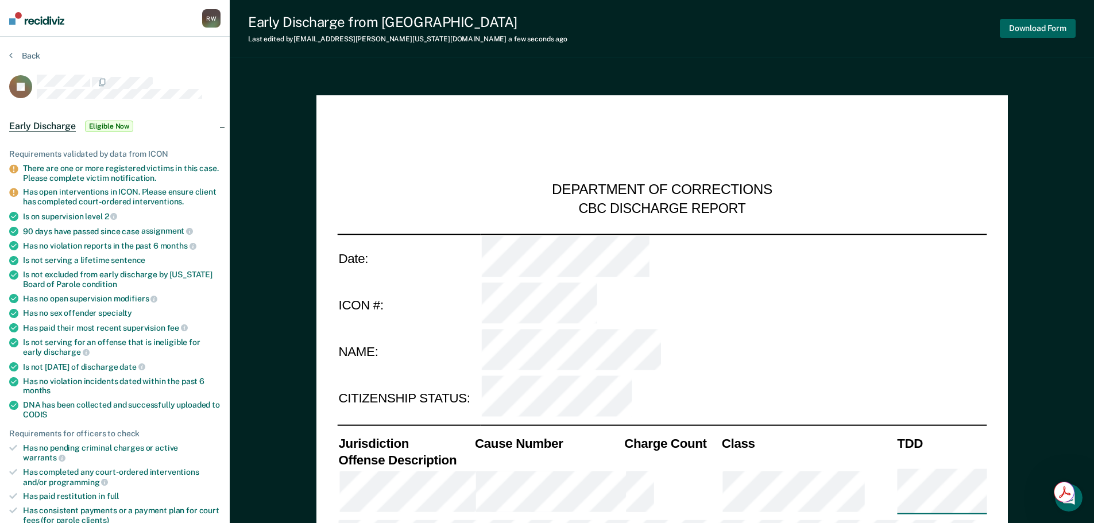
click at [1019, 31] on button "Download Form" at bounding box center [1038, 28] width 76 height 19
type textarea "x"
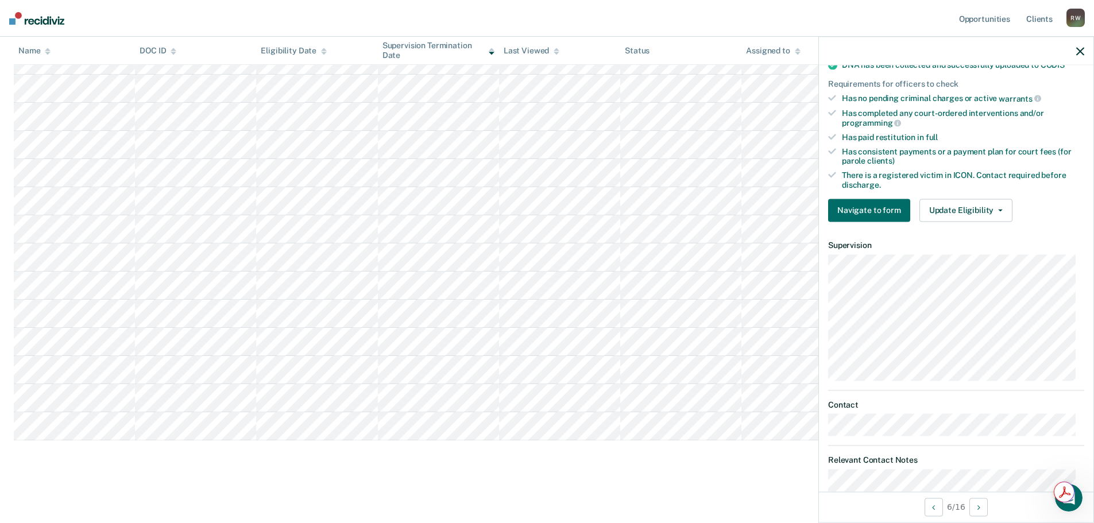
scroll to position [313, 0]
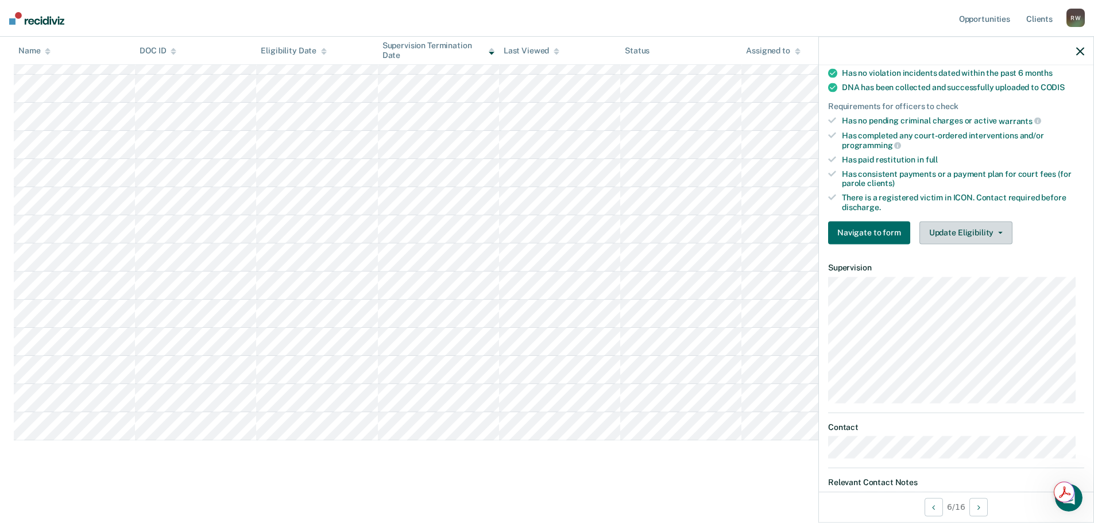
click at [993, 229] on button "Update Eligibility" at bounding box center [966, 232] width 93 height 23
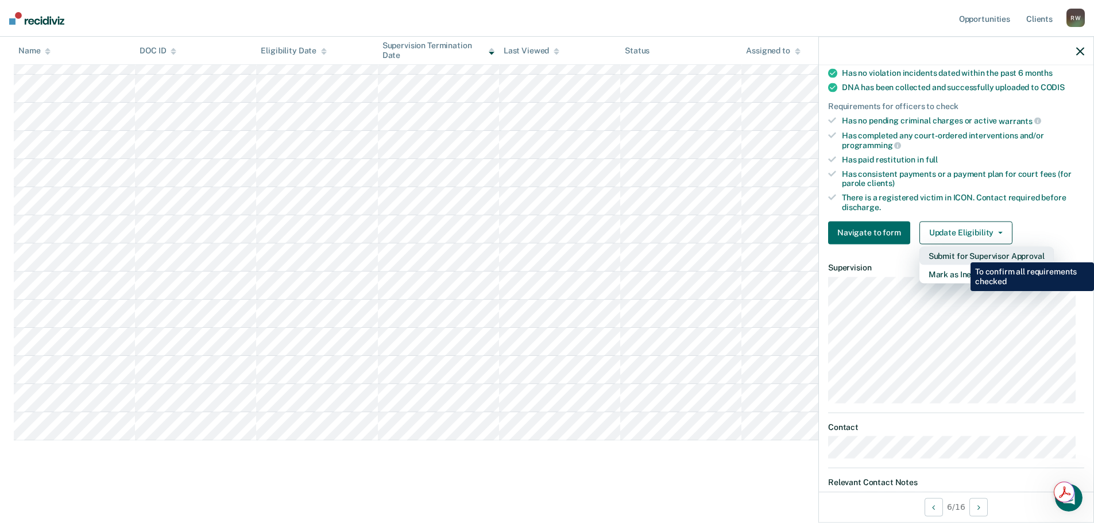
click at [962, 254] on button "Submit for Supervisor Approval" at bounding box center [987, 255] width 134 height 18
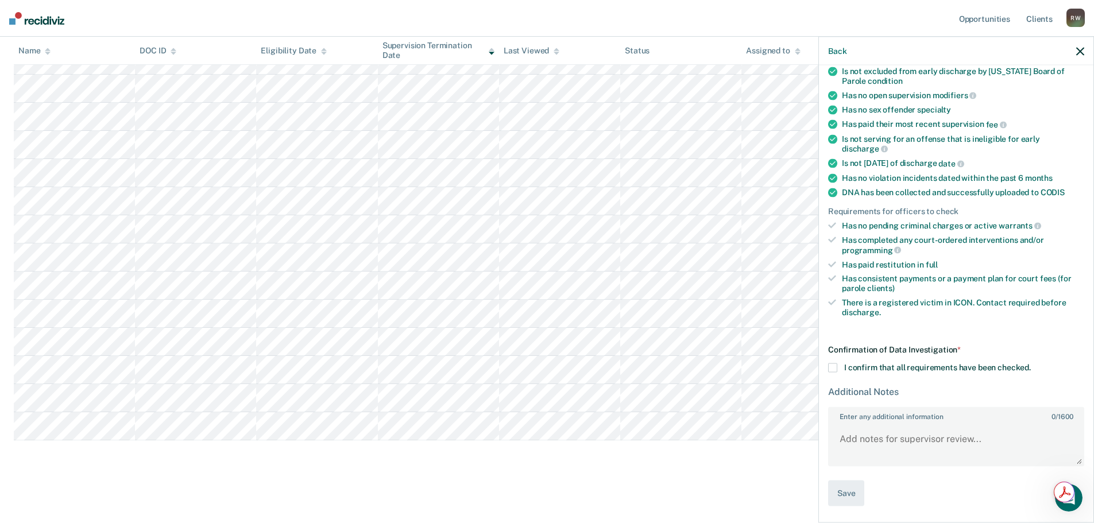
scroll to position [207, 0]
click at [833, 371] on span at bounding box center [832, 369] width 9 height 9
click at [1031, 365] on input "I confirm that all requirements have been checked." at bounding box center [1031, 365] width 0 height 0
click at [853, 489] on button "Save" at bounding box center [846, 495] width 36 height 26
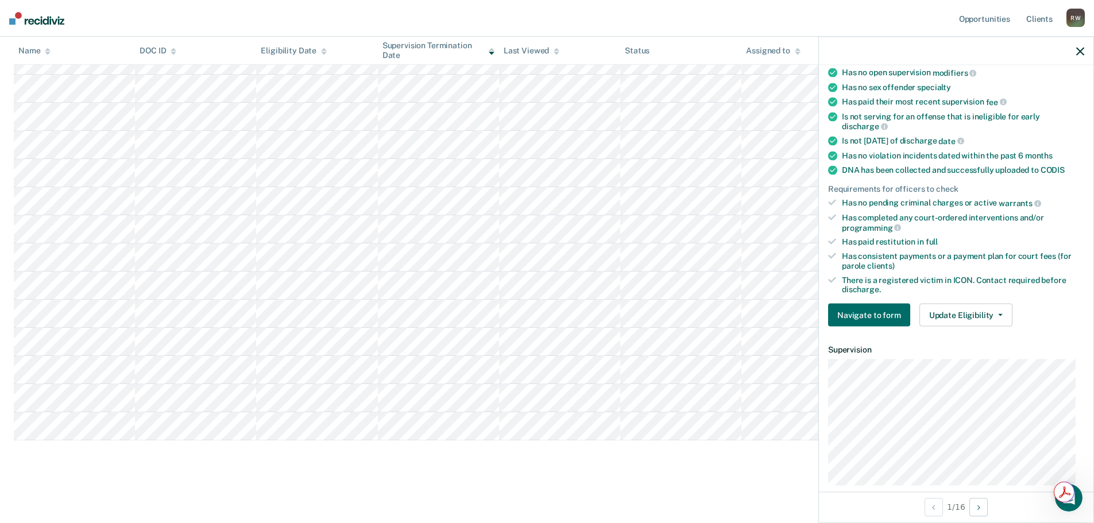
scroll to position [183, 0]
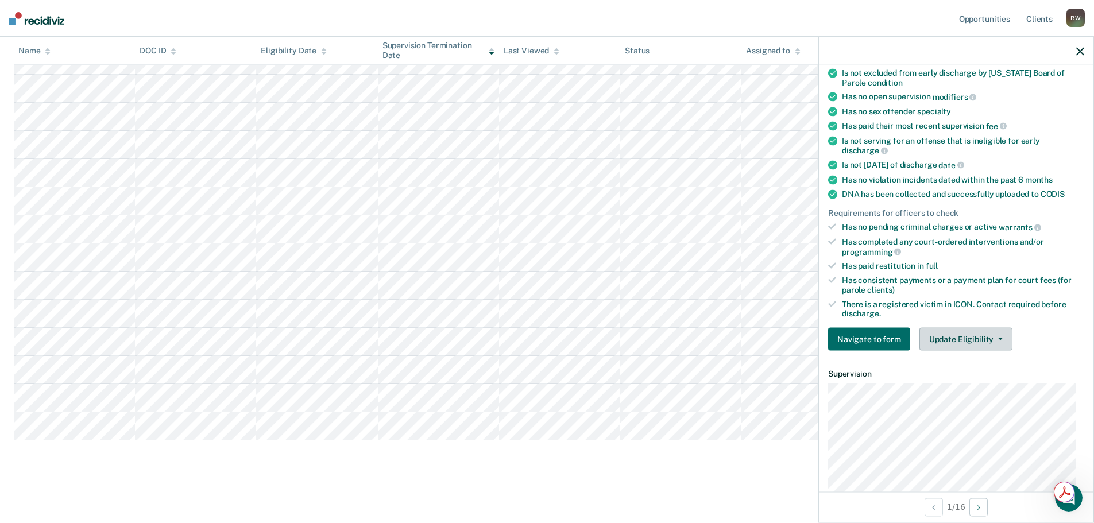
click at [985, 341] on button "Update Eligibility" at bounding box center [966, 339] width 93 height 23
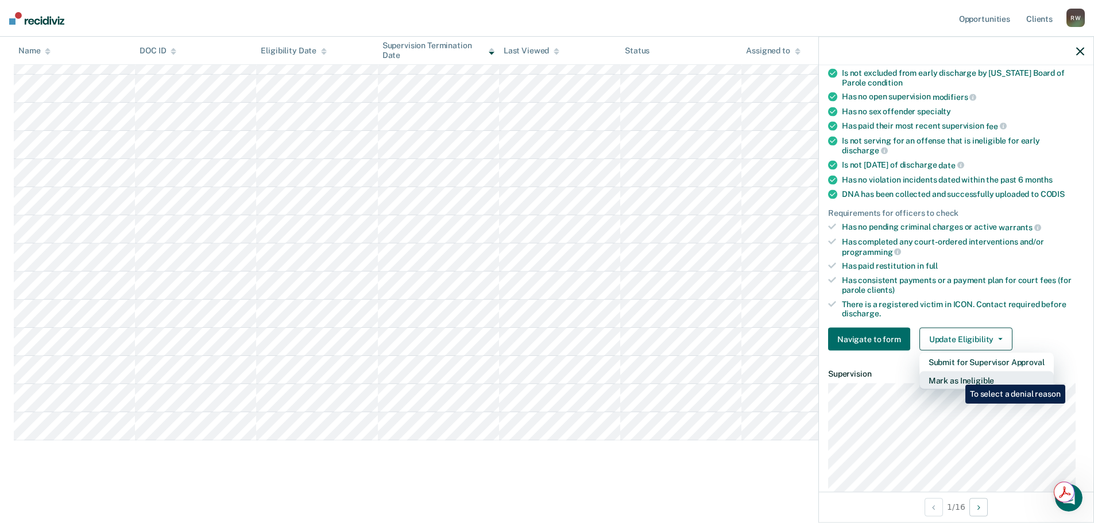
click at [957, 376] on button "Mark as Ineligible" at bounding box center [987, 381] width 134 height 18
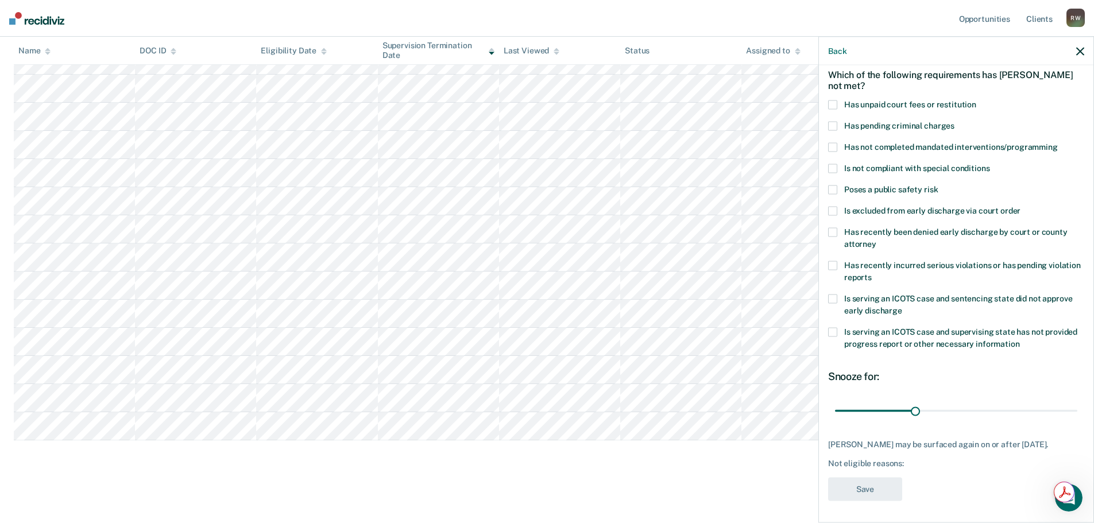
click at [830, 188] on span at bounding box center [832, 189] width 9 height 9
click at [938, 185] on input "Poses a public safety risk" at bounding box center [938, 185] width 0 height 0
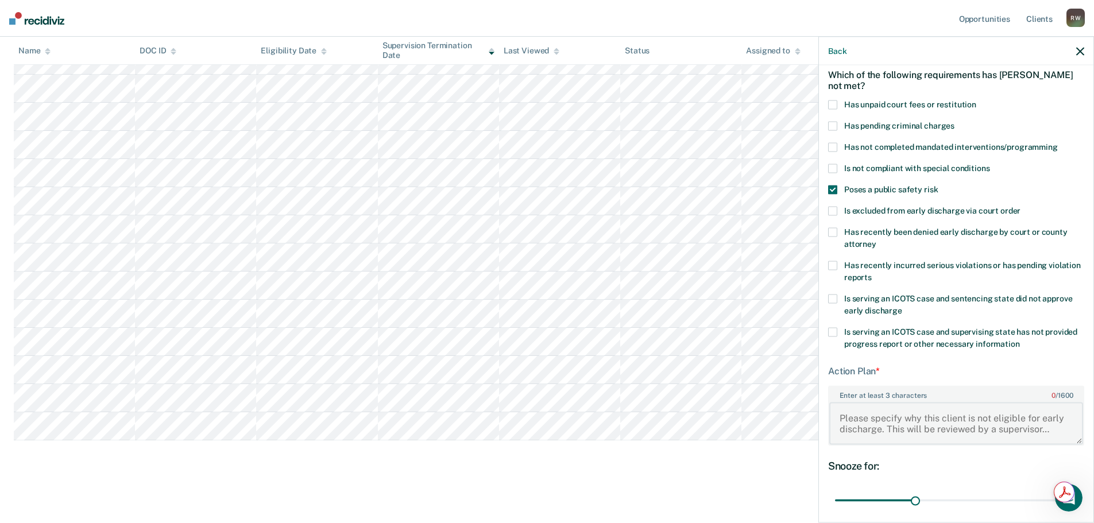
click at [901, 418] on textarea "Enter at least 3 characters 0 / 1600" at bounding box center [957, 423] width 254 height 43
paste textarea "CHILD ENDANGERMENT/MULTIPLE ACTS"
type textarea "The defendant is on parole for CHILD ENDANGERMENT/MULTIPLE ACTS."
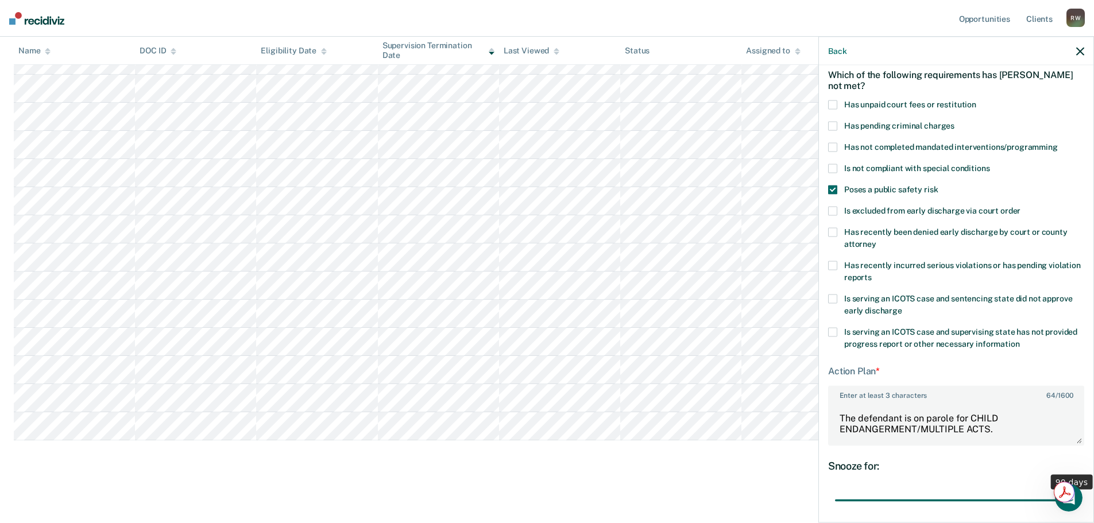
drag, startPoint x: 912, startPoint y: 500, endPoint x: 1081, endPoint y: 495, distance: 169.5
type input "90"
click at [1078, 495] on input "range" at bounding box center [956, 501] width 242 height 20
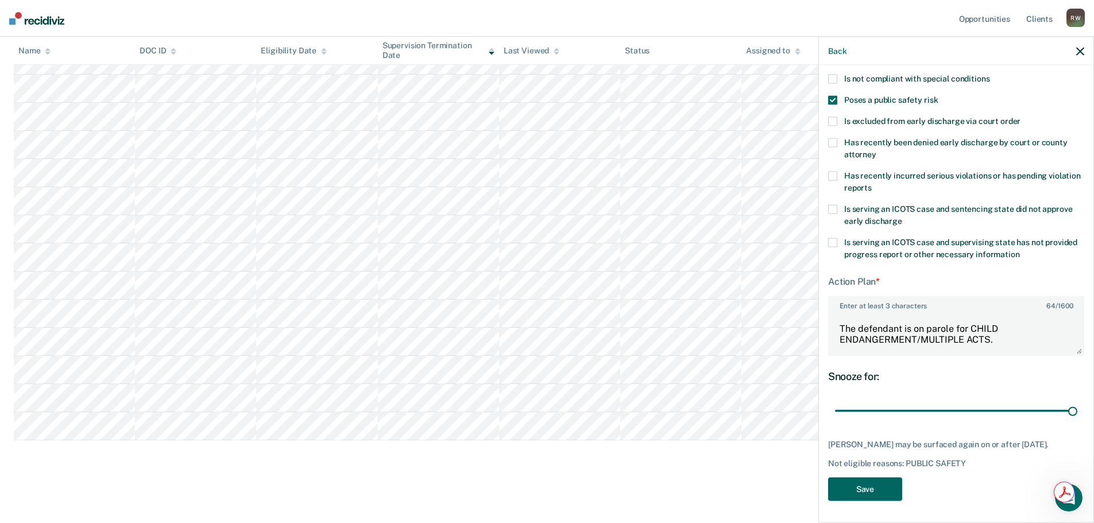
click at [868, 481] on button "Save" at bounding box center [865, 489] width 74 height 24
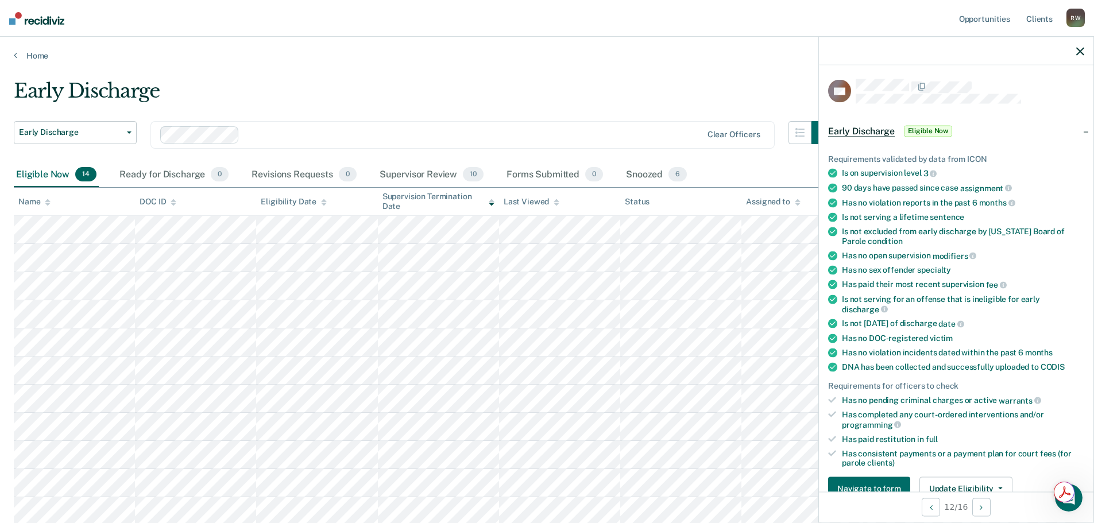
scroll to position [297, 0]
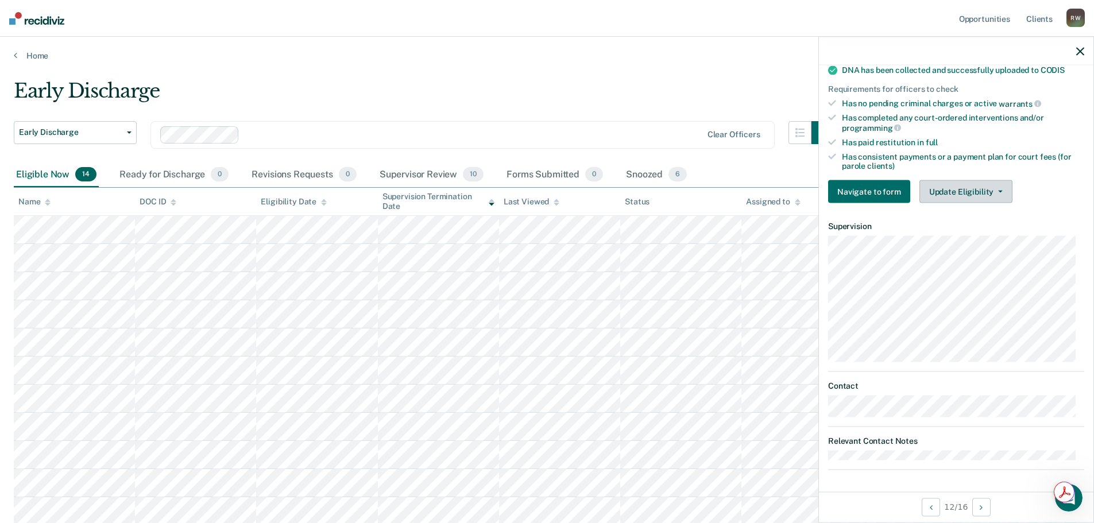
click at [971, 190] on button "Update Eligibility" at bounding box center [966, 191] width 93 height 23
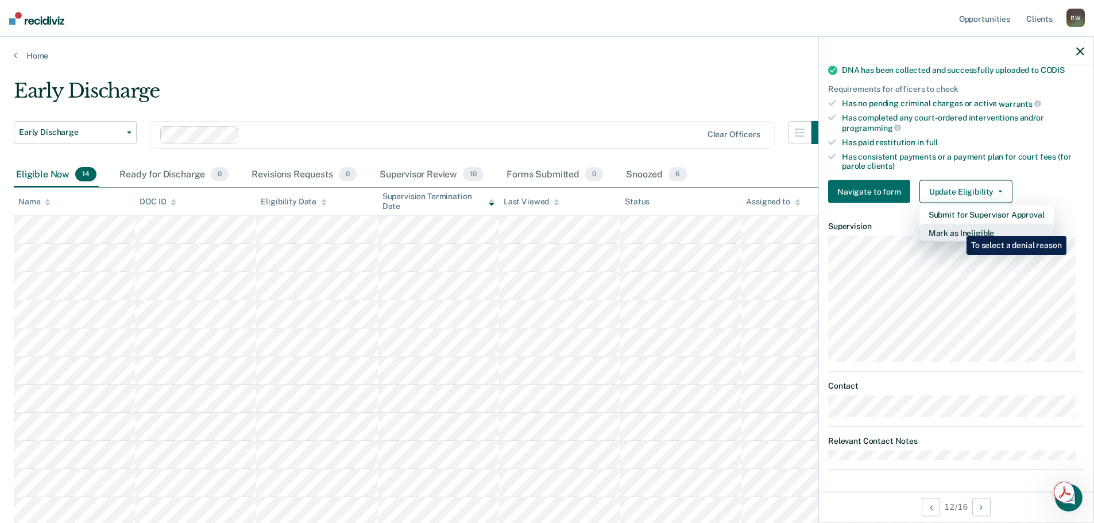
click at [958, 227] on button "Mark as Ineligible" at bounding box center [987, 233] width 134 height 18
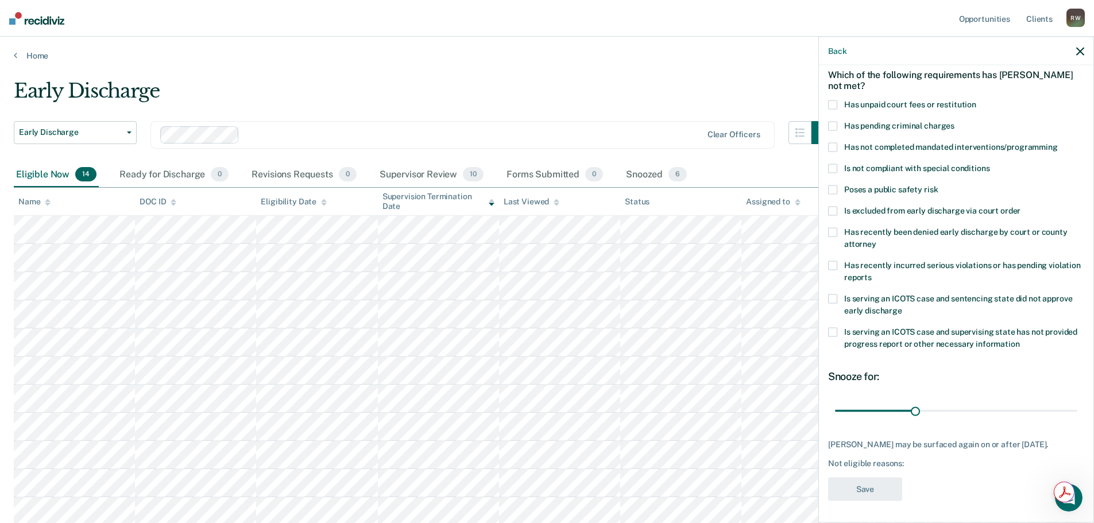
click at [832, 102] on span at bounding box center [832, 104] width 9 height 9
click at [977, 100] on input "Has unpaid court fees or restitution" at bounding box center [977, 100] width 0 height 0
drag, startPoint x: 854, startPoint y: 408, endPoint x: 876, endPoint y: 400, distance: 23.8
click at [876, 401] on input "range" at bounding box center [956, 411] width 242 height 20
drag, startPoint x: 873, startPoint y: 408, endPoint x: 895, endPoint y: 404, distance: 22.2
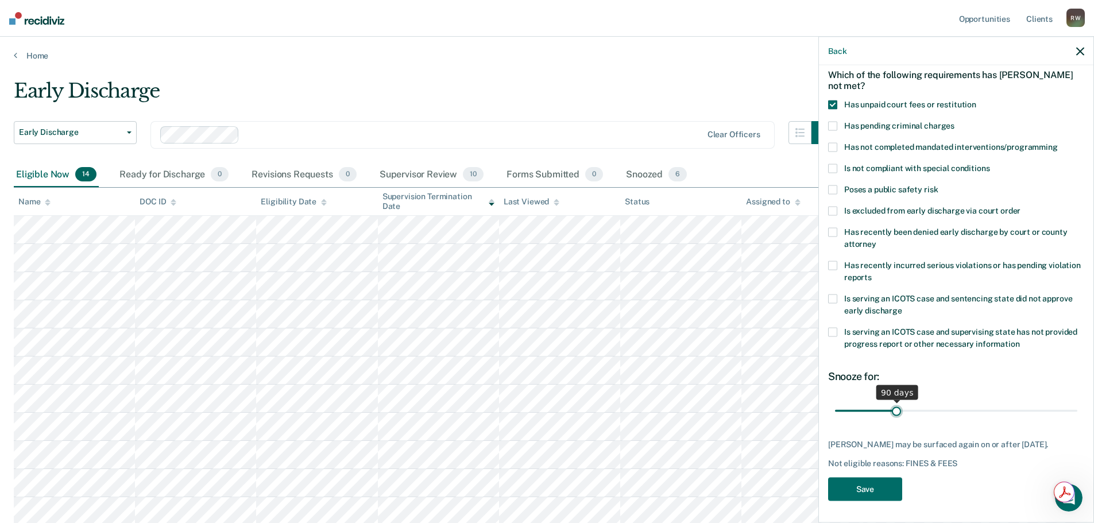
type input "90"
click at [895, 404] on input "range" at bounding box center [956, 411] width 242 height 20
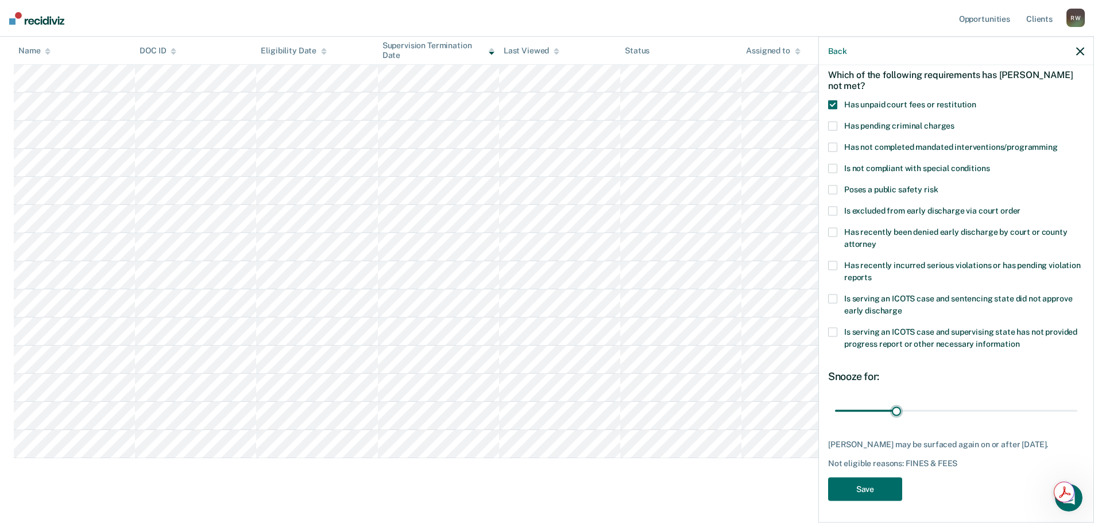
scroll to position [169, 0]
click at [866, 487] on button "Save" at bounding box center [865, 489] width 74 height 24
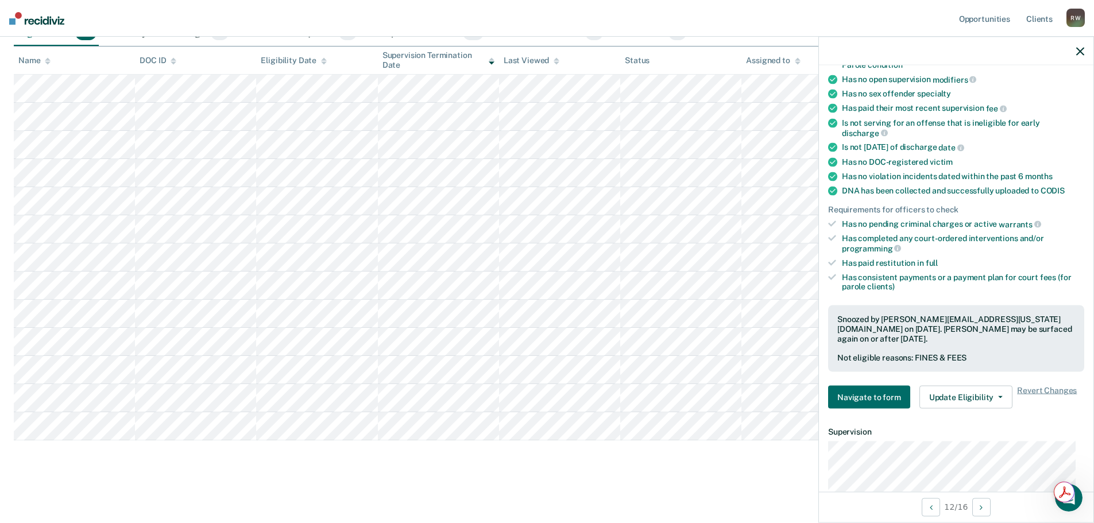
scroll to position [171, 0]
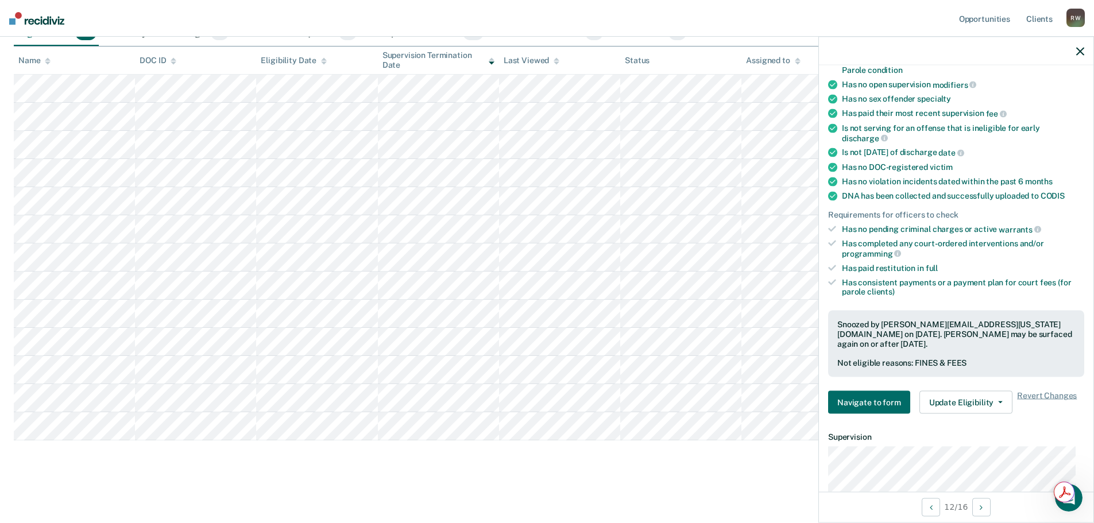
click at [1081, 52] on icon "button" at bounding box center [1081, 51] width 8 height 8
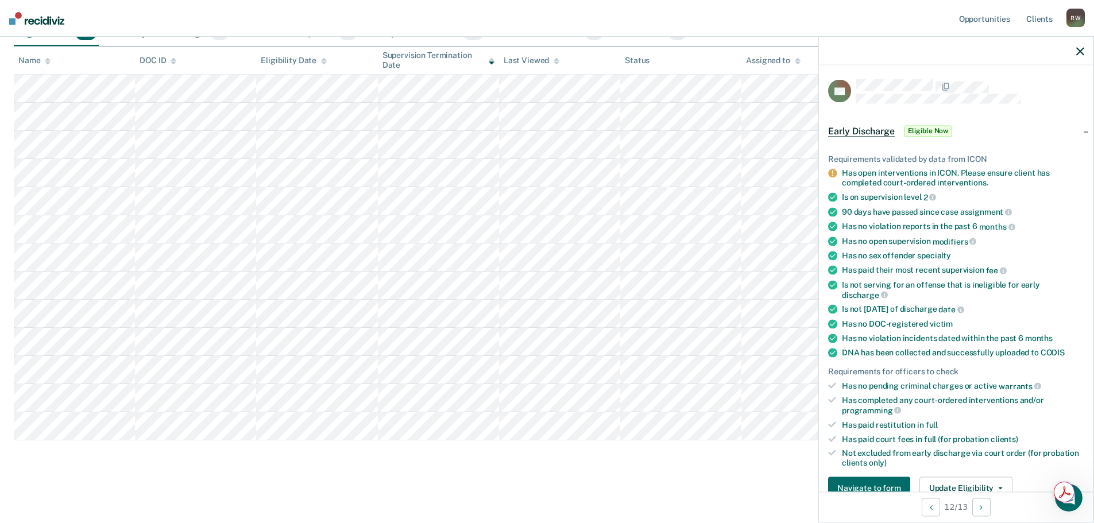
scroll to position [318, 0]
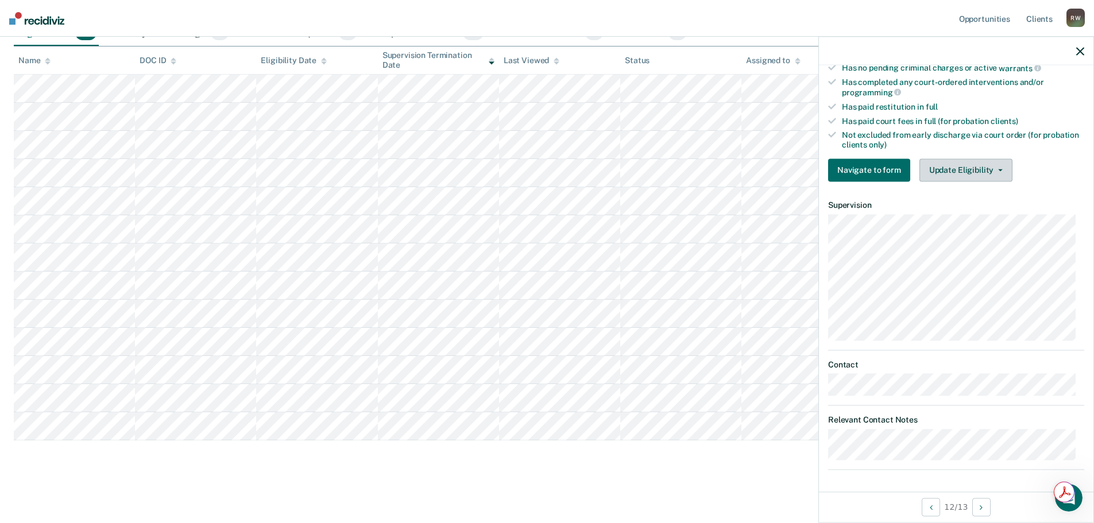
click at [987, 172] on button "Update Eligibility" at bounding box center [966, 170] width 93 height 23
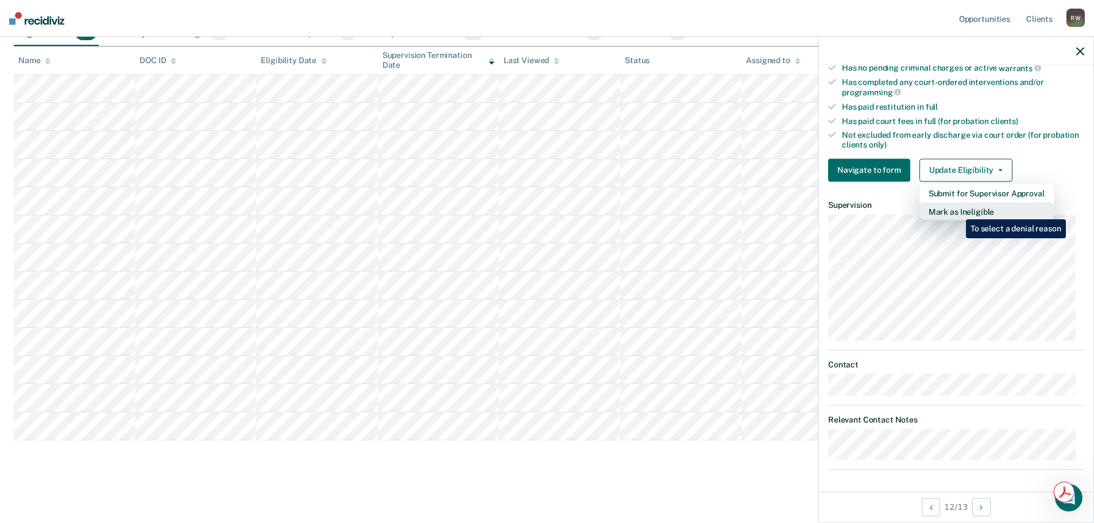
click at [958, 211] on button "Mark as Ineligible" at bounding box center [987, 211] width 134 height 18
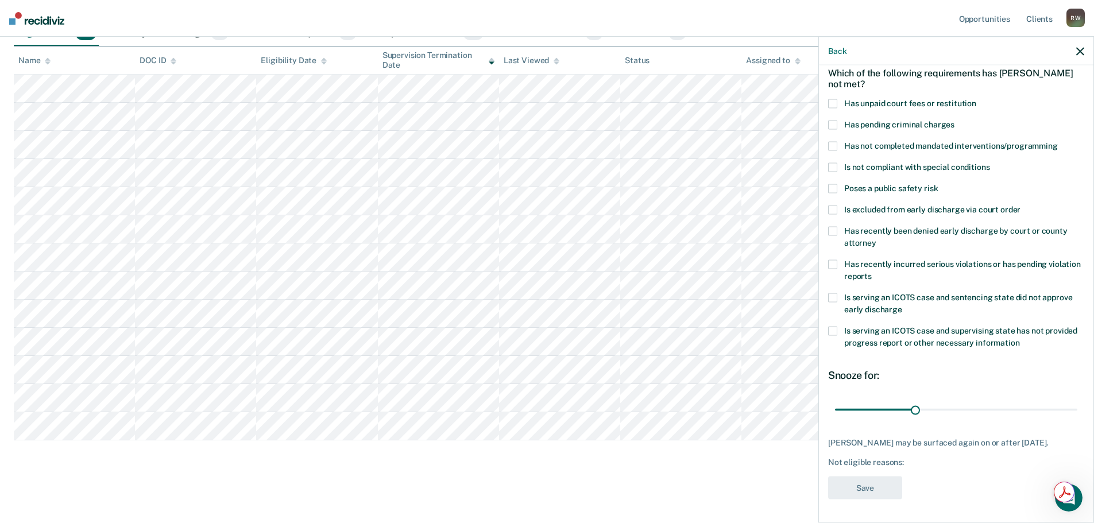
scroll to position [63, 0]
click at [835, 99] on span at bounding box center [832, 103] width 9 height 9
click at [977, 99] on input "Has unpaid court fees or restitution" at bounding box center [977, 99] width 0 height 0
click at [831, 293] on span at bounding box center [832, 297] width 9 height 9
click at [903, 305] on input "Is serving an ICOTS case and sentencing state did not approve early discharge" at bounding box center [903, 305] width 0 height 0
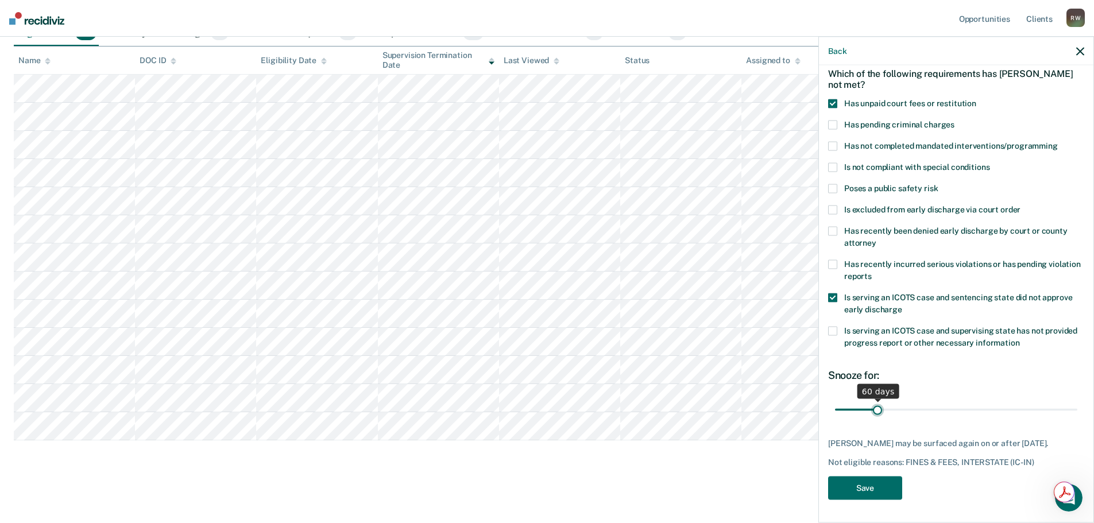
drag, startPoint x: 859, startPoint y: 402, endPoint x: 876, endPoint y: 399, distance: 16.8
click at [876, 400] on input "range" at bounding box center [956, 410] width 242 height 20
drag, startPoint x: 876, startPoint y: 398, endPoint x: 895, endPoint y: 399, distance: 19.5
type input "90"
click at [895, 400] on input "range" at bounding box center [956, 410] width 242 height 20
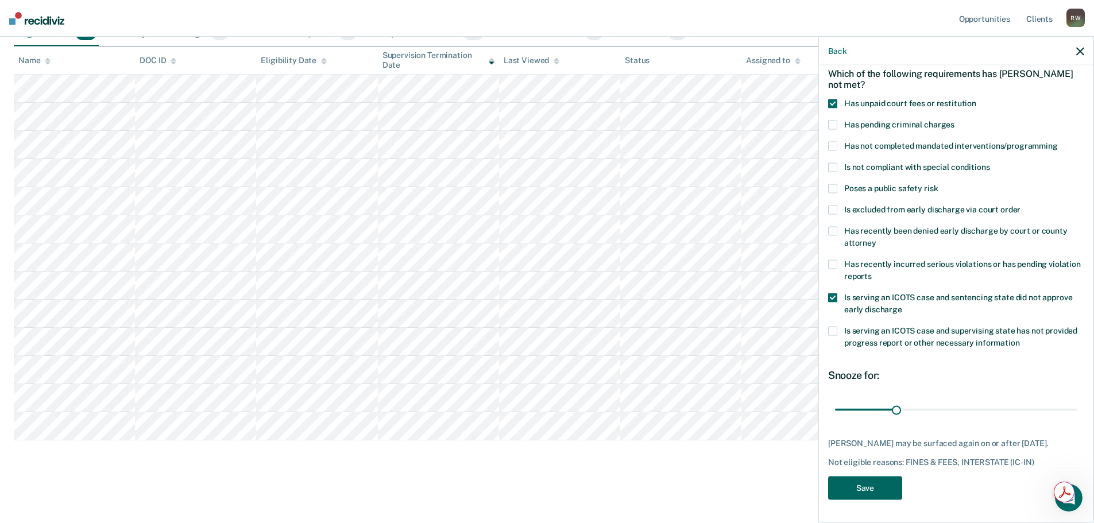
click at [851, 483] on button "Save" at bounding box center [865, 488] width 74 height 24
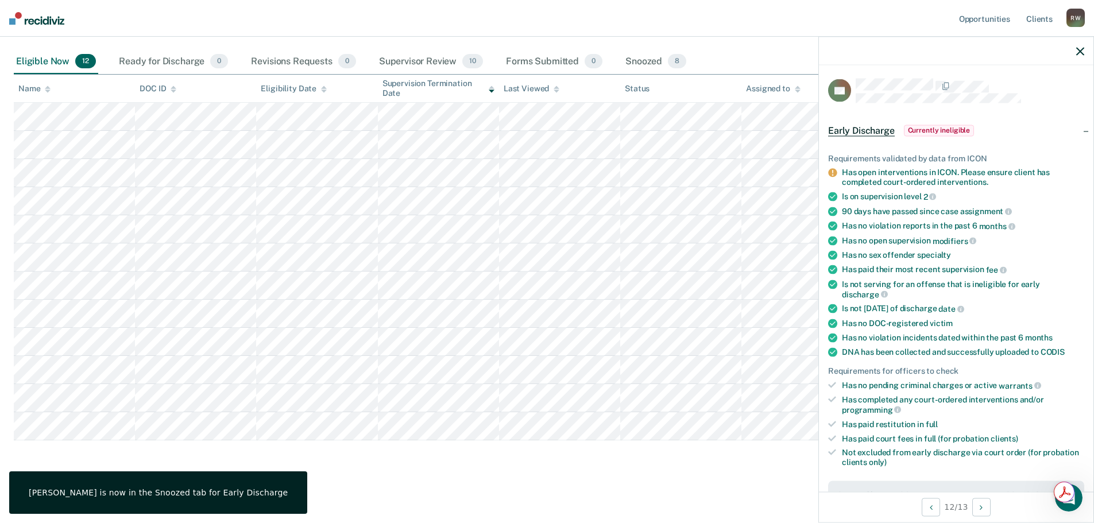
scroll to position [0, 0]
click at [1081, 50] on icon "button" at bounding box center [1081, 51] width 8 height 8
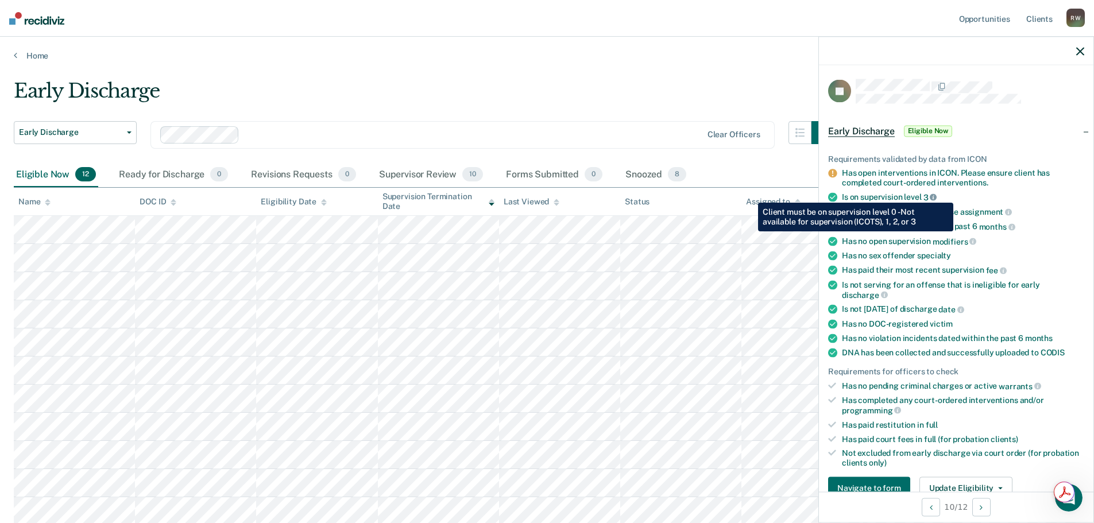
click at [934, 194] on icon at bounding box center [933, 197] width 7 height 7
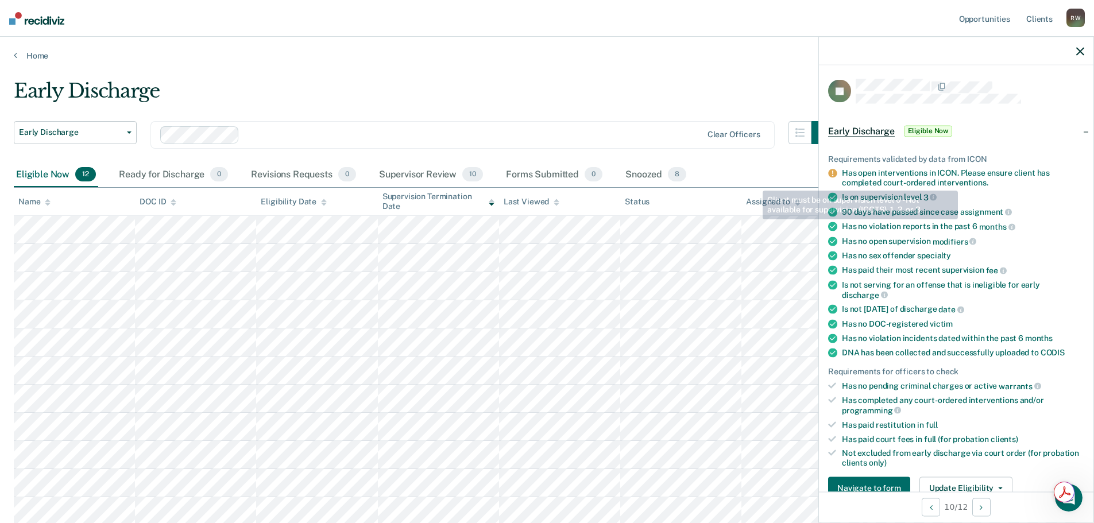
click at [1079, 49] on icon "button" at bounding box center [1081, 51] width 8 height 8
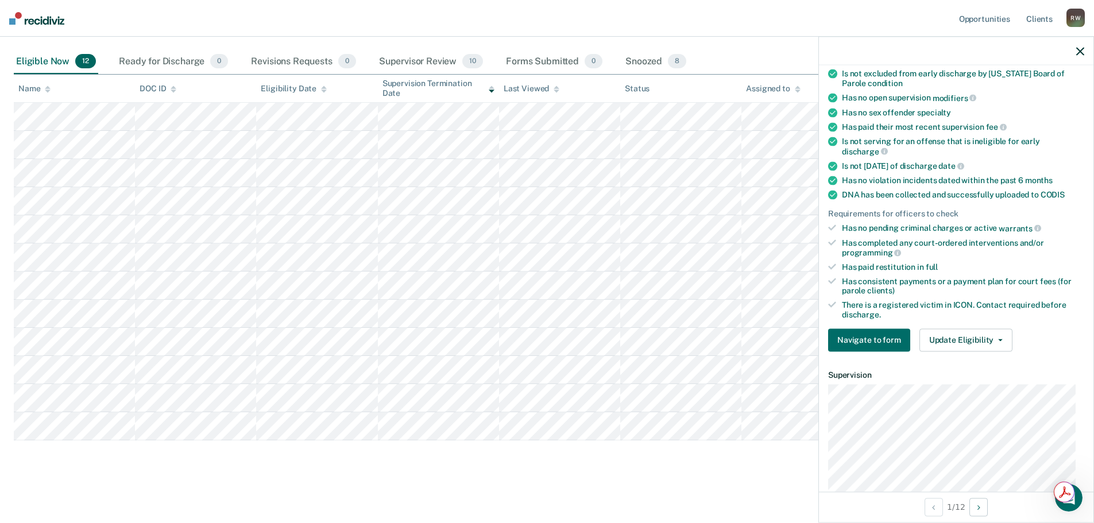
scroll to position [211, 0]
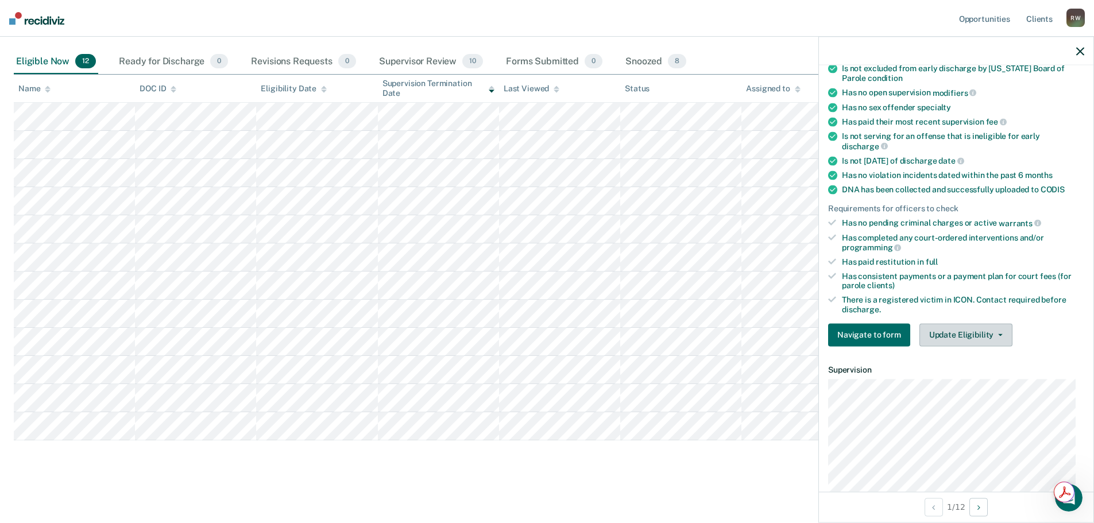
click at [984, 329] on button "Update Eligibility" at bounding box center [966, 334] width 93 height 23
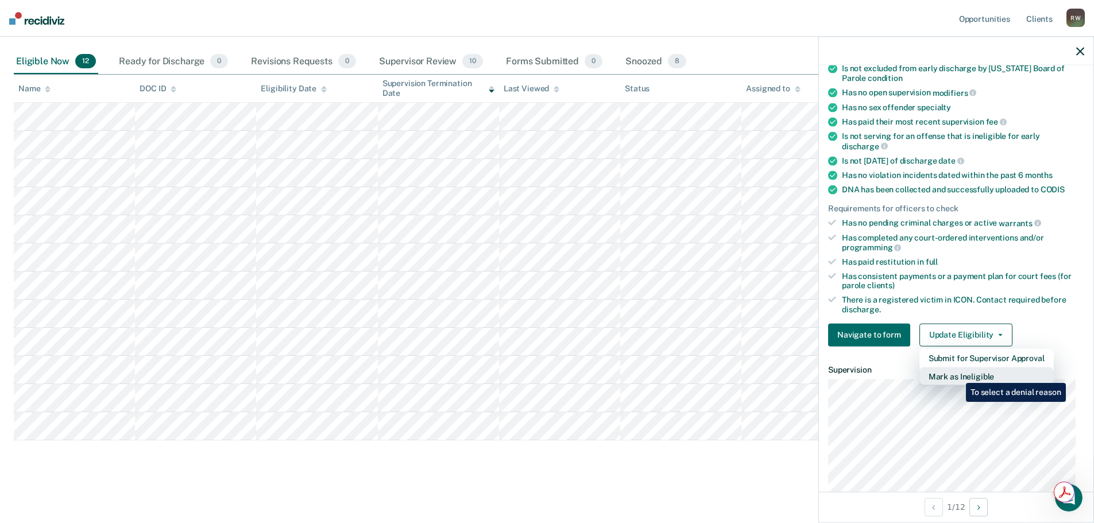
click at [958, 375] on button "Mark as Ineligible" at bounding box center [987, 376] width 134 height 18
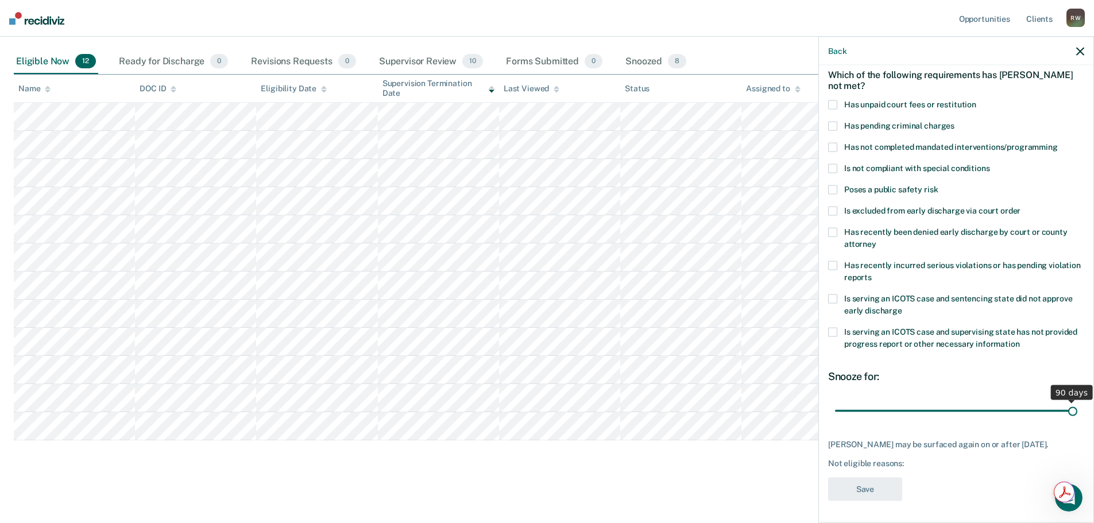
drag, startPoint x: 915, startPoint y: 407, endPoint x: 1068, endPoint y: 400, distance: 153.5
type input "90"
click at [1068, 401] on input "range" at bounding box center [956, 411] width 242 height 20
click at [832, 187] on span at bounding box center [832, 189] width 9 height 9
click at [938, 185] on input "Poses a public safety risk" at bounding box center [938, 185] width 0 height 0
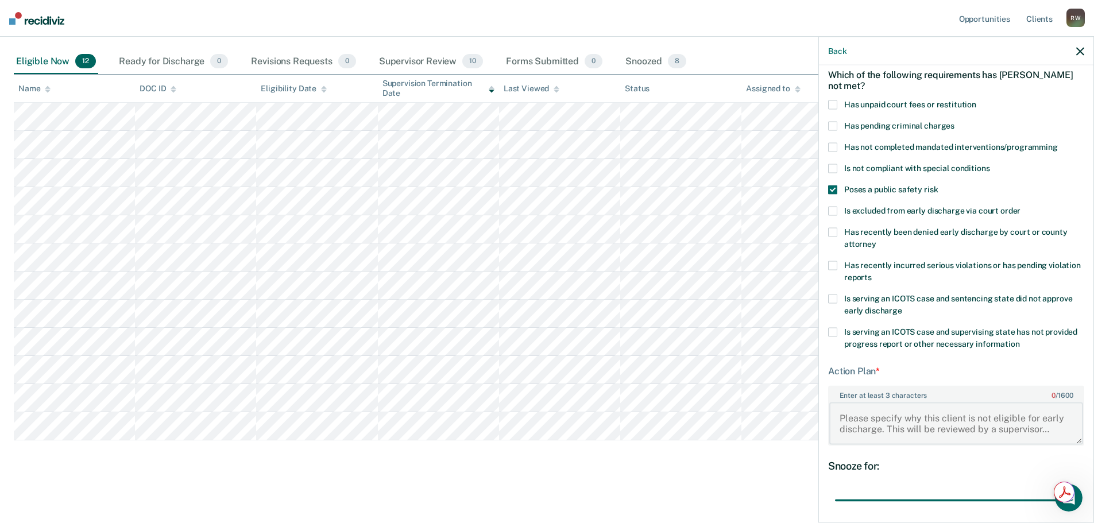
click at [872, 416] on textarea "Enter at least 3 characters 0 / 1600" at bounding box center [957, 423] width 254 height 43
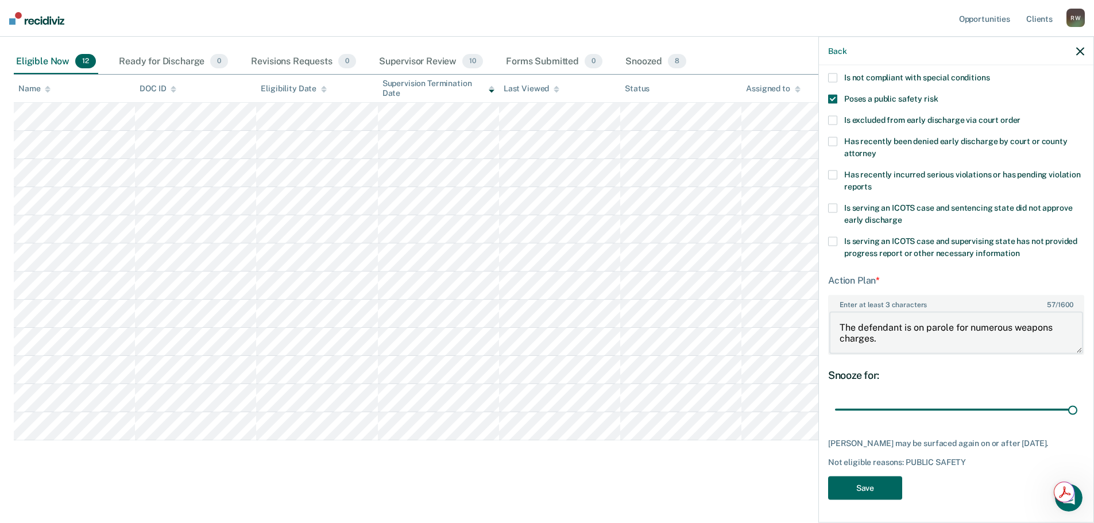
type textarea "The defendant is on parole for numerous weapons charges."
click at [864, 488] on button "Save" at bounding box center [865, 488] width 74 height 24
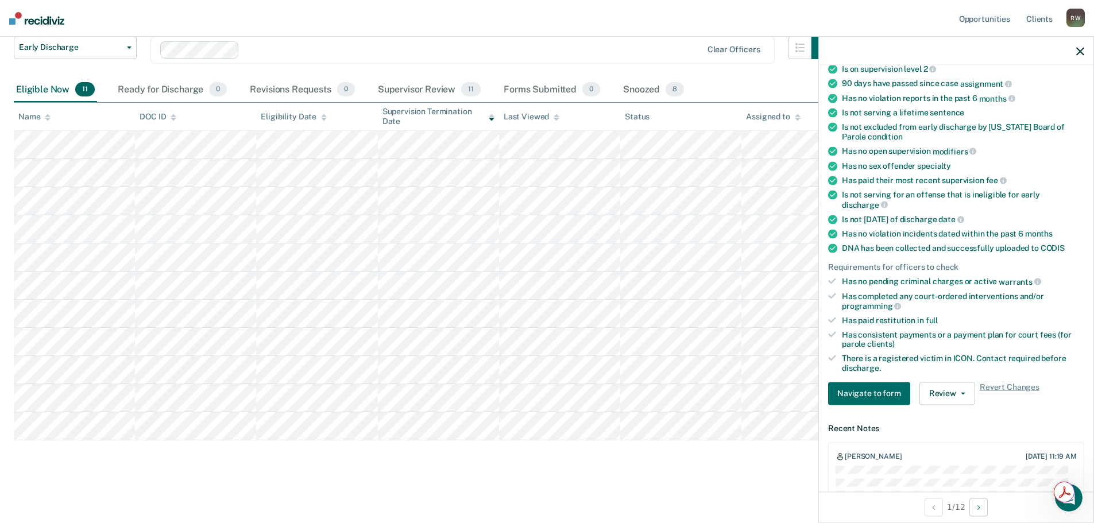
click at [1081, 48] on icon "button" at bounding box center [1081, 51] width 8 height 8
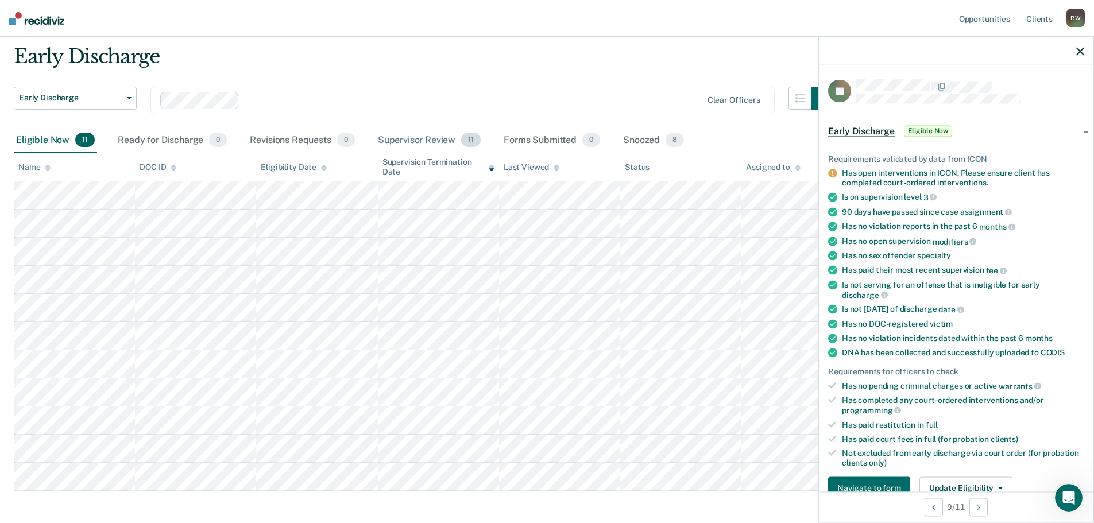
scroll to position [0, 0]
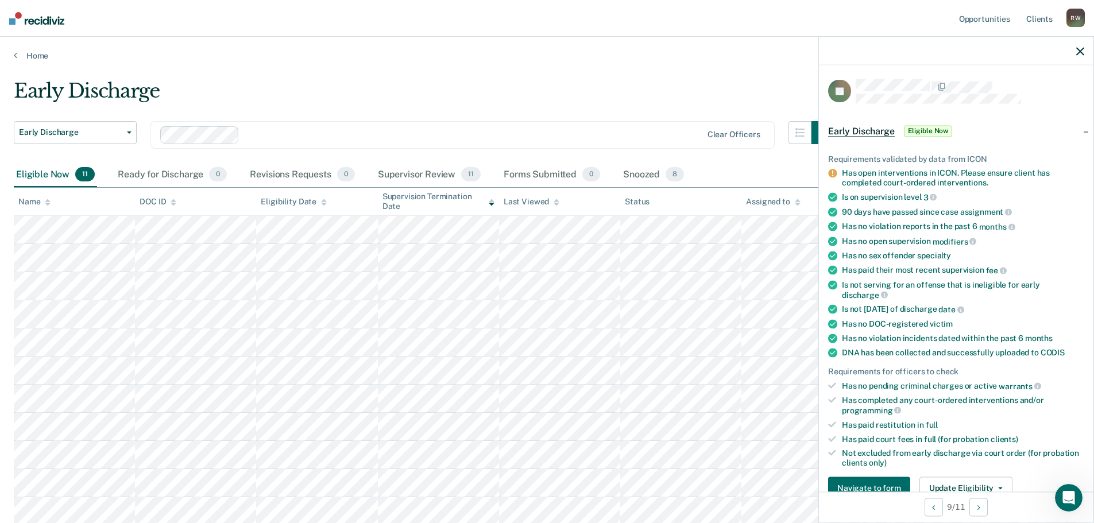
click at [1081, 53] on icon "button" at bounding box center [1081, 51] width 8 height 8
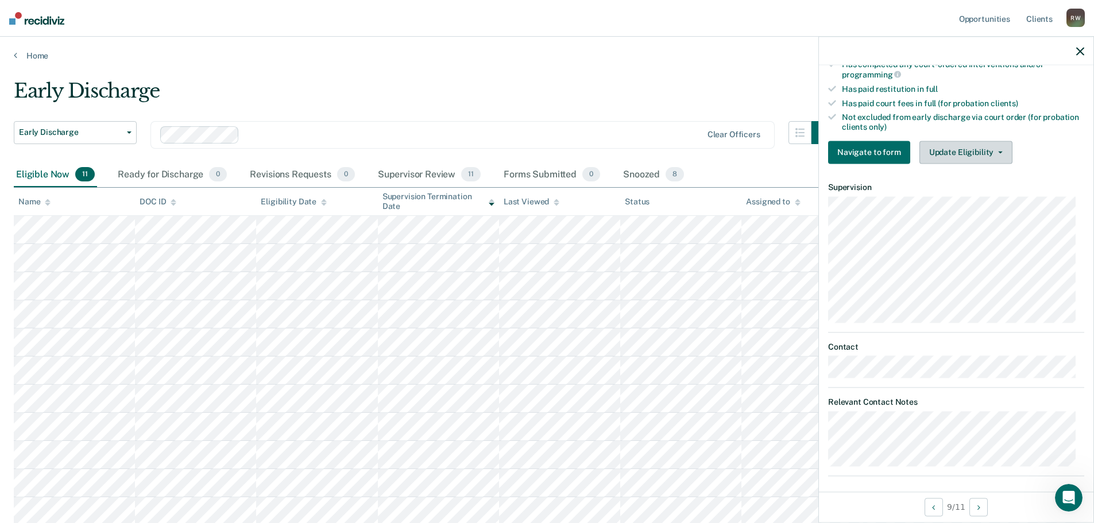
scroll to position [342, 0]
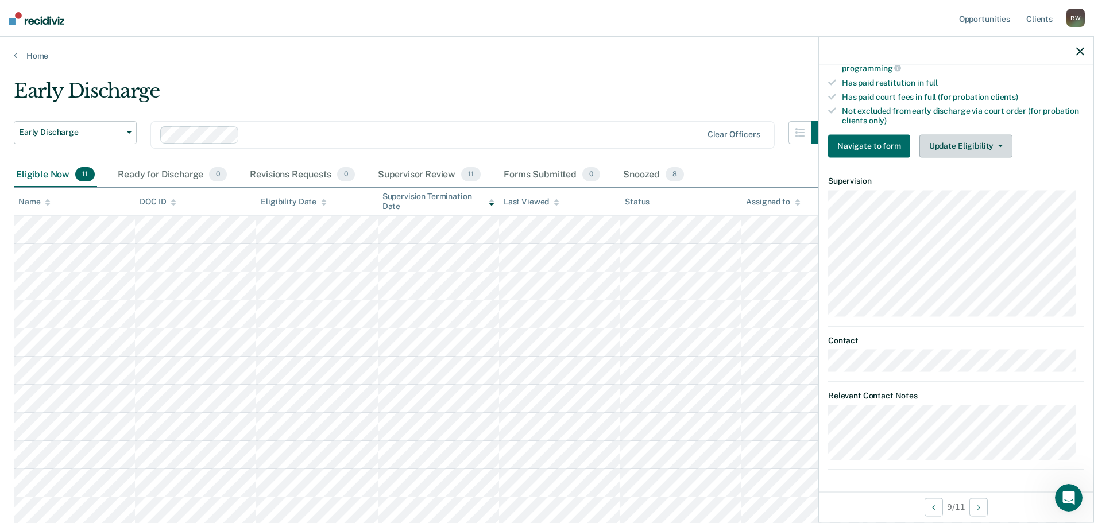
click at [985, 137] on button "Update Eligibility" at bounding box center [966, 145] width 93 height 23
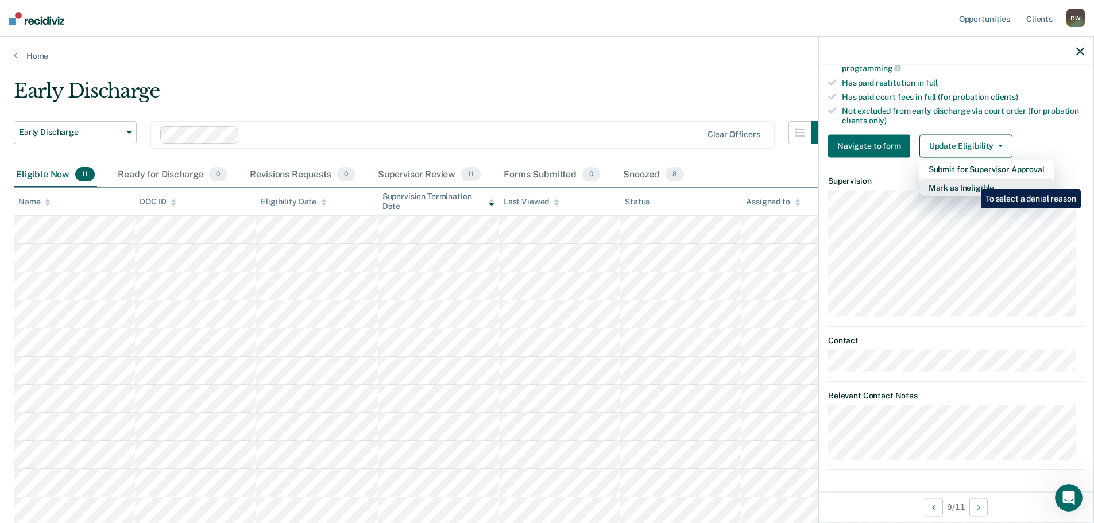
click at [973, 181] on button "Mark as Ineligible" at bounding box center [987, 187] width 134 height 18
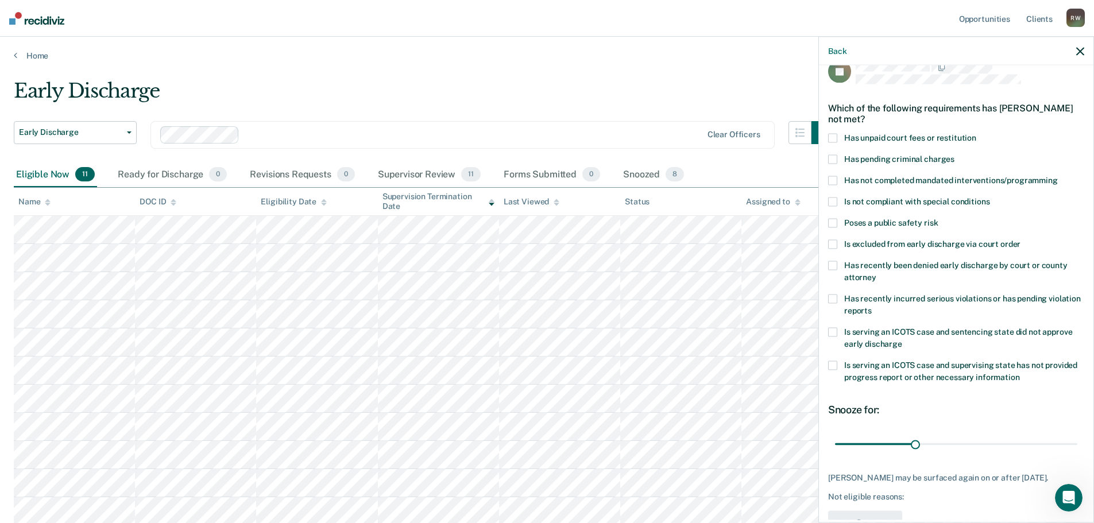
scroll to position [0, 0]
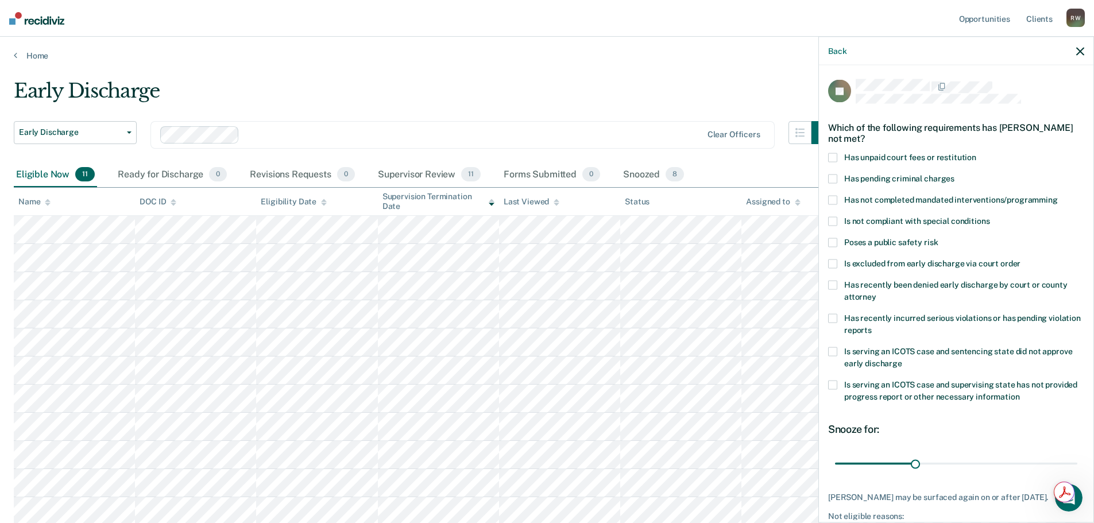
click at [832, 220] on span at bounding box center [832, 221] width 9 height 9
click at [990, 217] on input "Is not compliant with special conditions" at bounding box center [990, 217] width 0 height 0
drag, startPoint x: 911, startPoint y: 461, endPoint x: 896, endPoint y: 460, distance: 15.0
type input "23"
click at [896, 460] on input "range" at bounding box center [956, 464] width 242 height 20
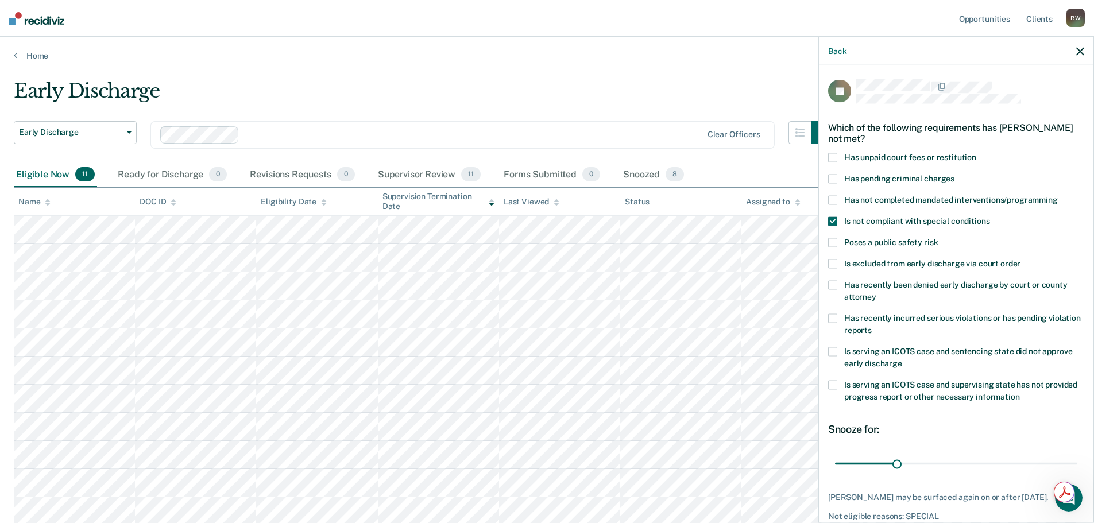
click at [1080, 51] on icon "button" at bounding box center [1081, 51] width 8 height 8
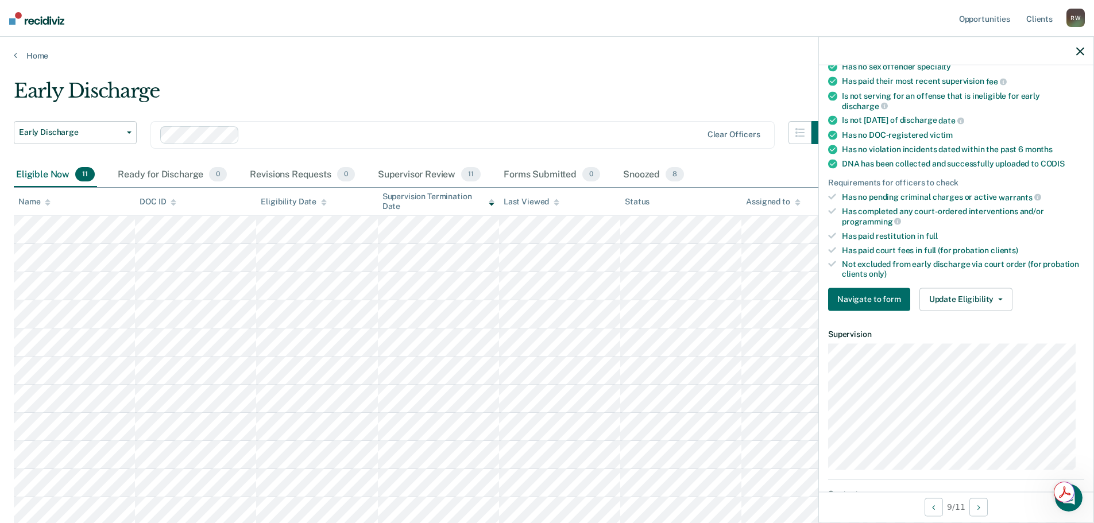
scroll to position [211, 0]
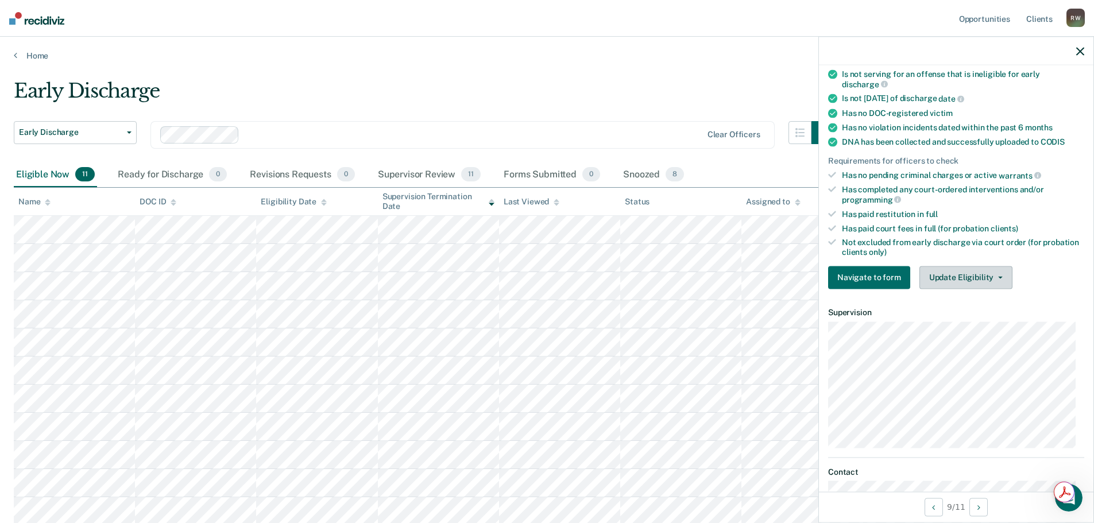
click at [995, 275] on button "Update Eligibility" at bounding box center [966, 277] width 93 height 23
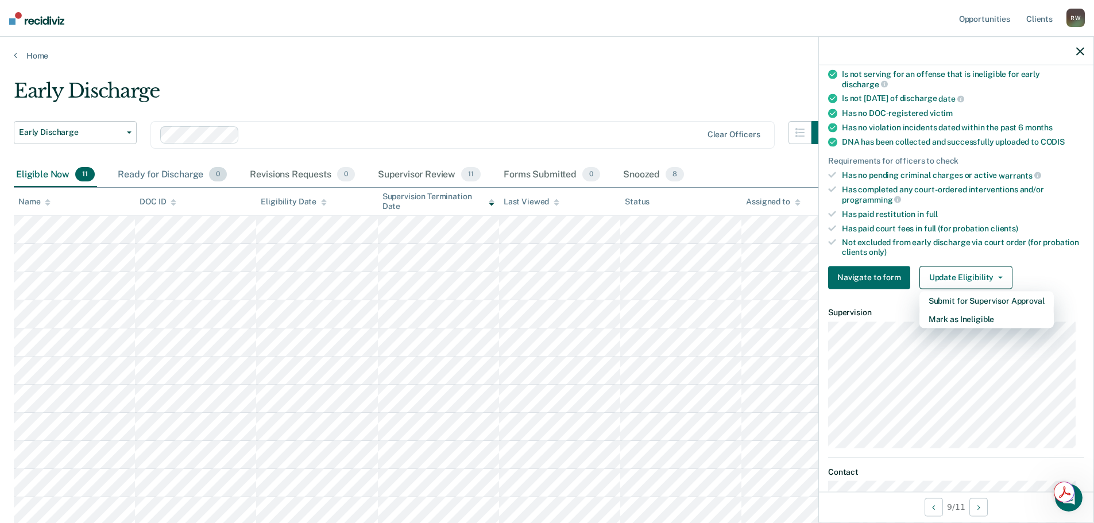
click at [171, 175] on div "Ready for Discharge 0" at bounding box center [172, 175] width 114 height 25
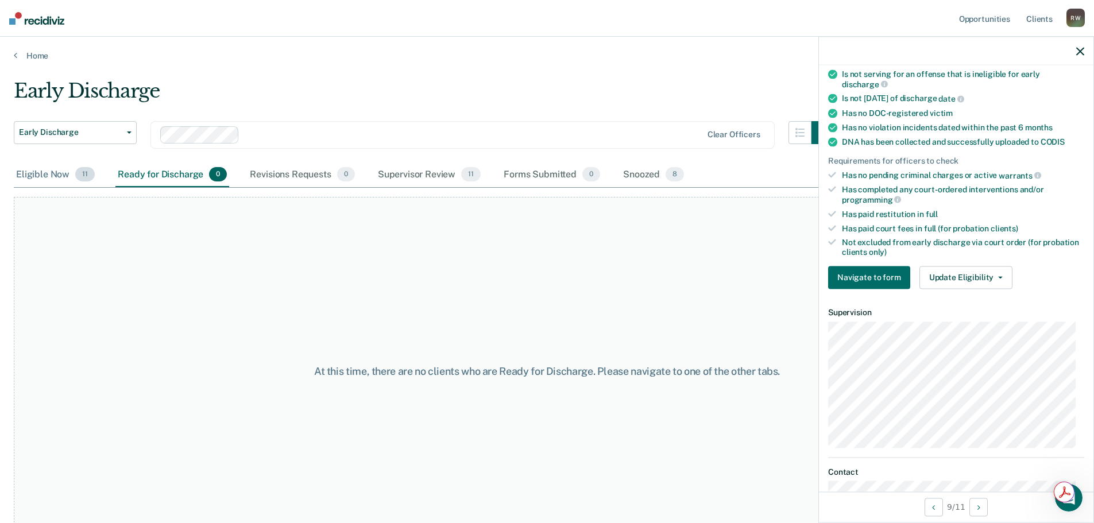
click at [41, 171] on div "Eligible Now 11" at bounding box center [55, 175] width 83 height 25
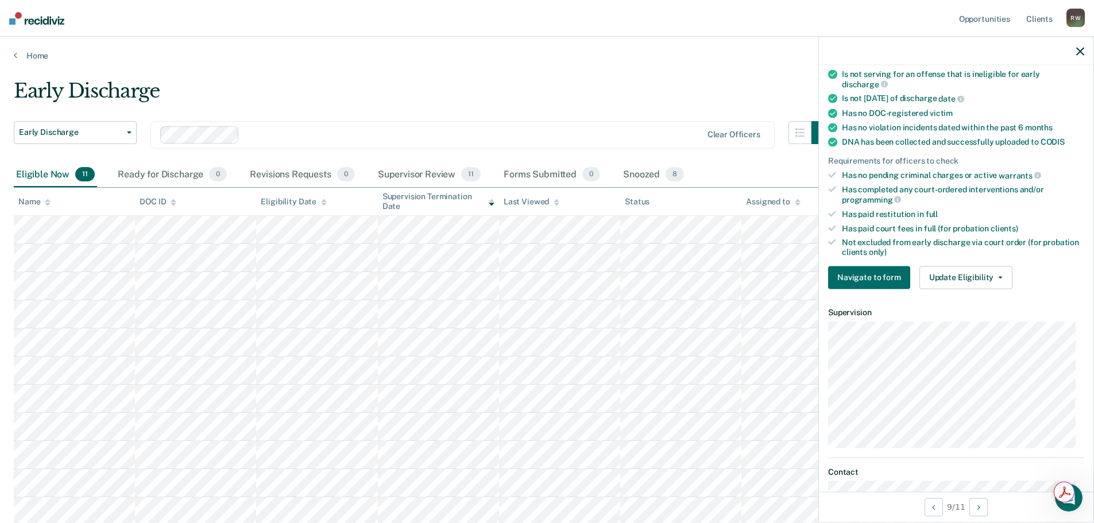
click at [1078, 49] on icon "button" at bounding box center [1081, 51] width 8 height 8
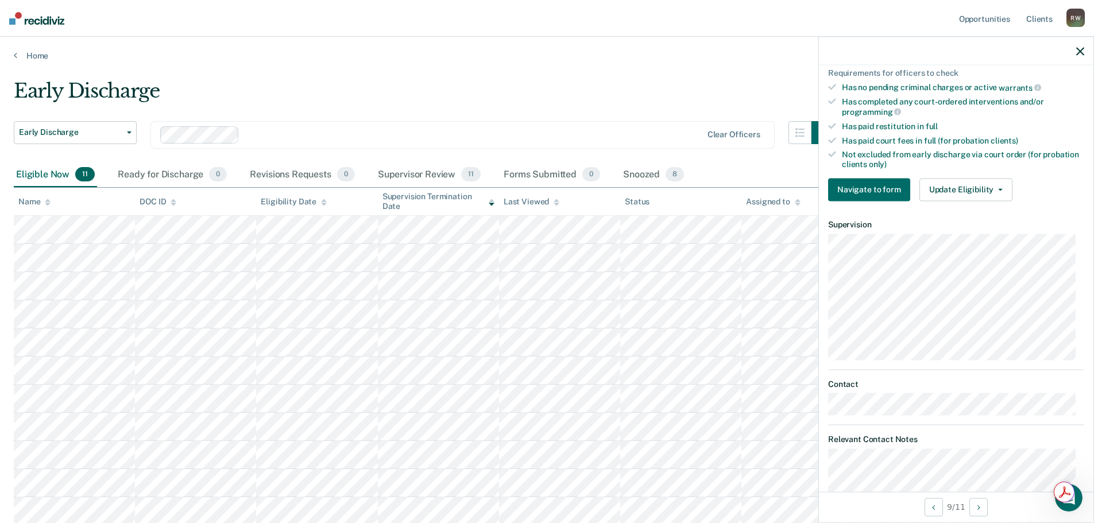
scroll to position [342, 0]
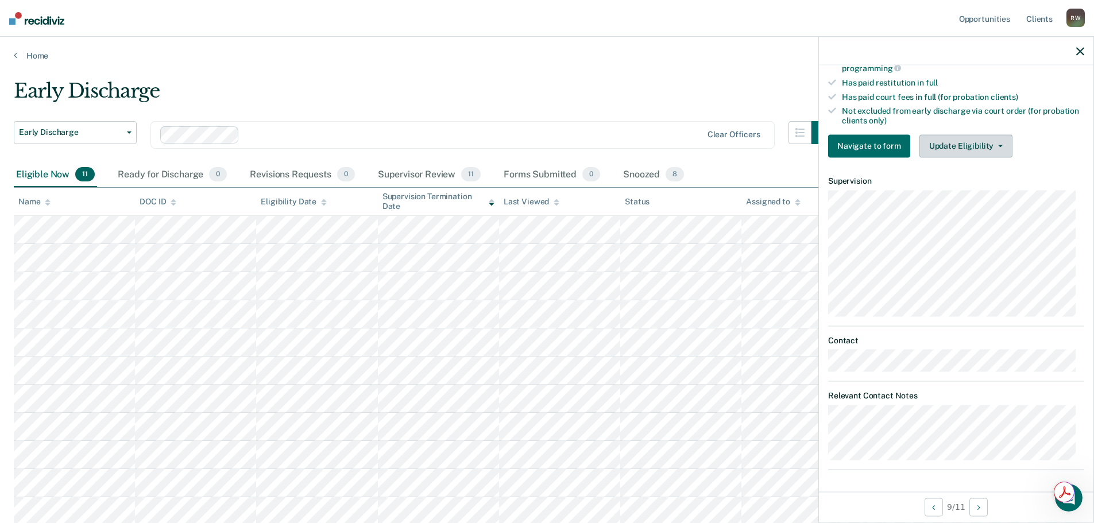
click at [958, 142] on button "Update Eligibility" at bounding box center [966, 145] width 93 height 23
click at [995, 142] on button "Update Eligibility" at bounding box center [966, 145] width 93 height 23
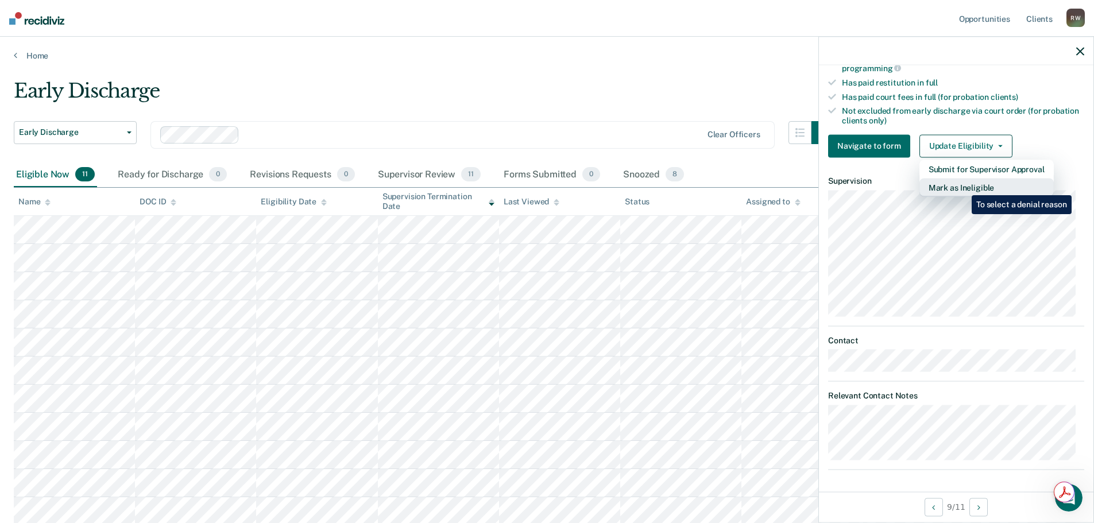
click at [963, 187] on button "Mark as Ineligible" at bounding box center [987, 187] width 134 height 18
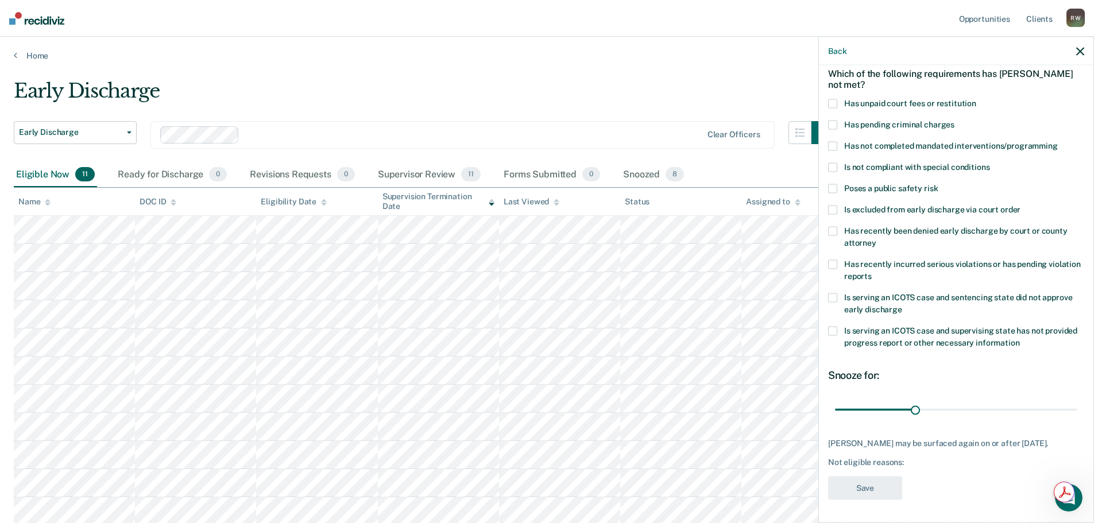
click at [832, 163] on span at bounding box center [832, 167] width 9 height 9
click at [990, 163] on input "Is not compliant with special conditions" at bounding box center [990, 163] width 0 height 0
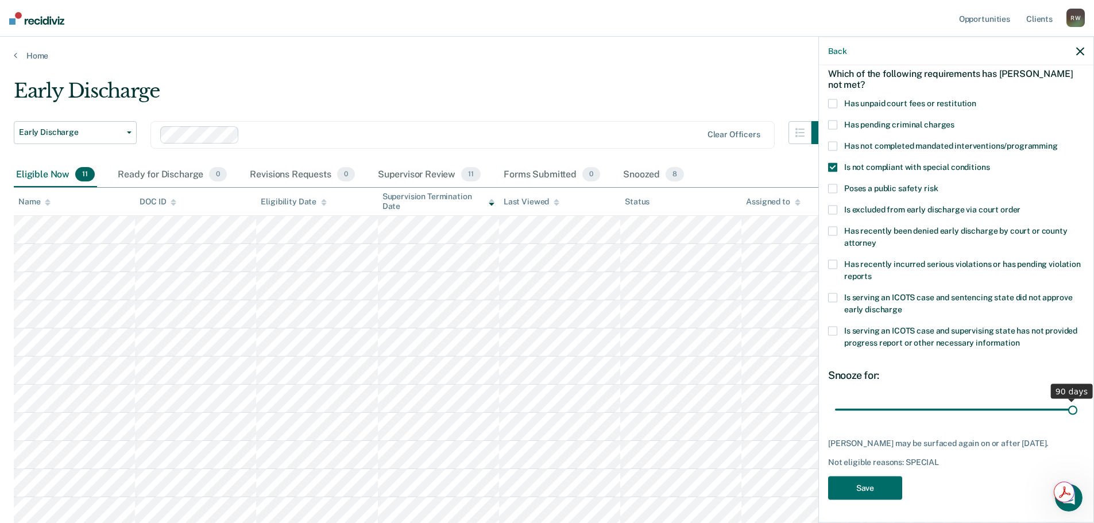
drag, startPoint x: 915, startPoint y: 400, endPoint x: 1070, endPoint y: 390, distance: 156.0
type input "90"
click at [1070, 400] on input "range" at bounding box center [956, 410] width 242 height 20
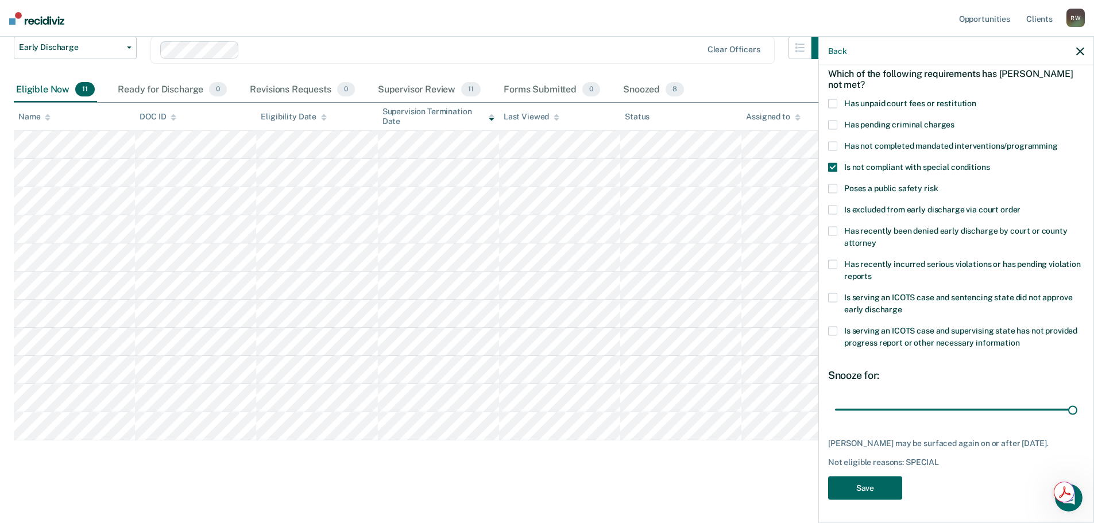
click at [879, 487] on button "Save" at bounding box center [865, 488] width 74 height 24
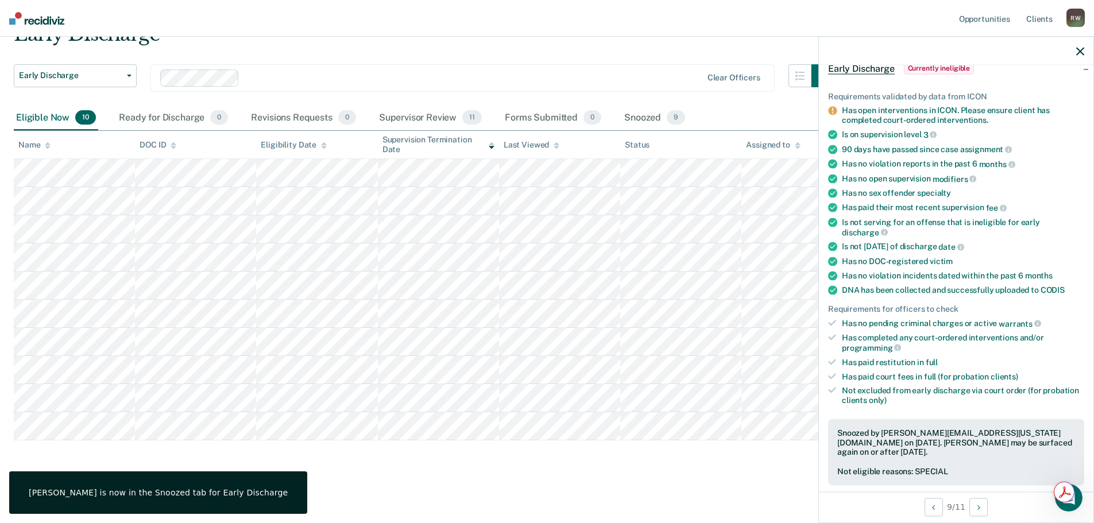
click at [1082, 50] on icon "button" at bounding box center [1081, 51] width 8 height 8
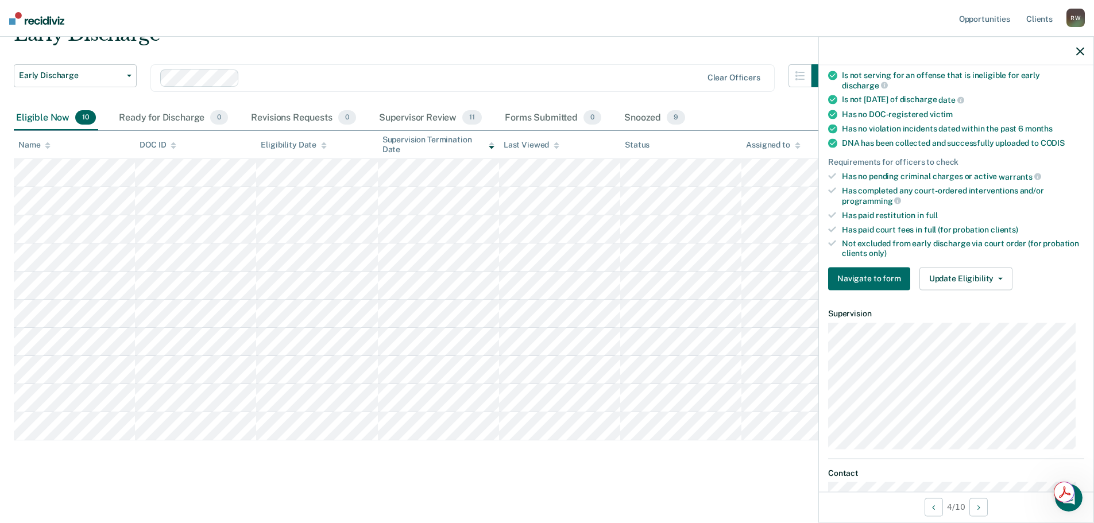
scroll to position [318, 0]
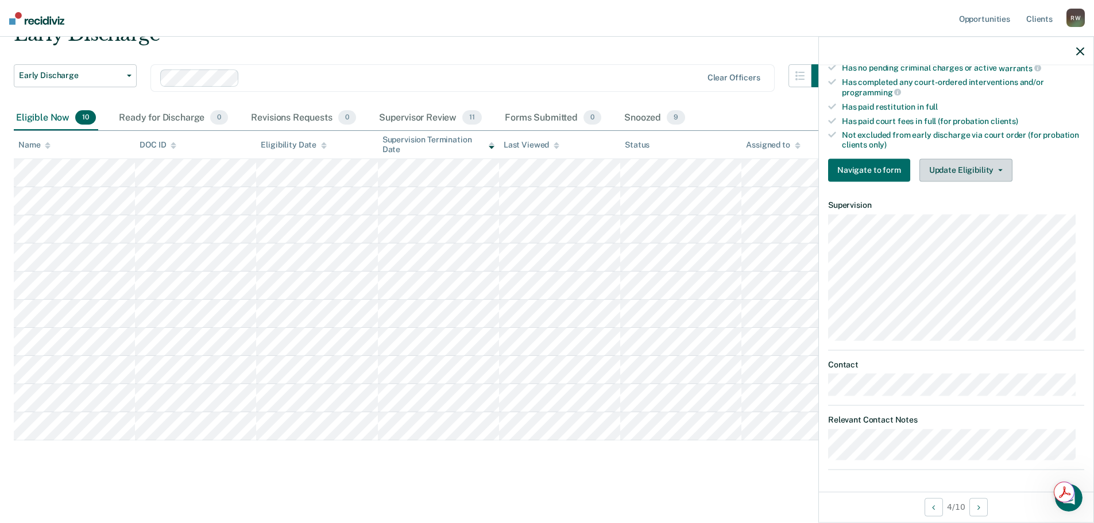
click at [1000, 170] on button "Update Eligibility" at bounding box center [966, 170] width 93 height 23
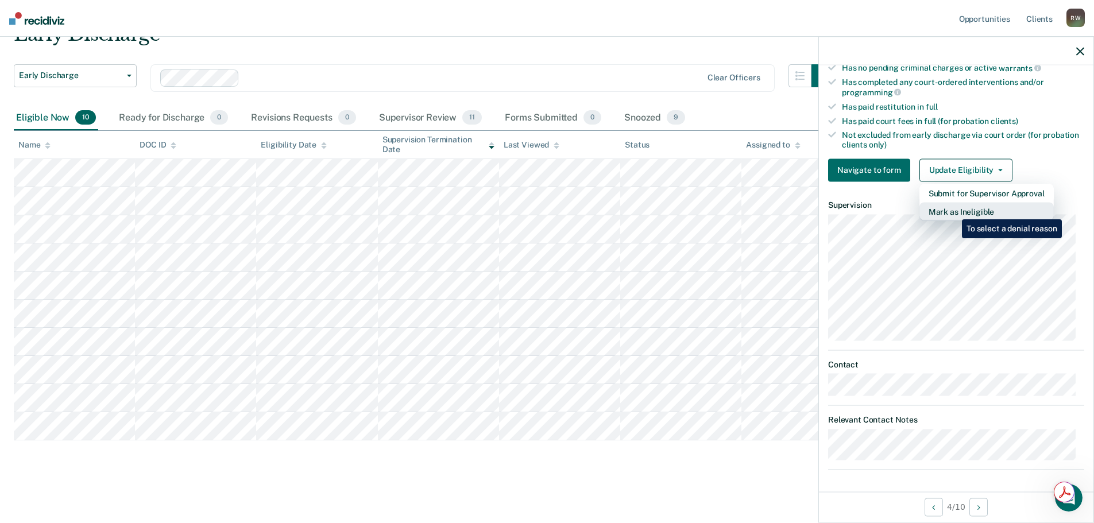
click at [954, 211] on button "Mark as Ineligible" at bounding box center [987, 211] width 134 height 18
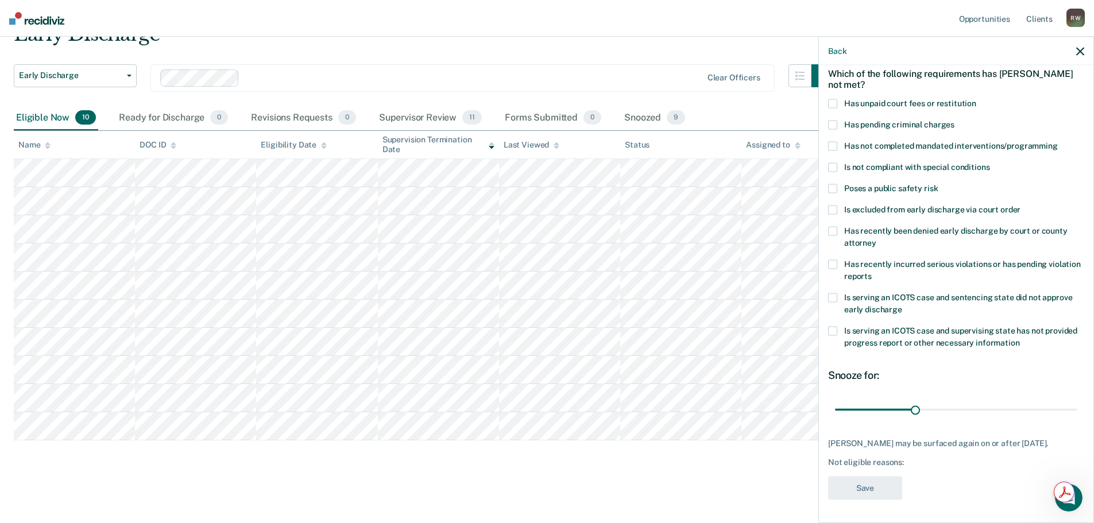
click at [831, 184] on span at bounding box center [832, 188] width 9 height 9
click at [938, 184] on input "Poses a public safety risk" at bounding box center [938, 184] width 0 height 0
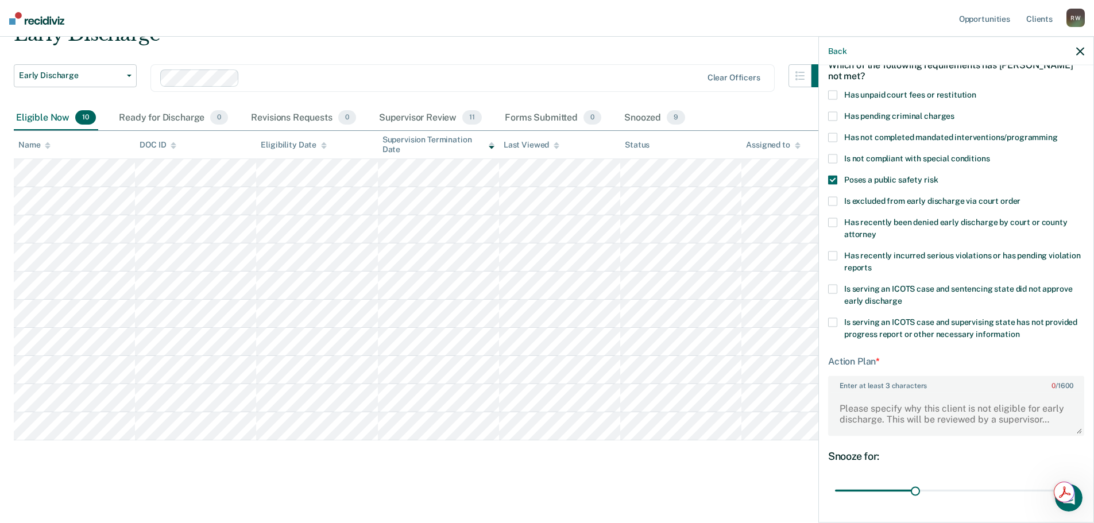
click at [833, 159] on span at bounding box center [832, 158] width 9 height 9
click at [990, 154] on input "Is not compliant with special conditions" at bounding box center [990, 154] width 0 height 0
click at [831, 175] on span at bounding box center [832, 179] width 9 height 9
click at [938, 175] on input "Poses a public safety risk" at bounding box center [938, 175] width 0 height 0
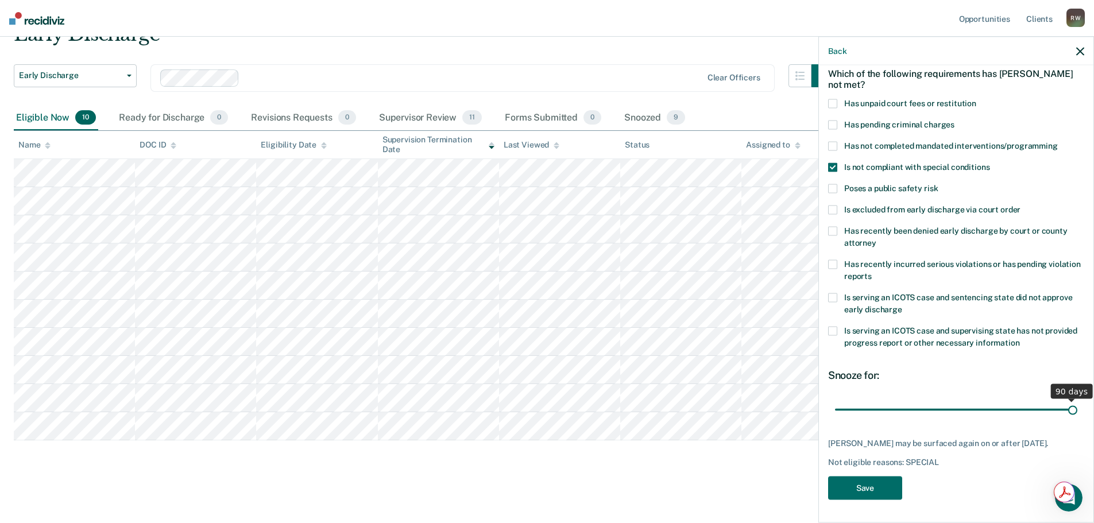
drag, startPoint x: 915, startPoint y: 400, endPoint x: 1097, endPoint y: 392, distance: 182.3
type input "90"
click at [1078, 400] on input "range" at bounding box center [956, 410] width 242 height 20
click at [888, 489] on button "Save" at bounding box center [865, 488] width 74 height 24
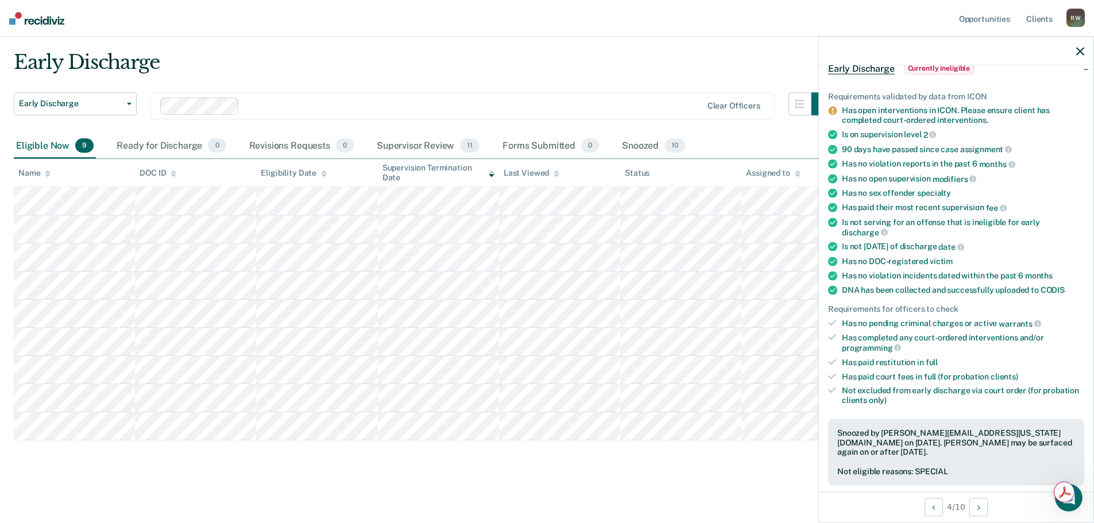
click at [1084, 47] on button "button" at bounding box center [1081, 51] width 8 height 10
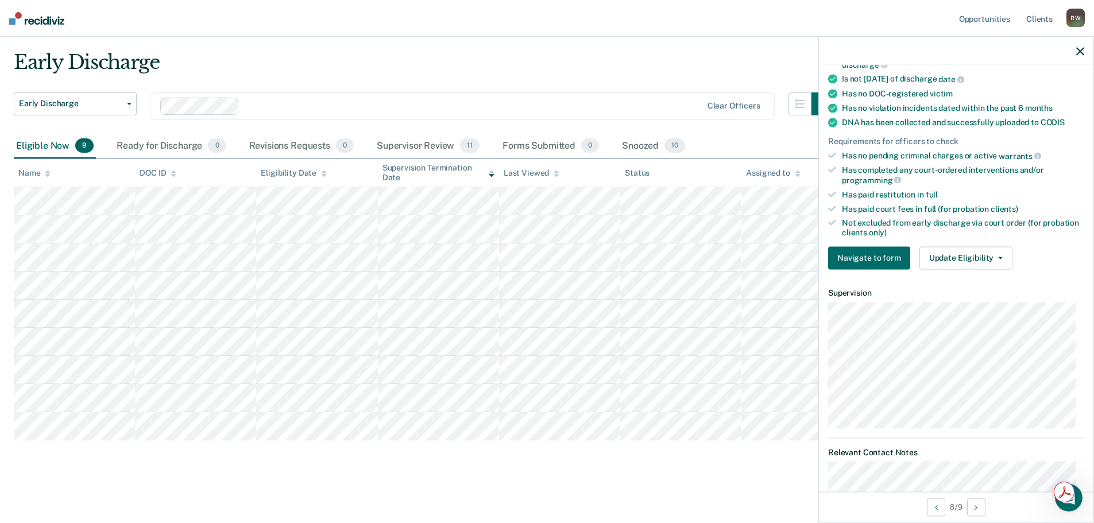
scroll to position [263, 0]
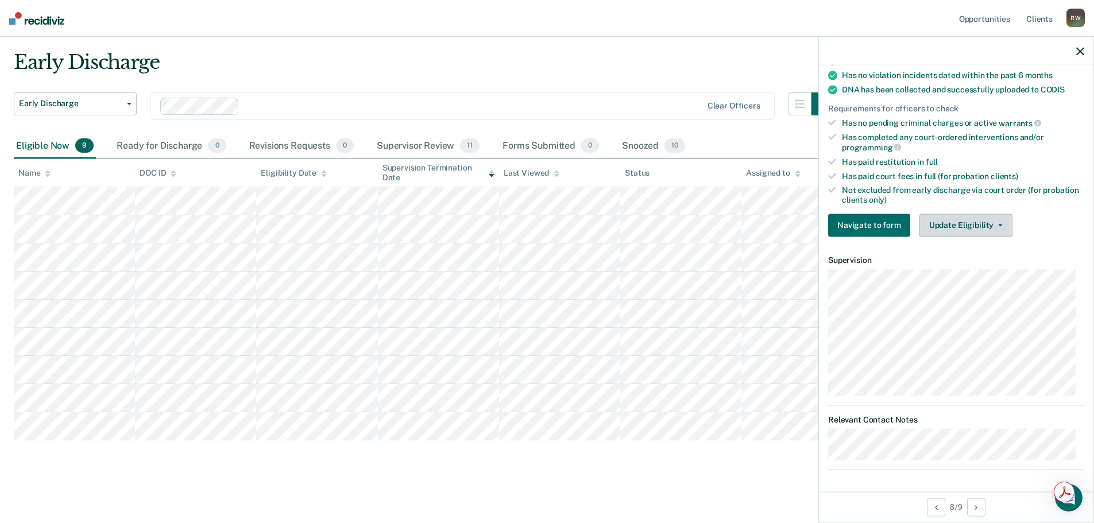
click at [974, 222] on button "Update Eligibility" at bounding box center [966, 225] width 93 height 23
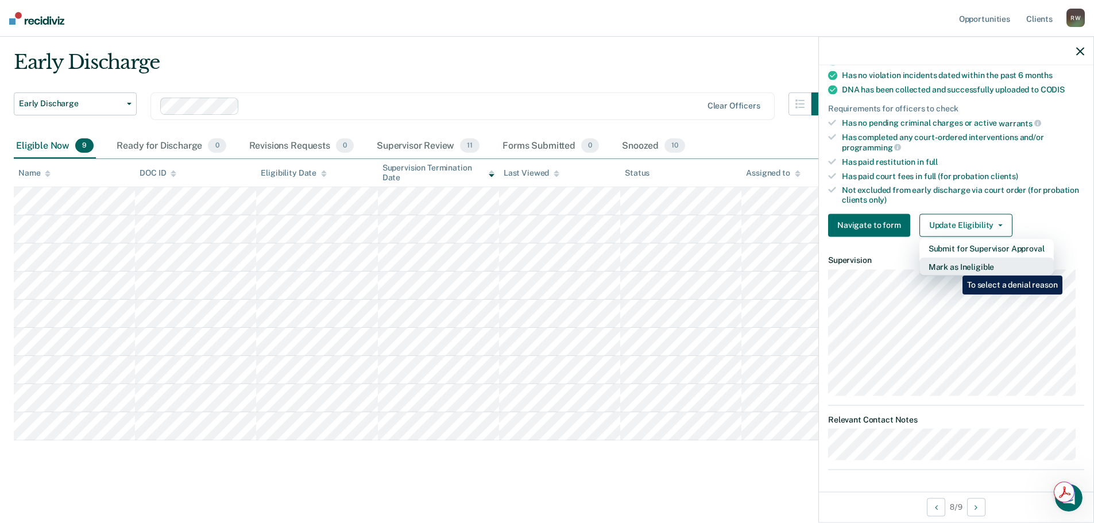
click at [954, 267] on button "Mark as Ineligible" at bounding box center [987, 266] width 134 height 18
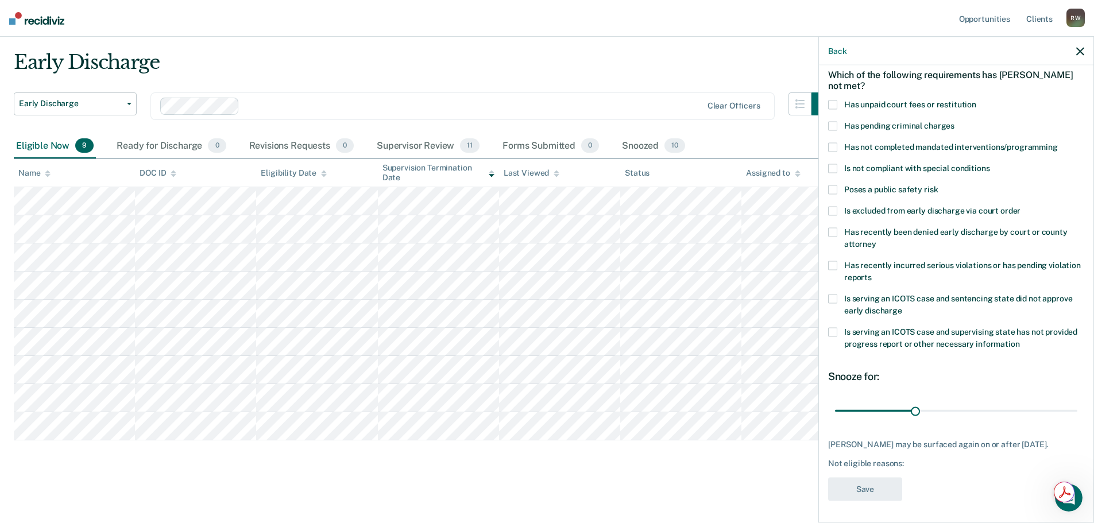
click at [834, 168] on span at bounding box center [832, 168] width 9 height 9
click at [990, 164] on input "Is not compliant with special conditions" at bounding box center [990, 164] width 0 height 0
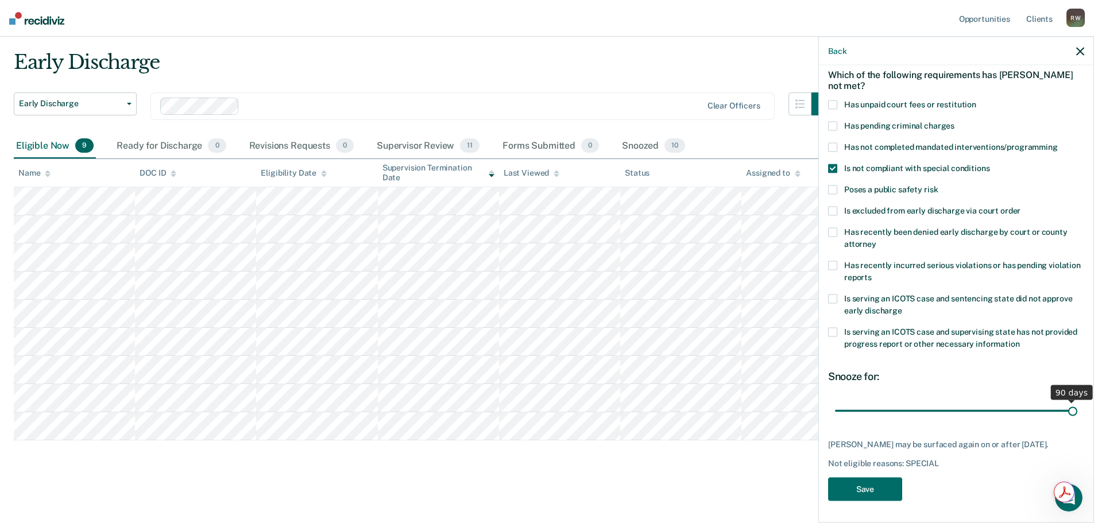
drag, startPoint x: 916, startPoint y: 408, endPoint x: 1121, endPoint y: 404, distance: 205.1
type input "90"
click at [1078, 404] on input "range" at bounding box center [956, 411] width 242 height 20
click at [862, 497] on button "Save" at bounding box center [865, 489] width 74 height 24
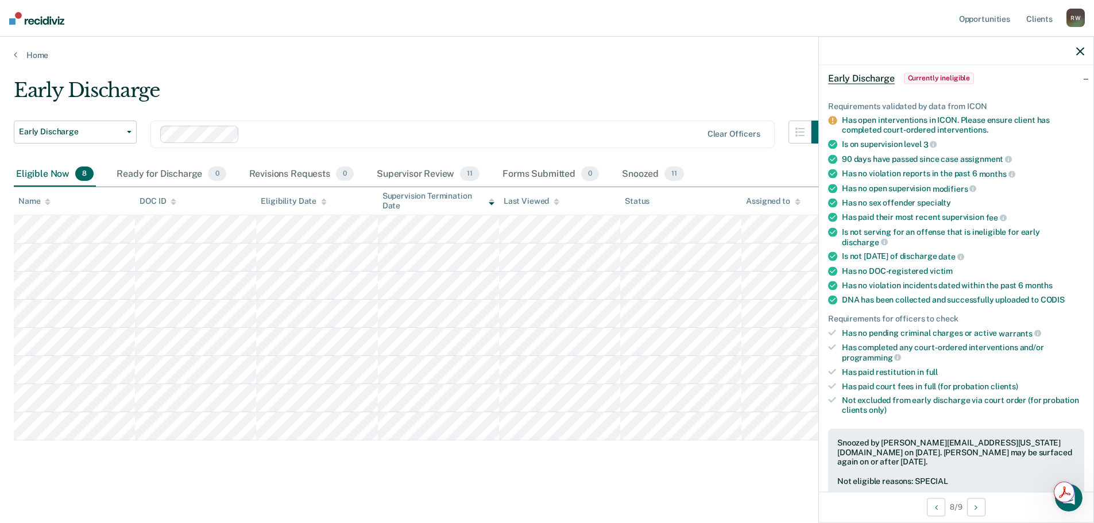
click at [1073, 48] on div at bounding box center [956, 51] width 275 height 29
click at [1077, 48] on icon "button" at bounding box center [1081, 51] width 8 height 8
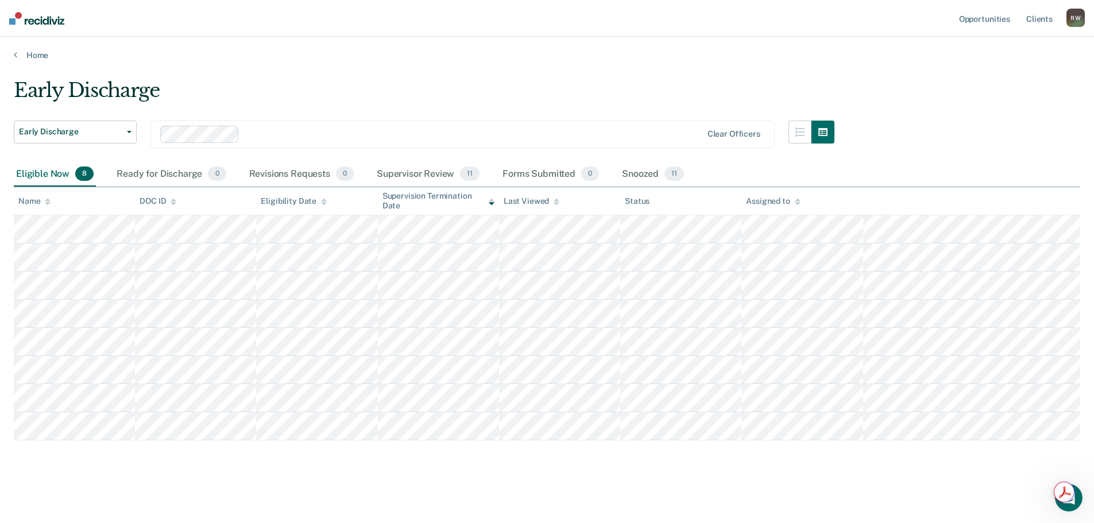
click at [708, 214] on table "Name DOC ID Eligibility Date Supervision Termination Date Last Viewed Status As…" at bounding box center [547, 313] width 1067 height 253
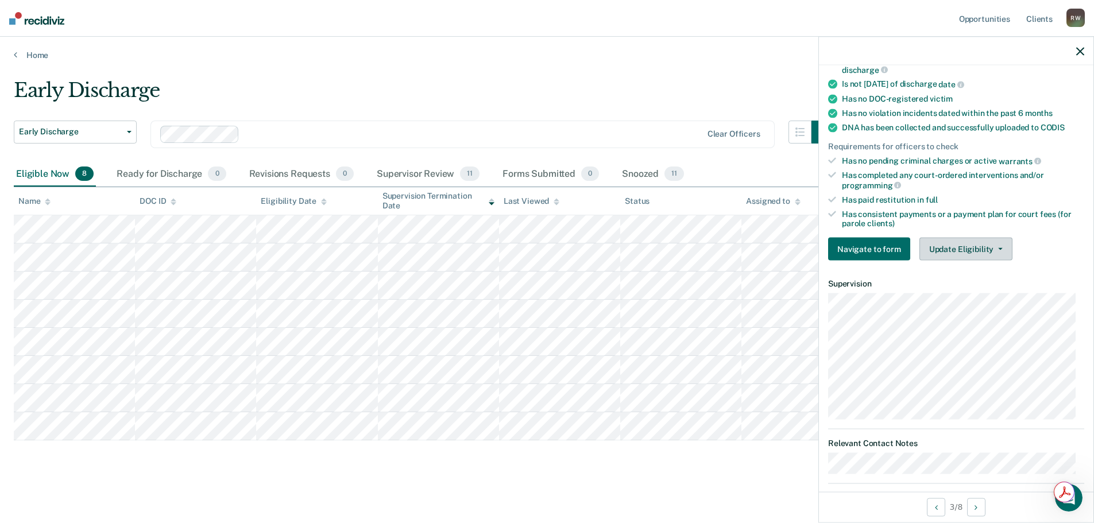
scroll to position [253, 0]
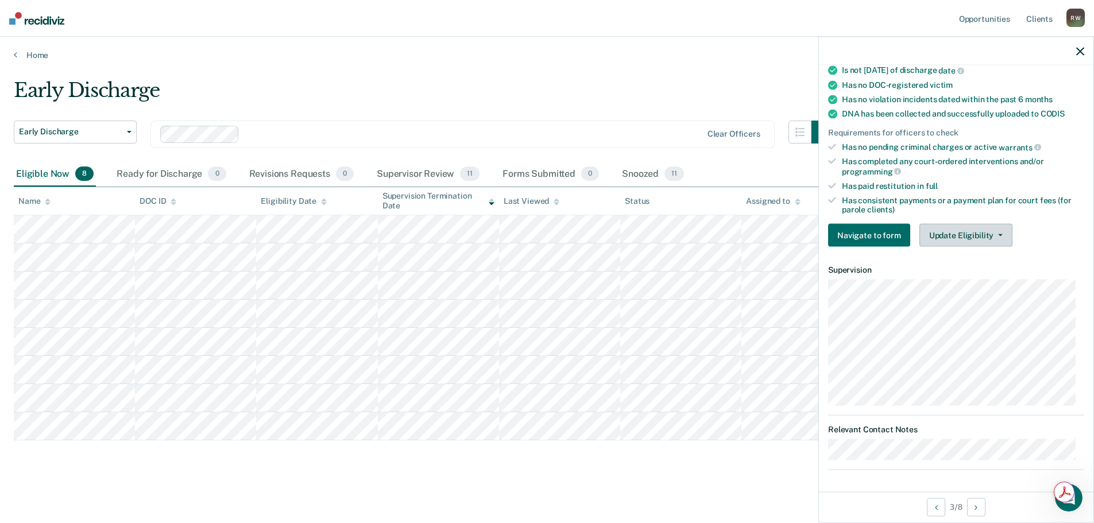
click at [952, 234] on button "Update Eligibility" at bounding box center [966, 235] width 93 height 23
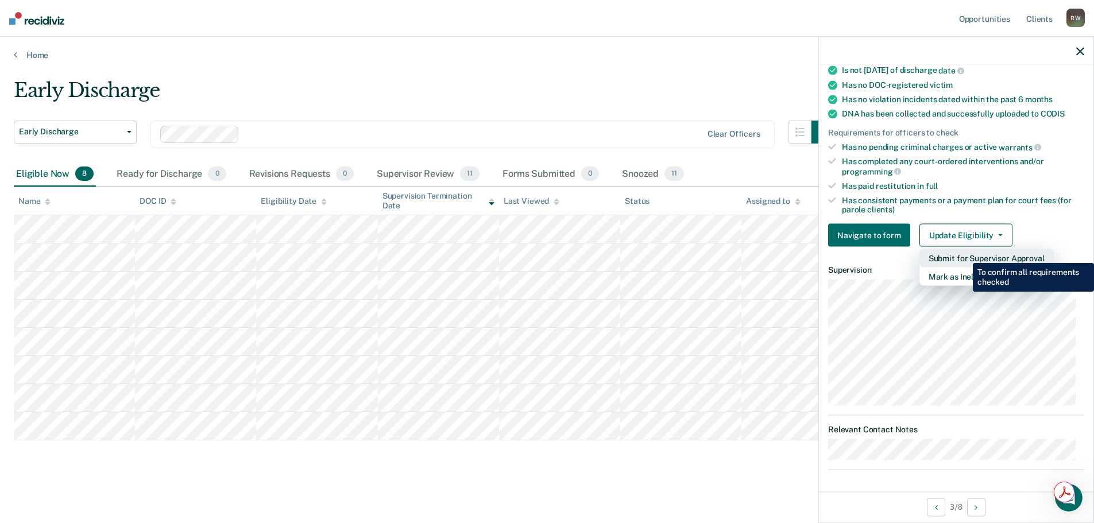
click at [965, 254] on button "Submit for Supervisor Approval" at bounding box center [987, 258] width 134 height 18
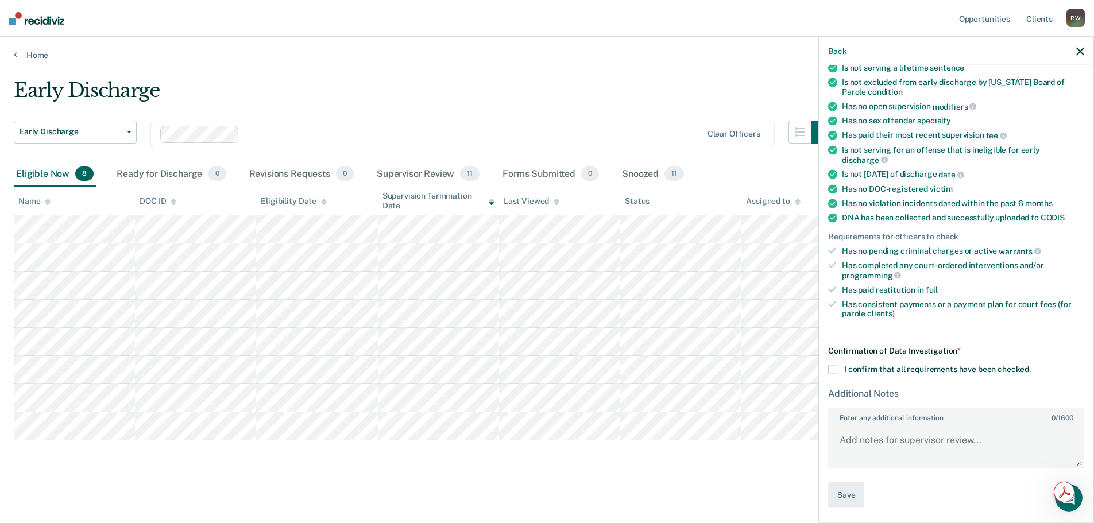
click at [835, 365] on span at bounding box center [832, 369] width 9 height 9
click at [1031, 365] on input "I confirm that all requirements have been checked." at bounding box center [1031, 365] width 0 height 0
click at [851, 488] on button "Save" at bounding box center [846, 495] width 36 height 26
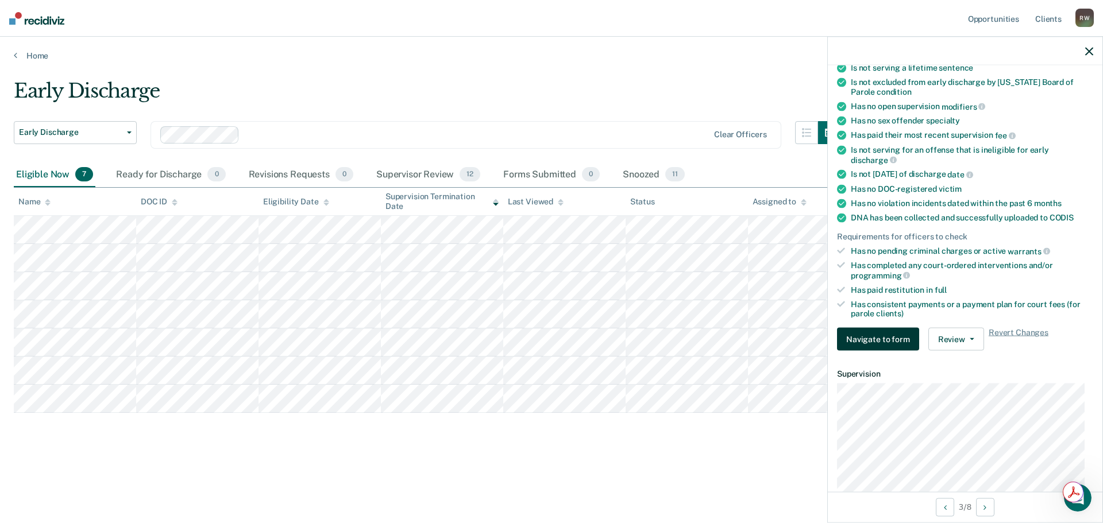
click at [880, 339] on button "Navigate to form" at bounding box center [878, 339] width 82 height 23
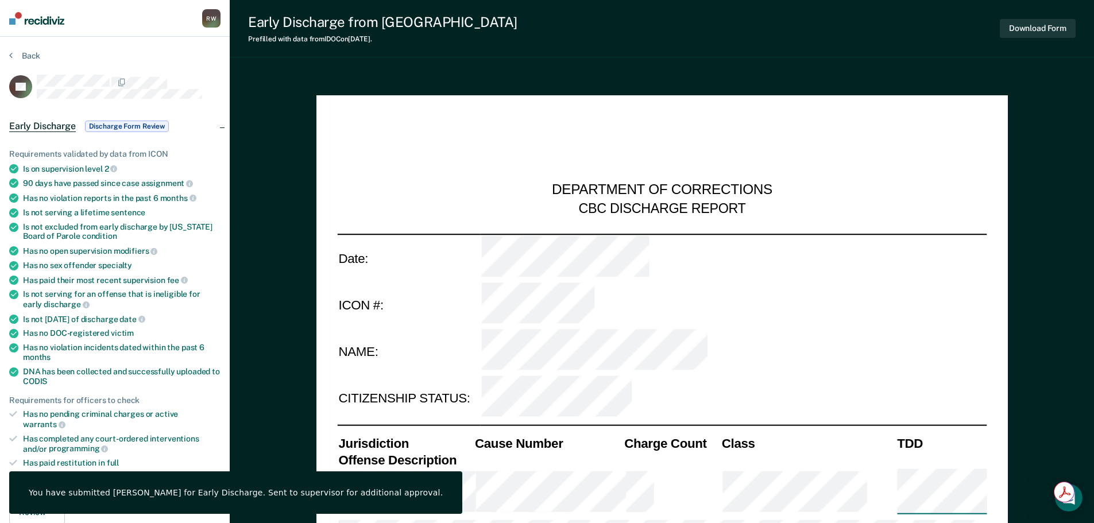
scroll to position [421, 0]
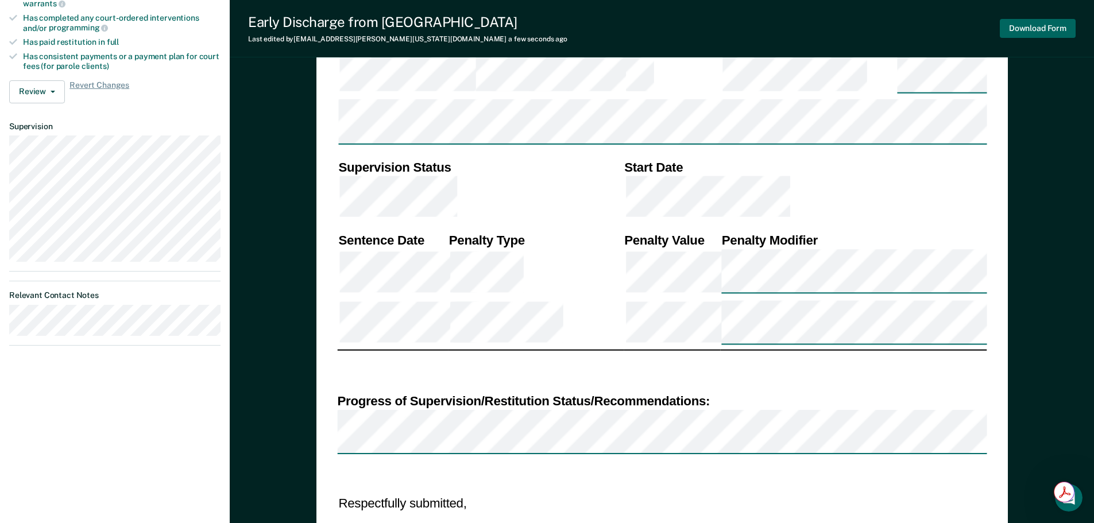
click at [1025, 30] on button "Download Form" at bounding box center [1038, 28] width 76 height 19
type textarea "x"
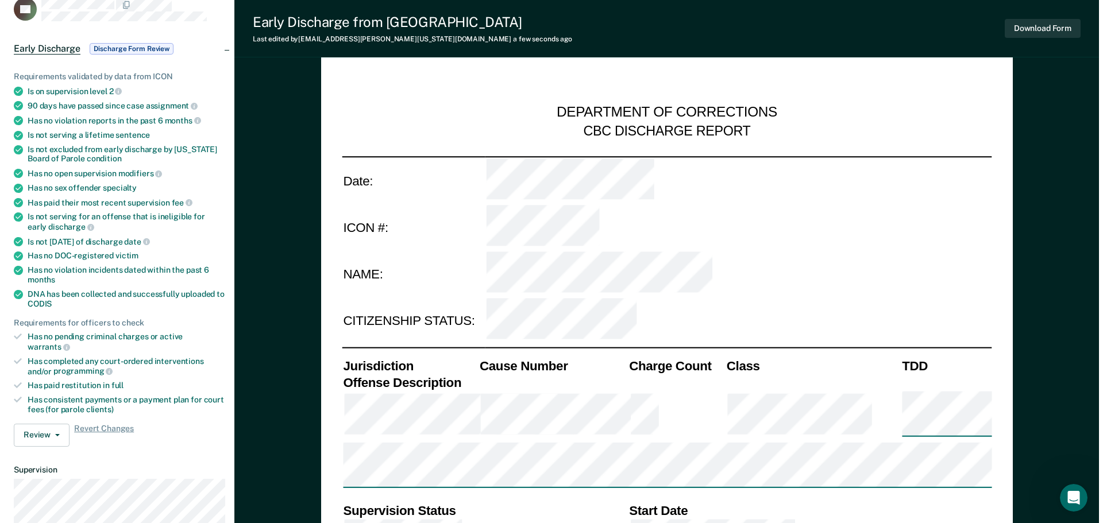
scroll to position [0, 0]
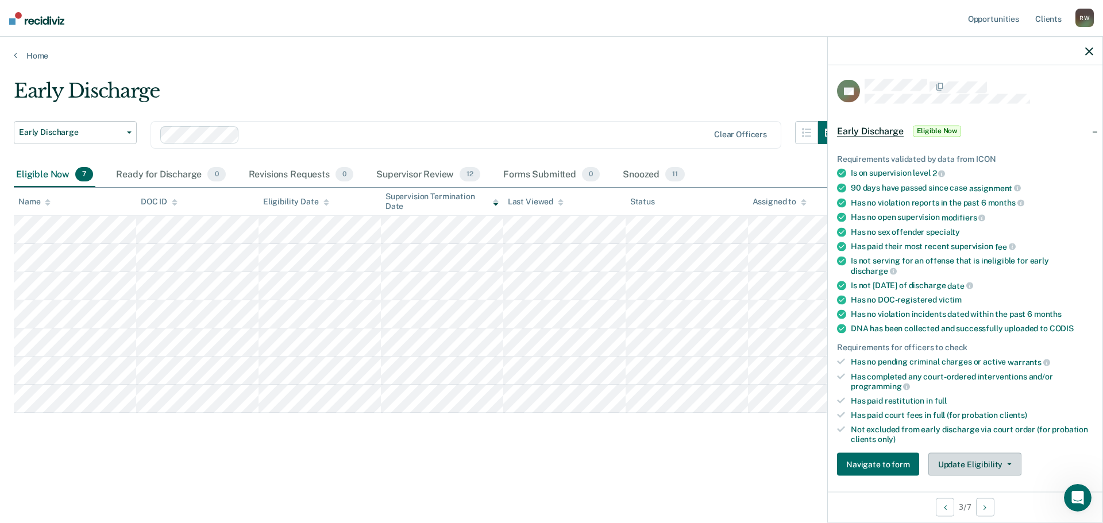
click at [965, 459] on button "Update Eligibility" at bounding box center [974, 464] width 93 height 23
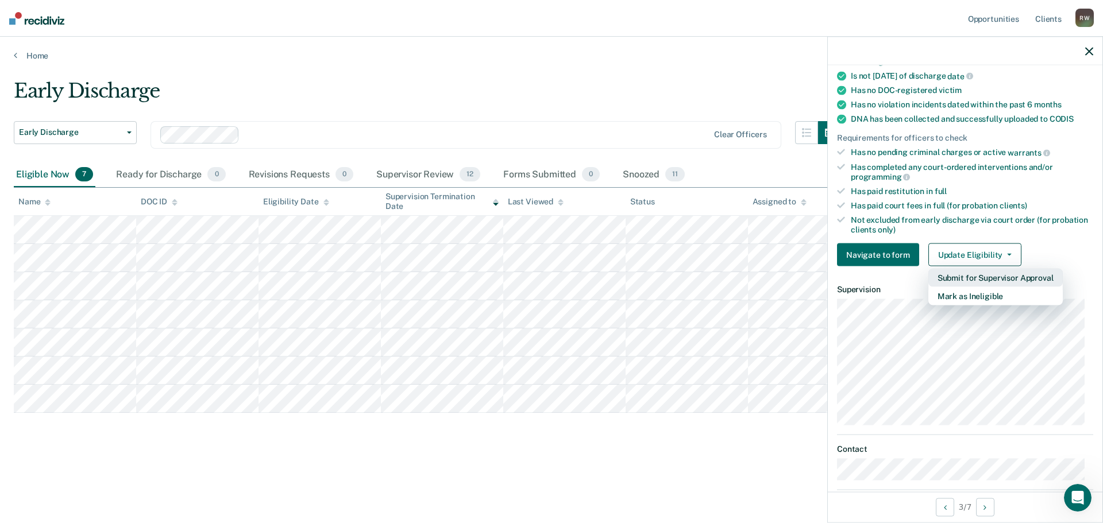
scroll to position [215, 0]
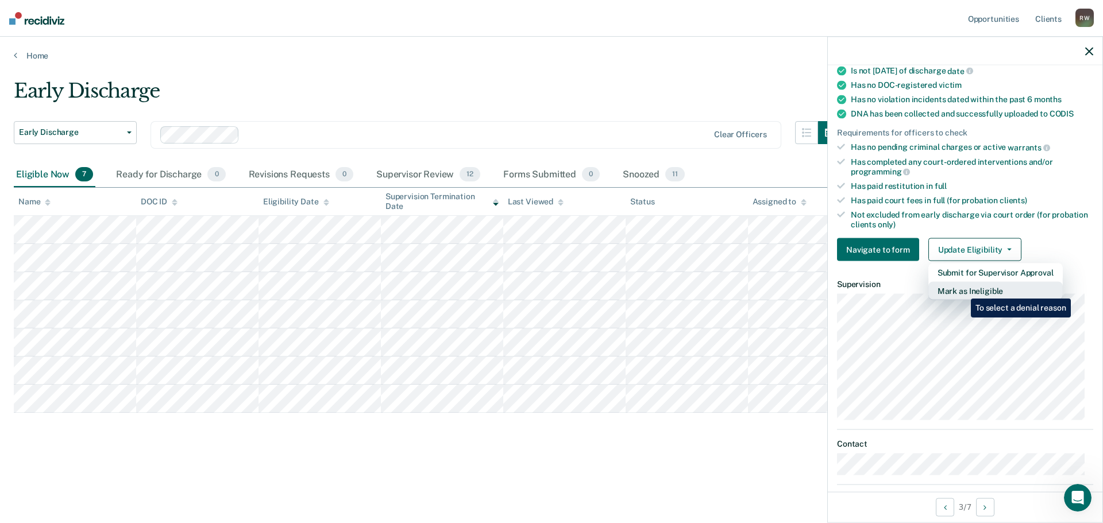
click at [962, 290] on button "Mark as Ineligible" at bounding box center [995, 291] width 134 height 18
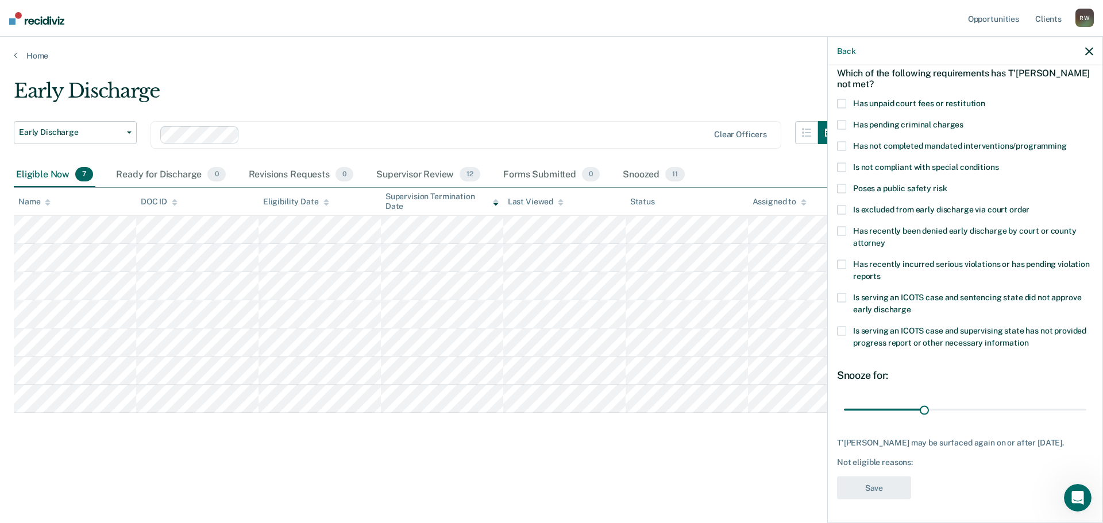
scroll to position [53, 0]
click at [923, 406] on input "range" at bounding box center [965, 411] width 242 height 20
drag, startPoint x: 919, startPoint y: 406, endPoint x: 1092, endPoint y: 407, distance: 172.9
type input "90"
click at [1086, 407] on input "range" at bounding box center [965, 411] width 242 height 20
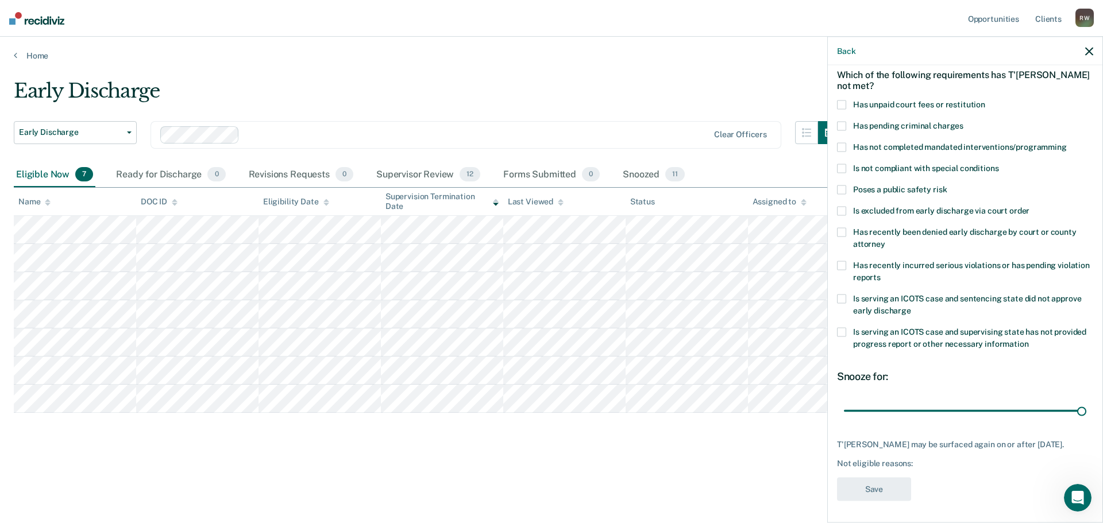
click at [839, 169] on span at bounding box center [841, 168] width 9 height 9
click at [998, 164] on input "Is not compliant with special conditions" at bounding box center [998, 164] width 0 height 0
click at [881, 495] on button "Save" at bounding box center [874, 489] width 74 height 24
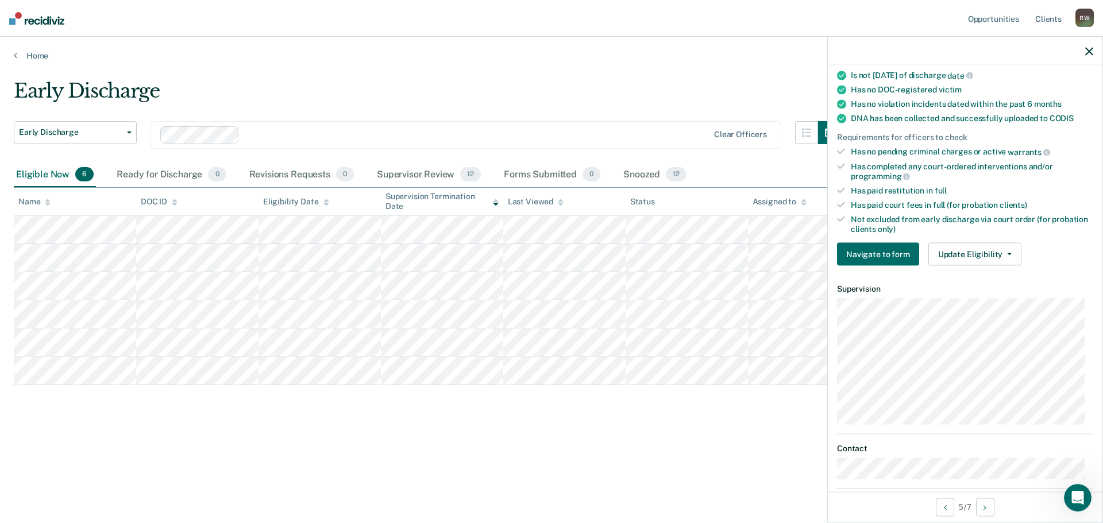
scroll to position [211, 0]
click at [982, 254] on button "Update Eligibility" at bounding box center [974, 253] width 93 height 23
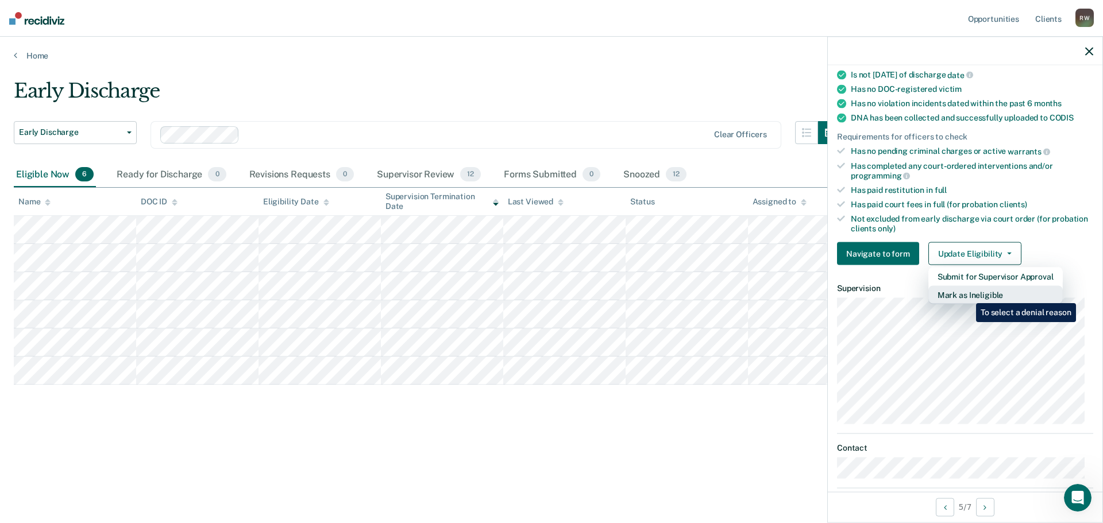
click at [967, 295] on button "Mark as Ineligible" at bounding box center [995, 295] width 134 height 18
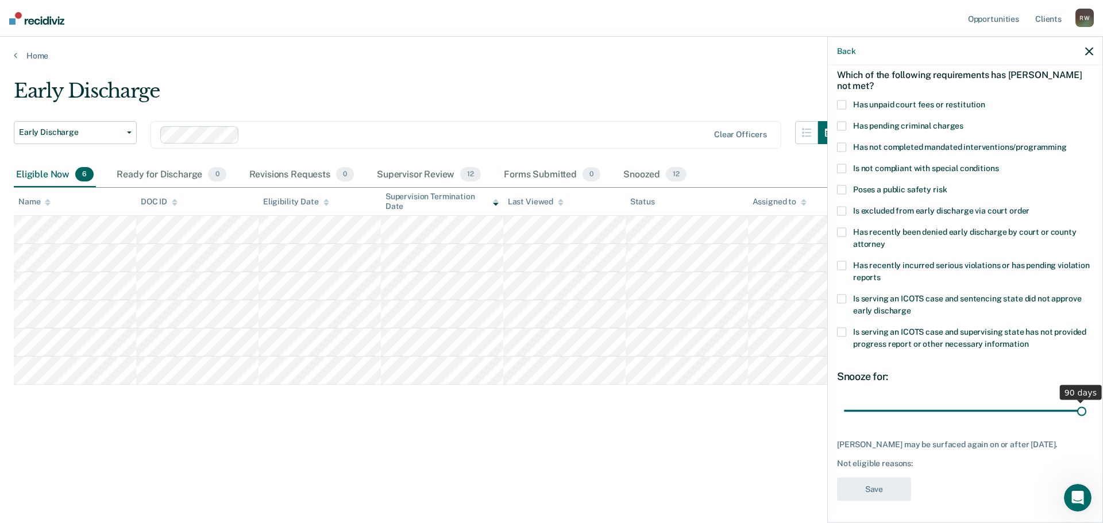
drag, startPoint x: 923, startPoint y: 411, endPoint x: 1102, endPoint y: 414, distance: 179.3
type input "90"
click at [1086, 414] on input "range" at bounding box center [965, 411] width 242 height 20
click at [842, 165] on span at bounding box center [841, 168] width 9 height 9
click at [998, 164] on input "Is not compliant with special conditions" at bounding box center [998, 164] width 0 height 0
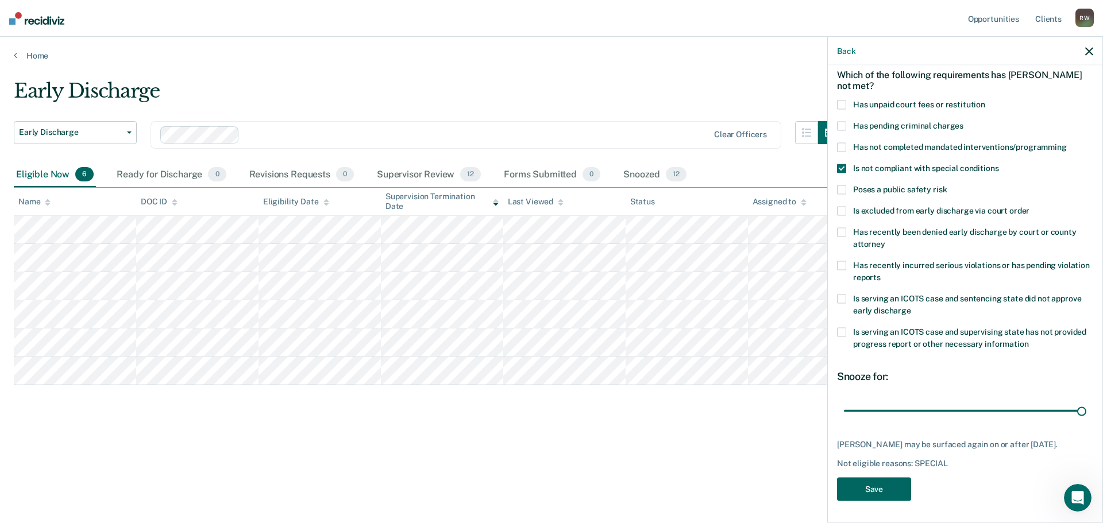
click at [879, 492] on button "Save" at bounding box center [874, 489] width 74 height 24
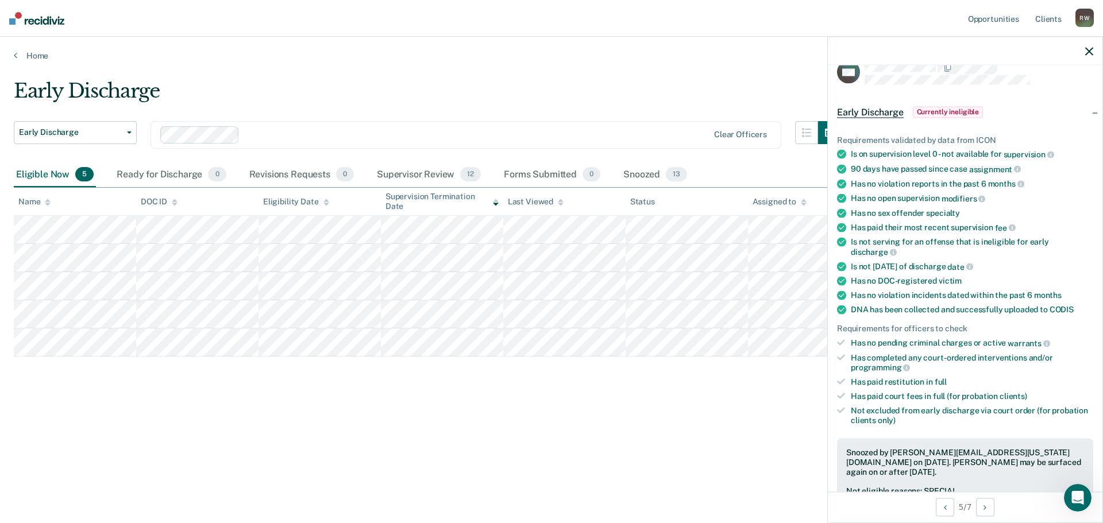
scroll to position [0, 0]
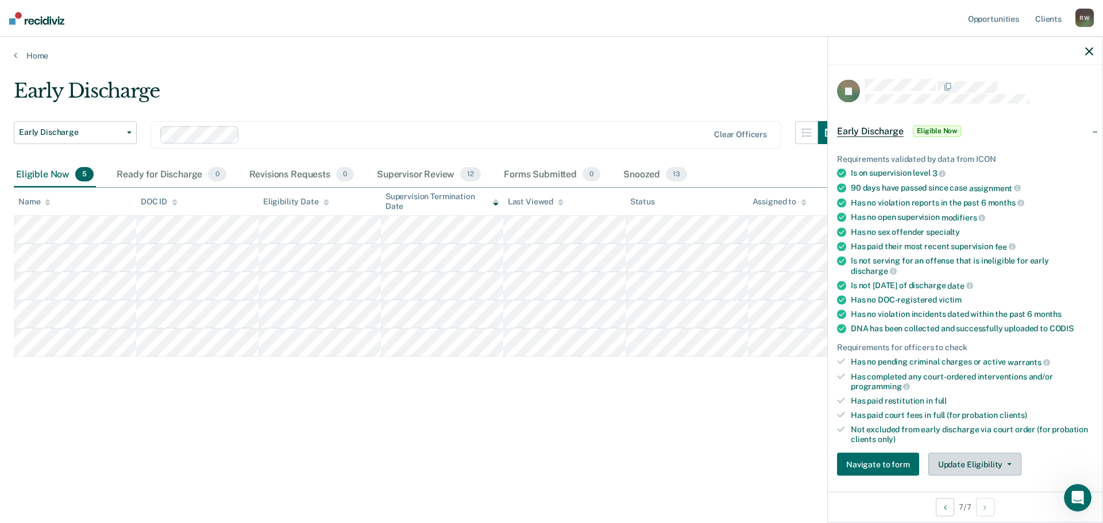
click at [993, 458] on button "Update Eligibility" at bounding box center [974, 464] width 93 height 23
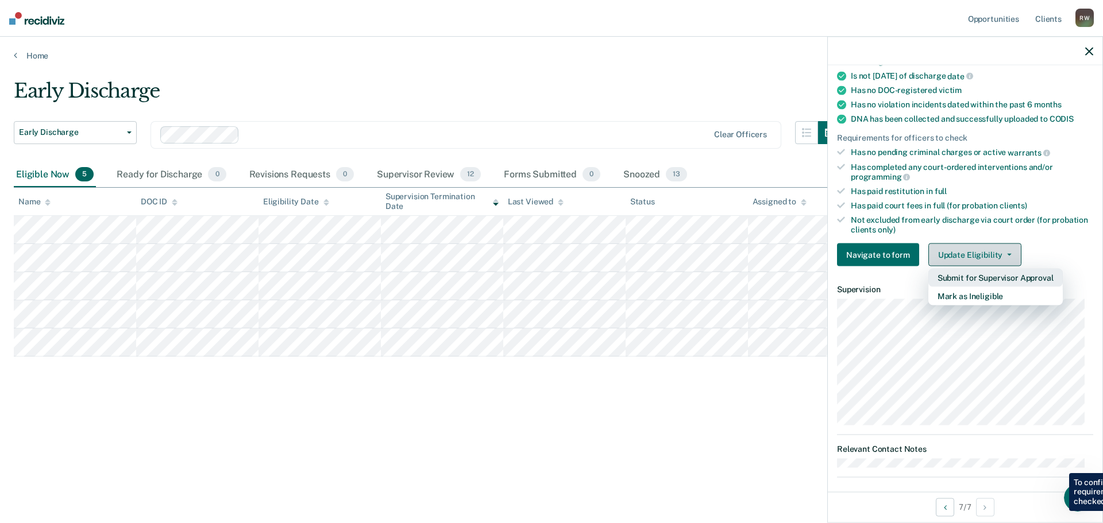
scroll to position [215, 0]
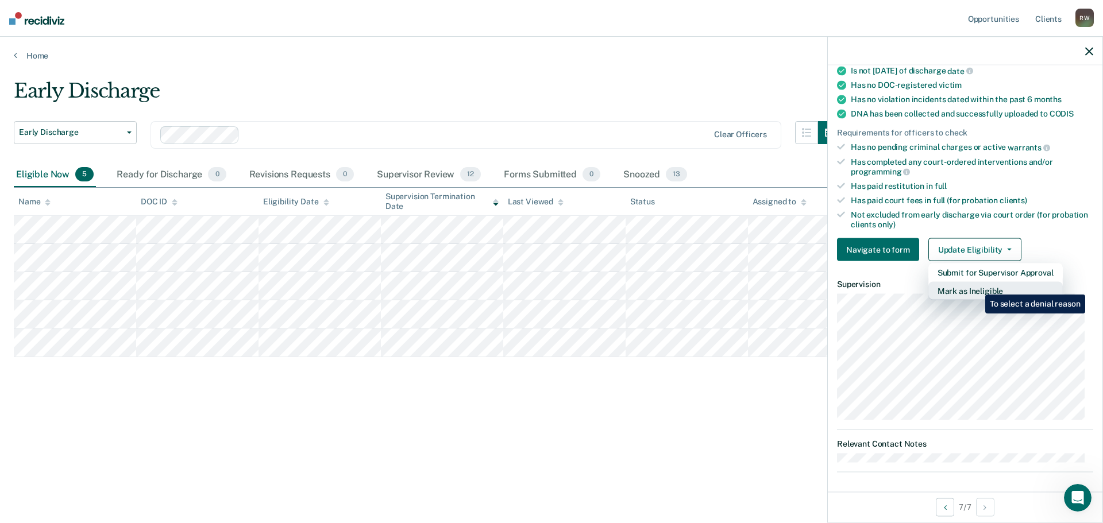
click at [977, 286] on button "Mark as Ineligible" at bounding box center [995, 291] width 134 height 18
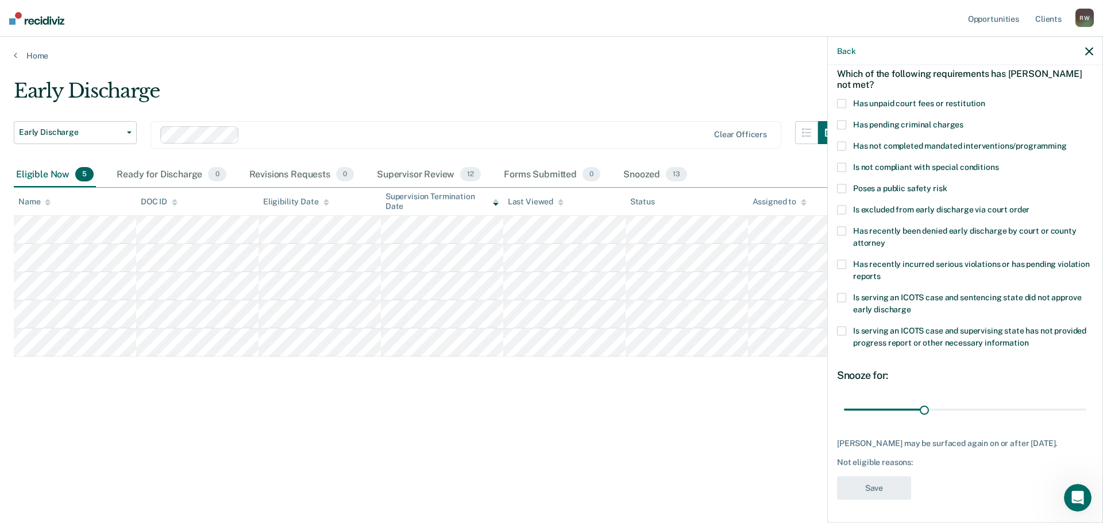
scroll to position [53, 0]
drag, startPoint x: 921, startPoint y: 410, endPoint x: 1099, endPoint y: 404, distance: 178.2
type input "90"
click at [1086, 404] on input "range" at bounding box center [965, 411] width 242 height 20
click at [844, 165] on span at bounding box center [841, 168] width 9 height 9
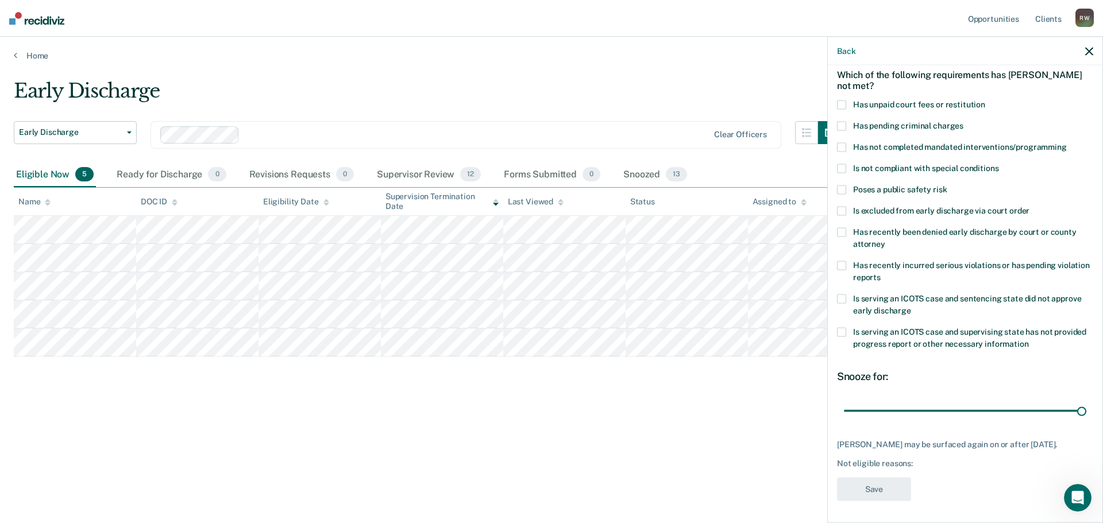
click at [998, 164] on input "Is not compliant with special conditions" at bounding box center [998, 164] width 0 height 0
click at [876, 494] on button "Save" at bounding box center [874, 489] width 74 height 24
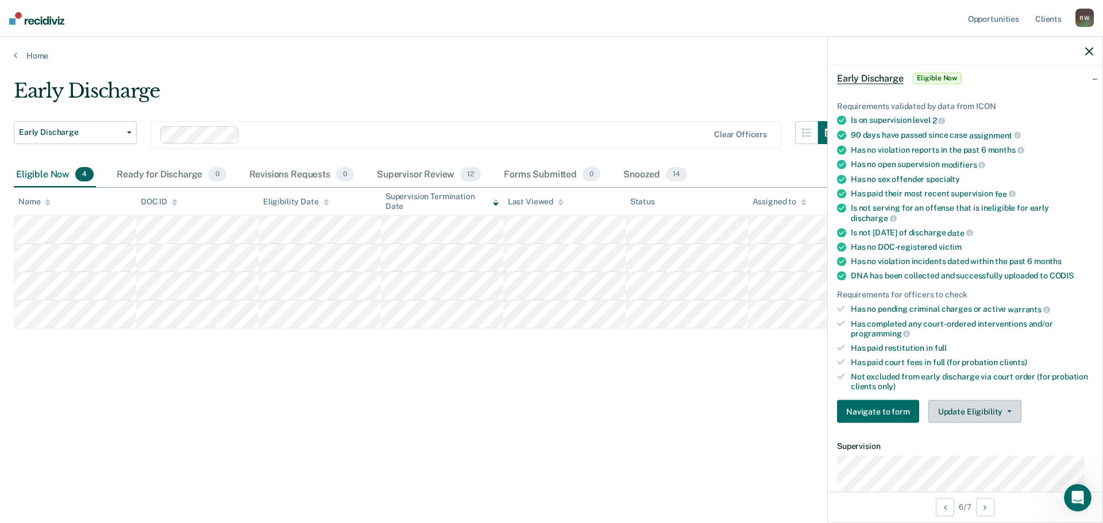
click at [977, 412] on button "Update Eligibility" at bounding box center [974, 411] width 93 height 23
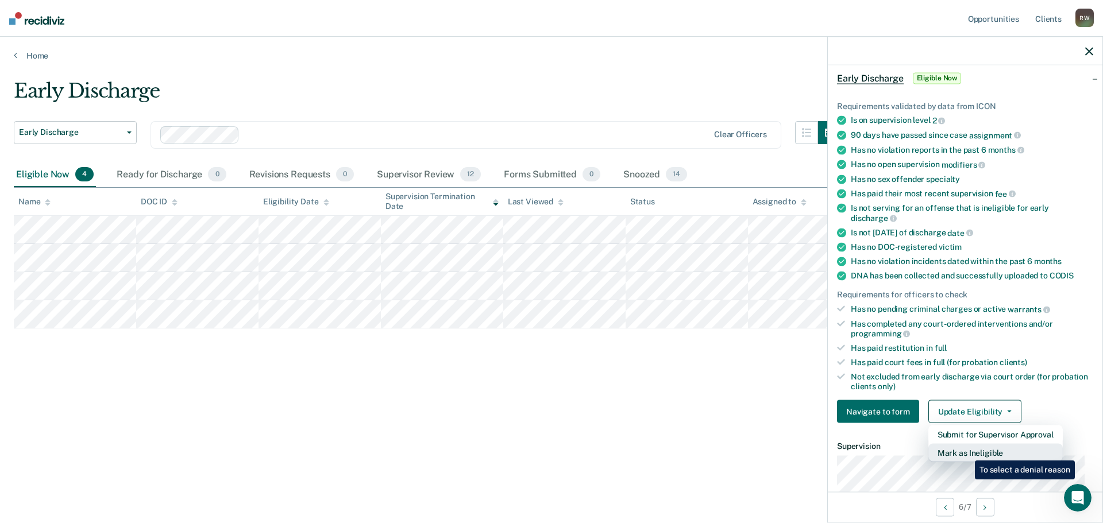
click at [966, 452] on button "Mark as Ineligible" at bounding box center [995, 453] width 134 height 18
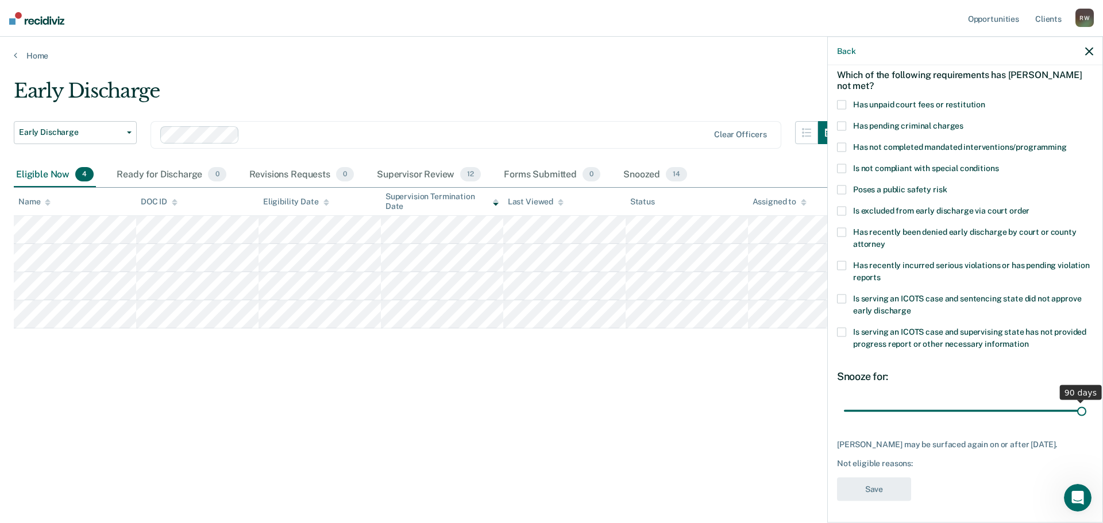
drag, startPoint x: 920, startPoint y: 410, endPoint x: 1129, endPoint y: 408, distance: 209.1
type input "90"
click at [1086, 408] on input "range" at bounding box center [965, 411] width 242 height 20
click at [842, 165] on span at bounding box center [841, 168] width 9 height 9
click at [998, 164] on input "Is not compliant with special conditions" at bounding box center [998, 164] width 0 height 0
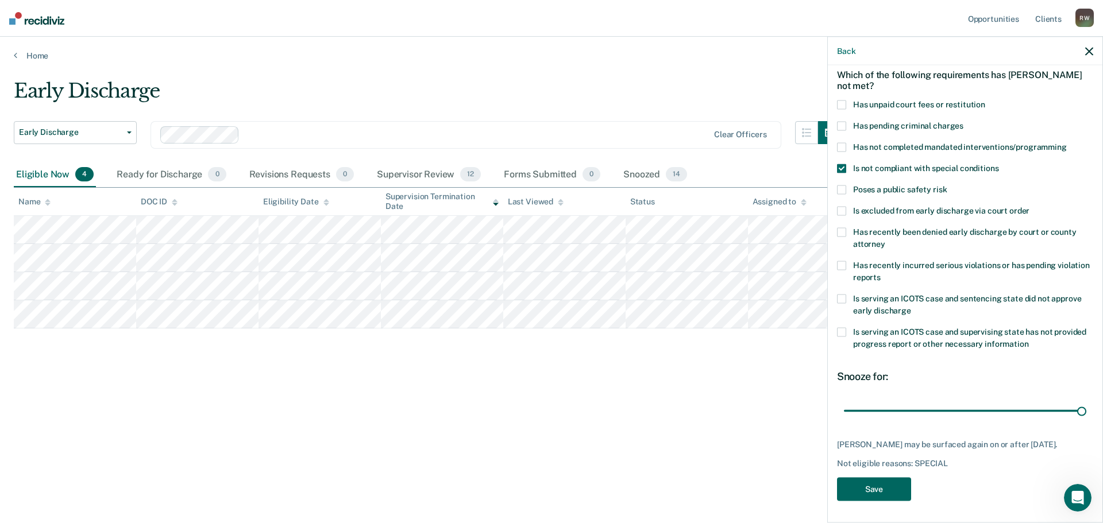
click at [870, 495] on button "Save" at bounding box center [874, 489] width 74 height 24
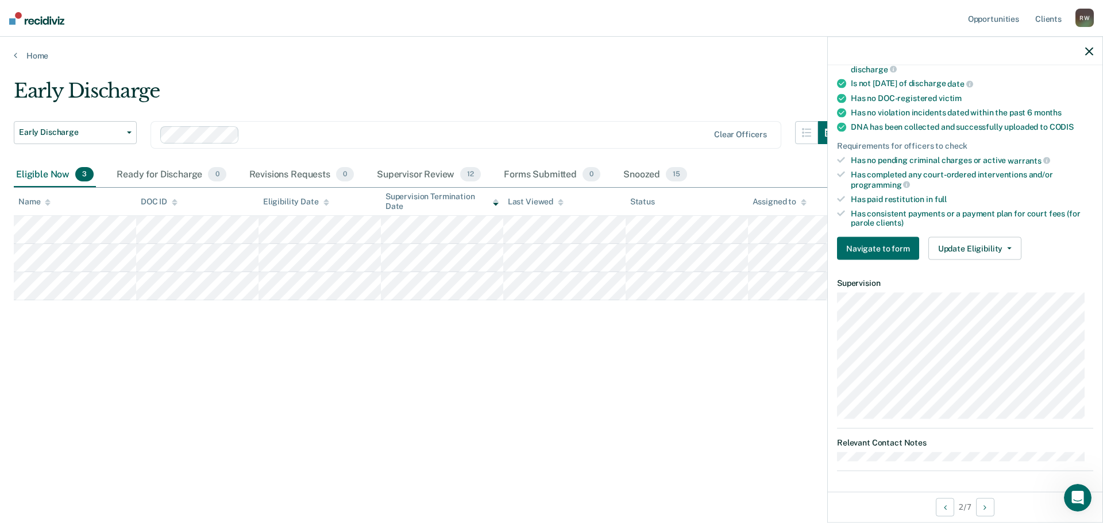
scroll to position [241, 0]
click at [987, 249] on button "Update Eligibility" at bounding box center [974, 247] width 93 height 23
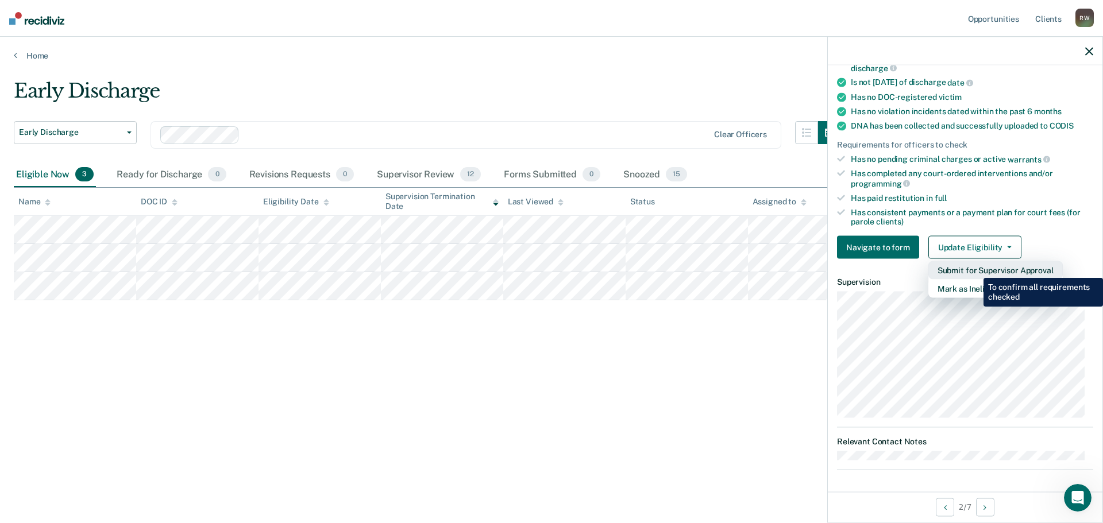
click at [975, 269] on button "Submit for Supervisor Approval" at bounding box center [995, 270] width 134 height 18
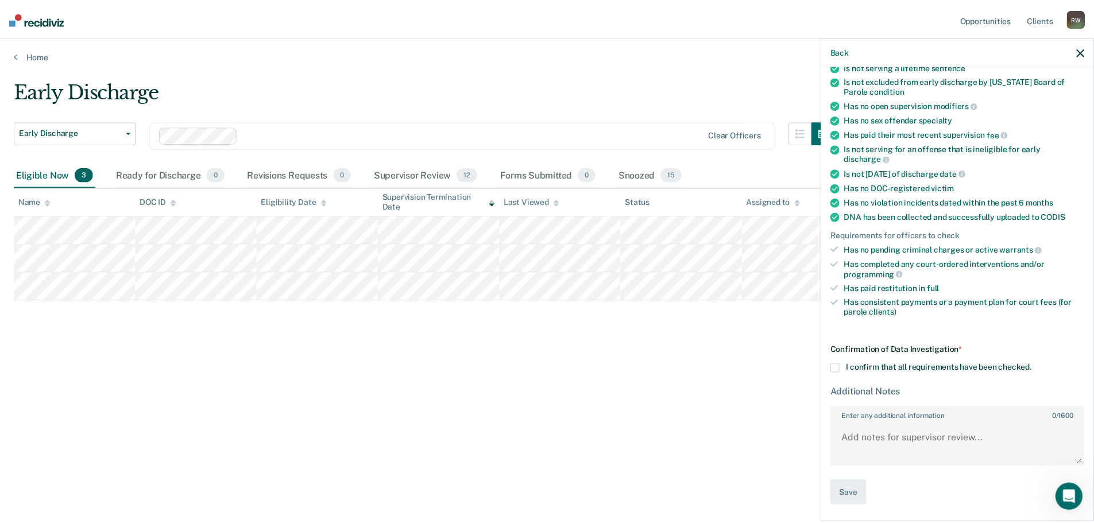
scroll to position [149, 0]
click at [841, 371] on span at bounding box center [841, 369] width 9 height 9
click at [1040, 365] on input "I confirm that all requirements have been checked." at bounding box center [1040, 365] width 0 height 0
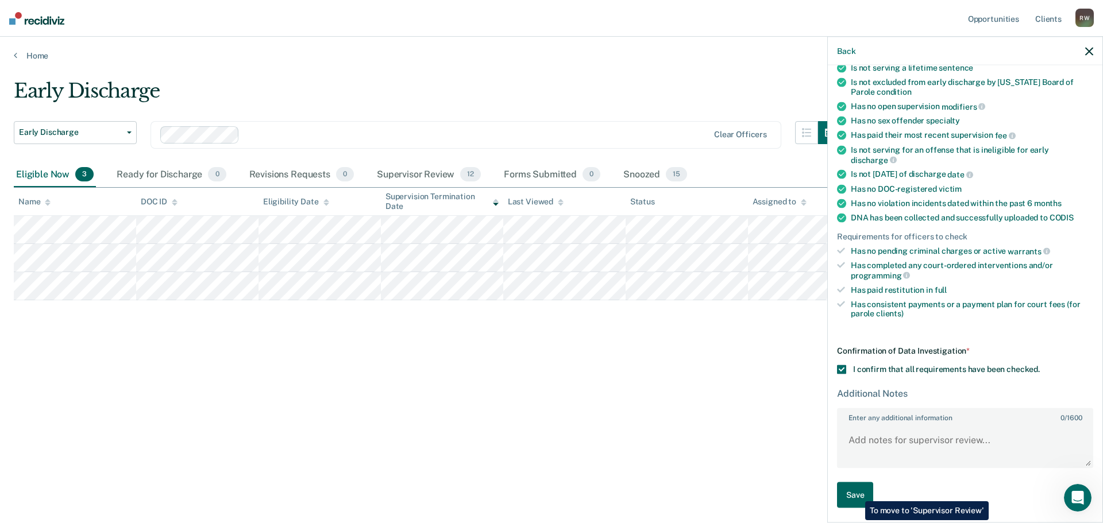
click at [857, 493] on button "Save" at bounding box center [855, 495] width 36 height 26
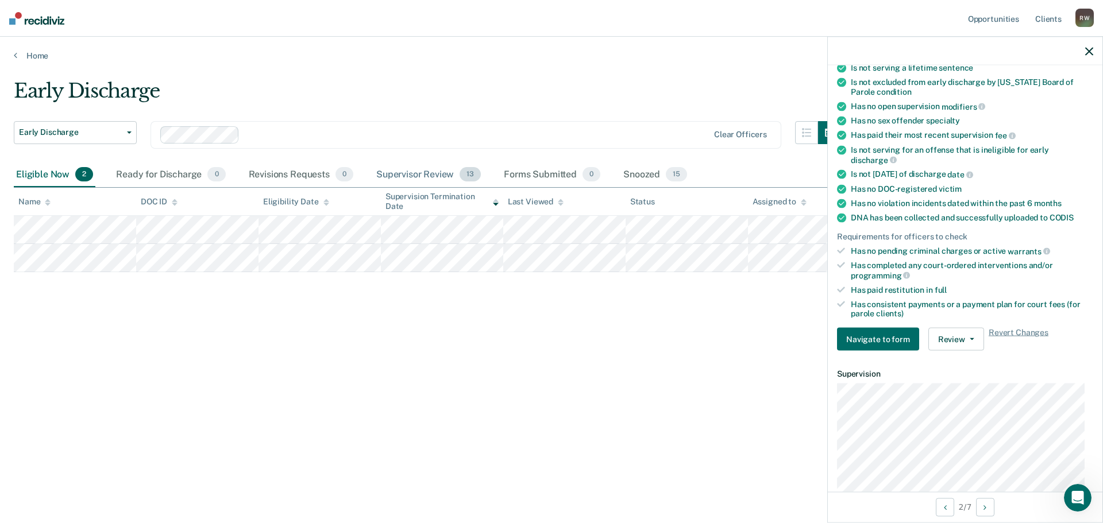
click at [441, 174] on div "Supervisor Review 13" at bounding box center [428, 175] width 109 height 25
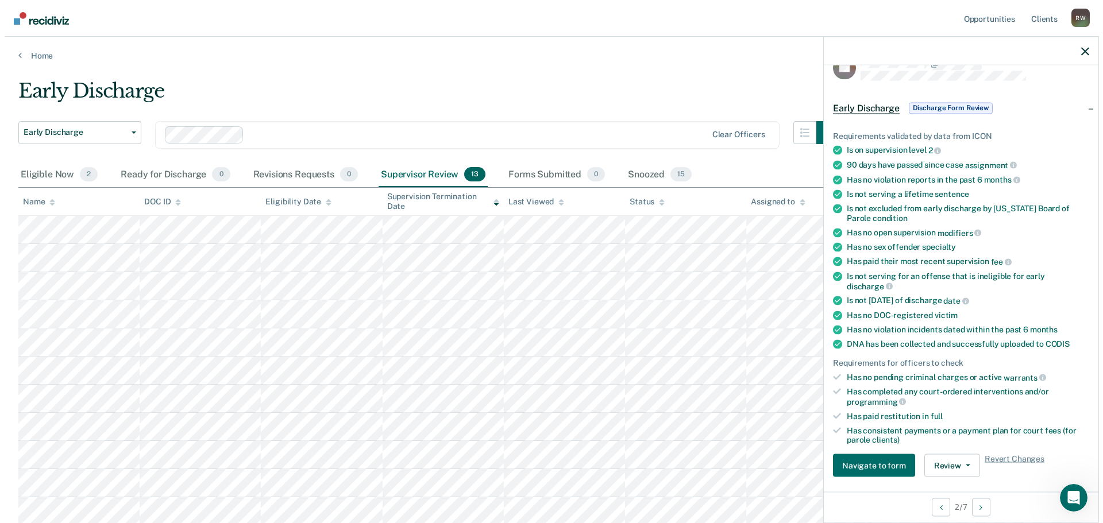
scroll to position [0, 0]
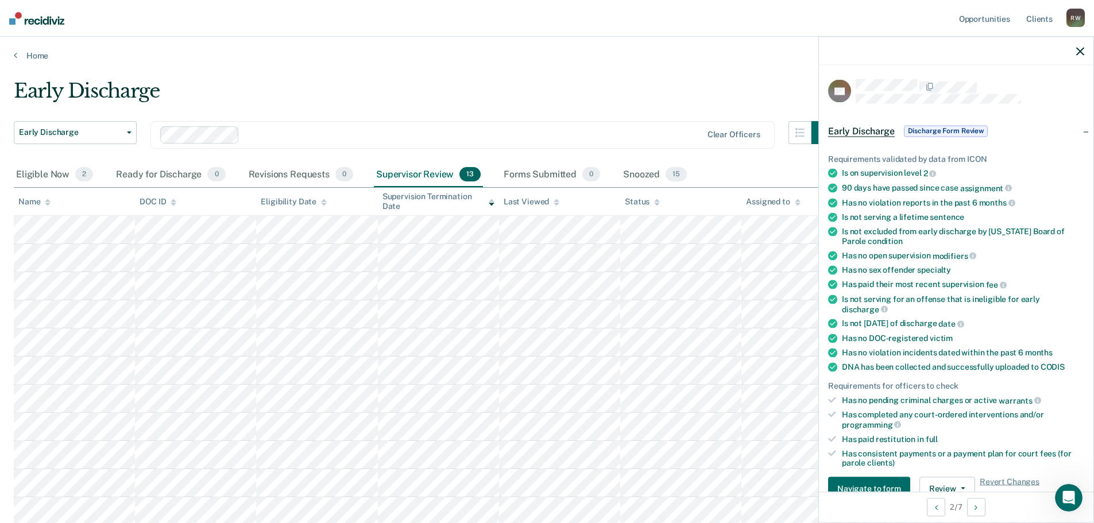
click at [1078, 51] on icon "button" at bounding box center [1081, 51] width 8 height 8
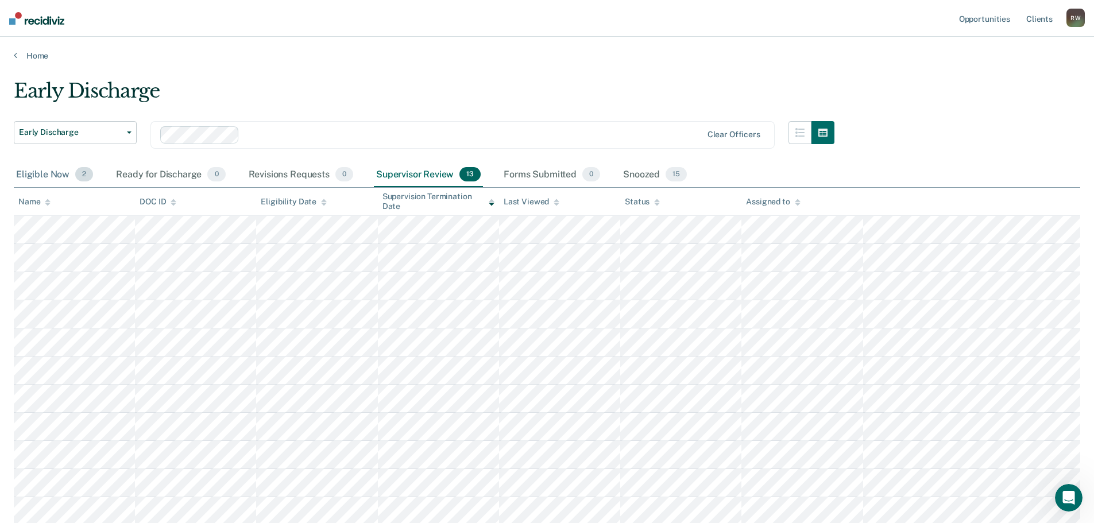
click at [51, 170] on div "Eligible Now 2" at bounding box center [55, 175] width 82 height 25
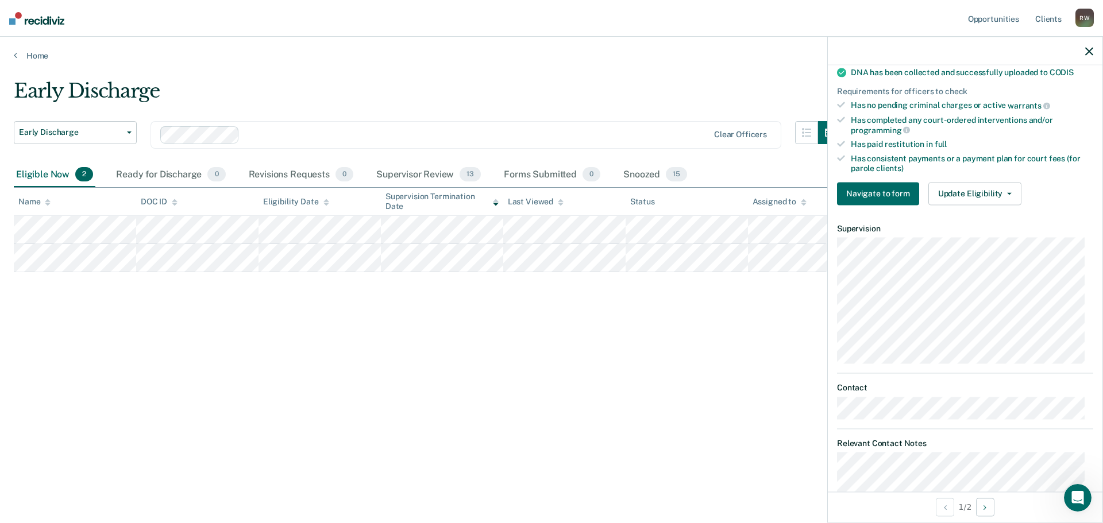
scroll to position [373, 0]
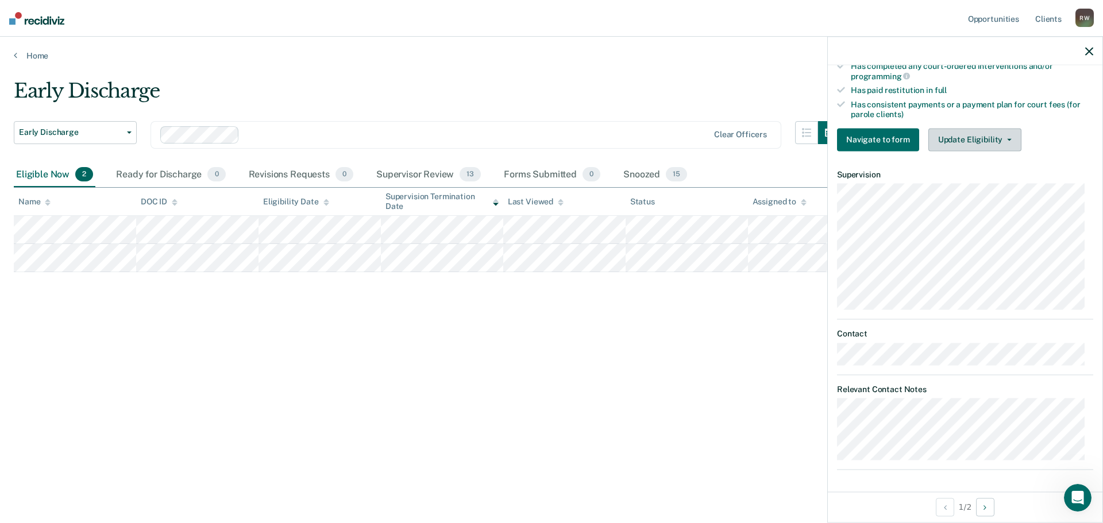
click at [995, 142] on button "Update Eligibility" at bounding box center [974, 139] width 93 height 23
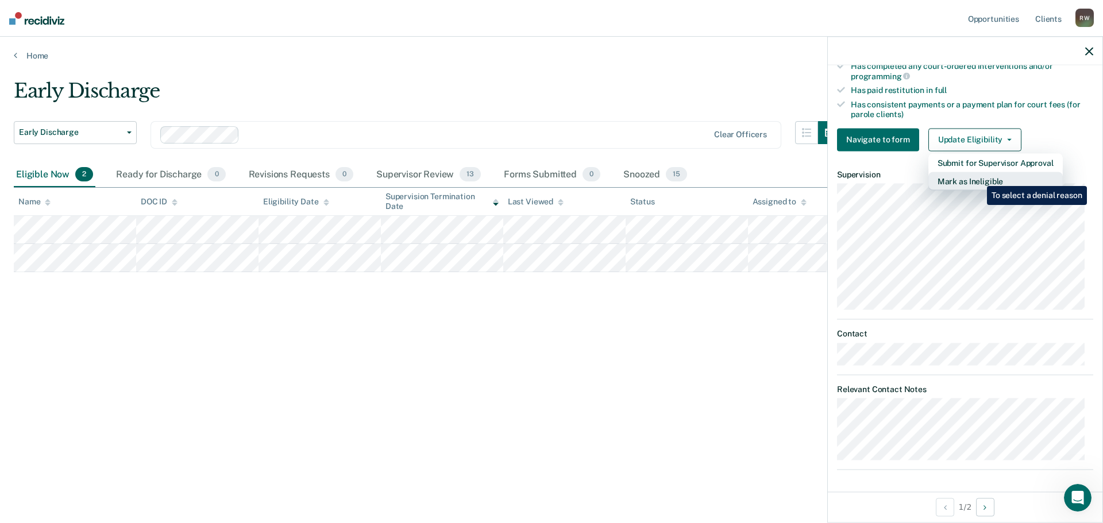
click at [978, 178] on button "Mark as Ineligible" at bounding box center [995, 181] width 134 height 18
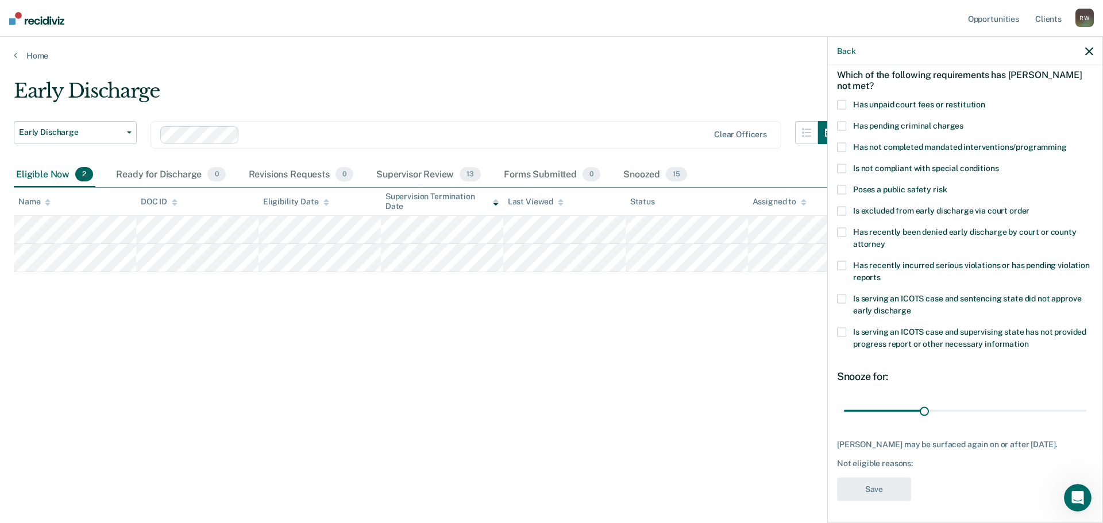
click at [840, 102] on span at bounding box center [841, 104] width 9 height 9
click at [985, 100] on input "Has unpaid court fees or restitution" at bounding box center [985, 100] width 0 height 0
drag, startPoint x: 864, startPoint y: 410, endPoint x: 922, endPoint y: 399, distance: 59.0
type input "120"
click at [922, 401] on input "range" at bounding box center [965, 411] width 242 height 20
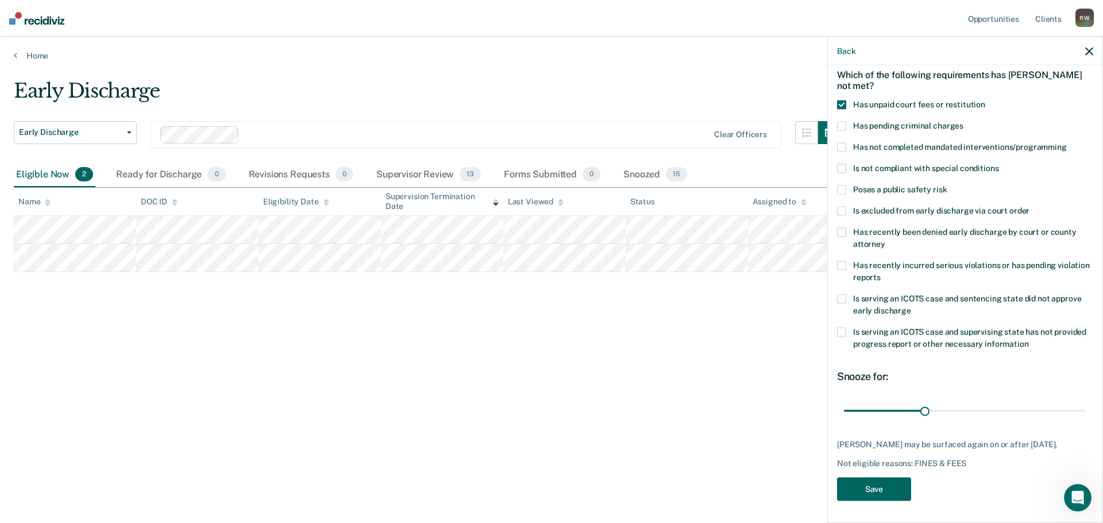
click at [882, 492] on button "Save" at bounding box center [874, 489] width 74 height 24
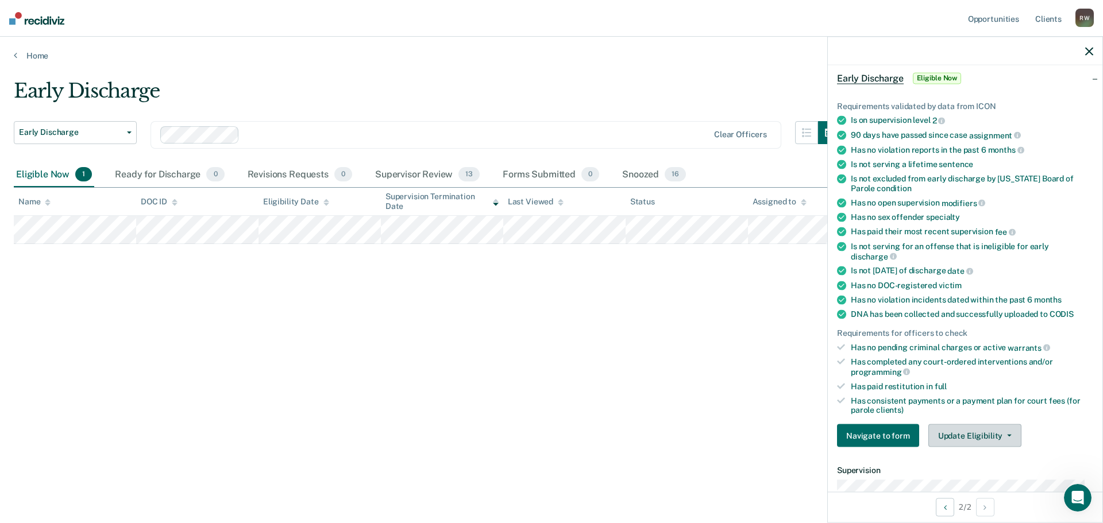
click at [977, 434] on button "Update Eligibility" at bounding box center [974, 436] width 93 height 23
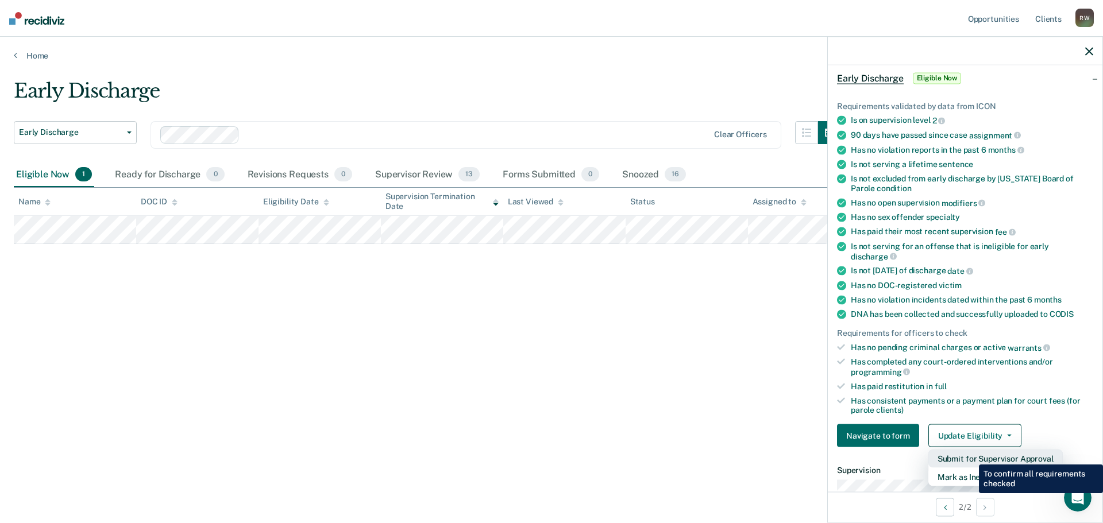
click at [970, 456] on button "Submit for Supervisor Approval" at bounding box center [995, 459] width 134 height 18
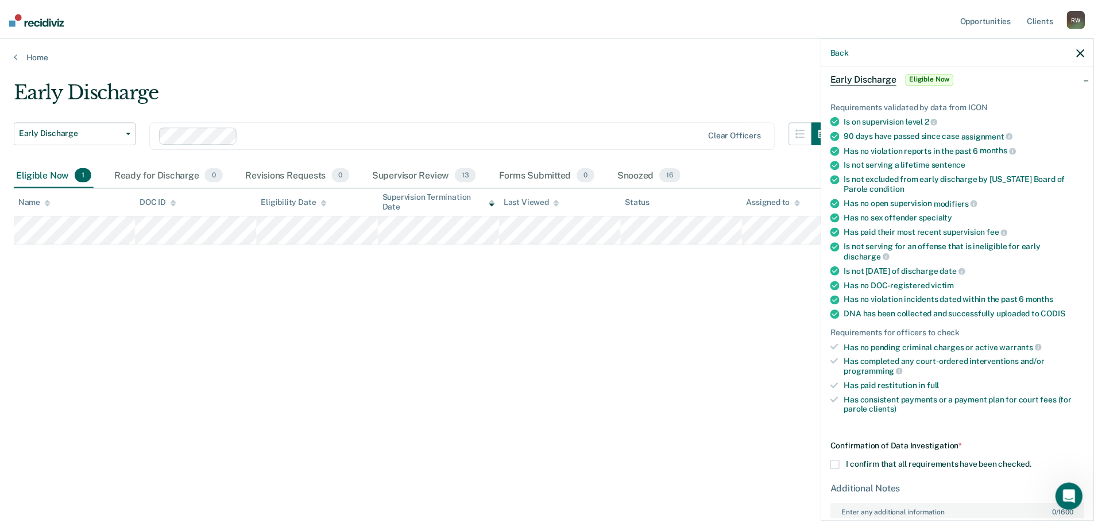
scroll to position [149, 0]
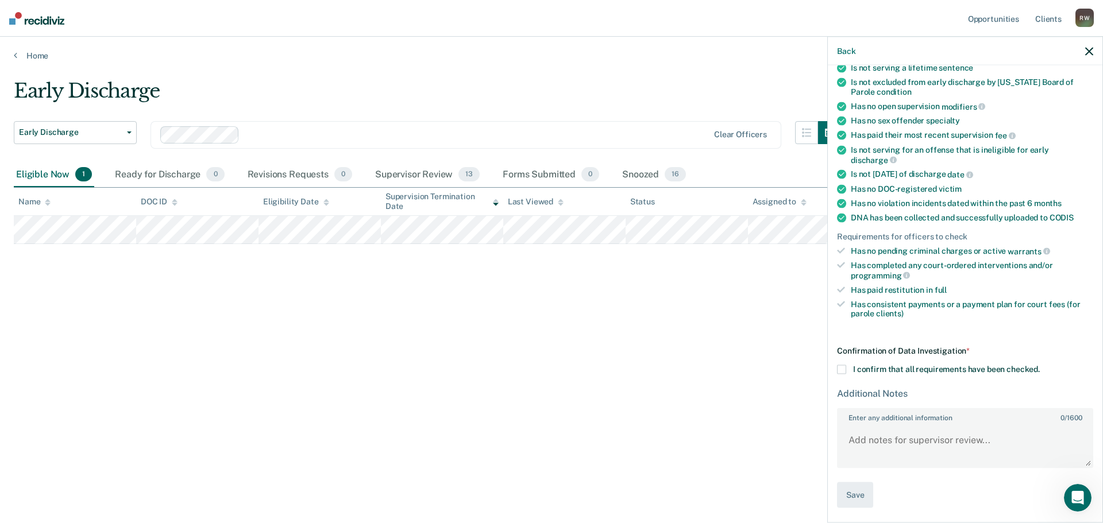
click at [841, 371] on span at bounding box center [841, 369] width 9 height 9
click at [1040, 365] on input "I confirm that all requirements have been checked." at bounding box center [1040, 365] width 0 height 0
click at [855, 493] on button "Save" at bounding box center [855, 495] width 36 height 26
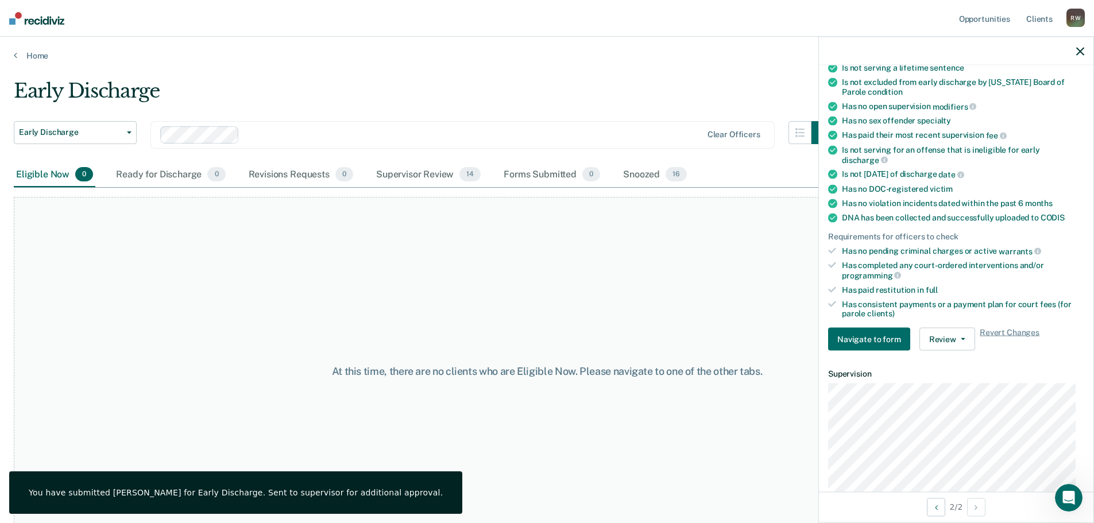
click at [1080, 53] on icon "button" at bounding box center [1081, 51] width 8 height 8
